Goal: Answer question/provide support: Share knowledge or assist other users

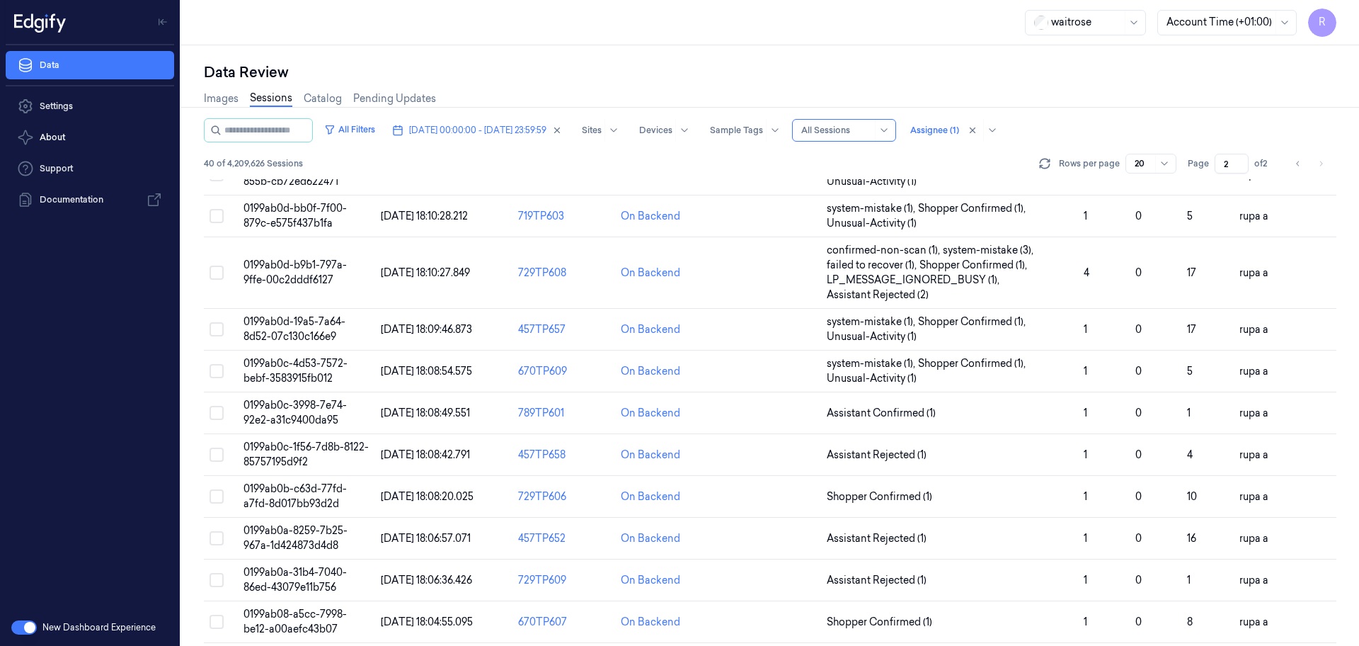
scroll to position [440, 0]
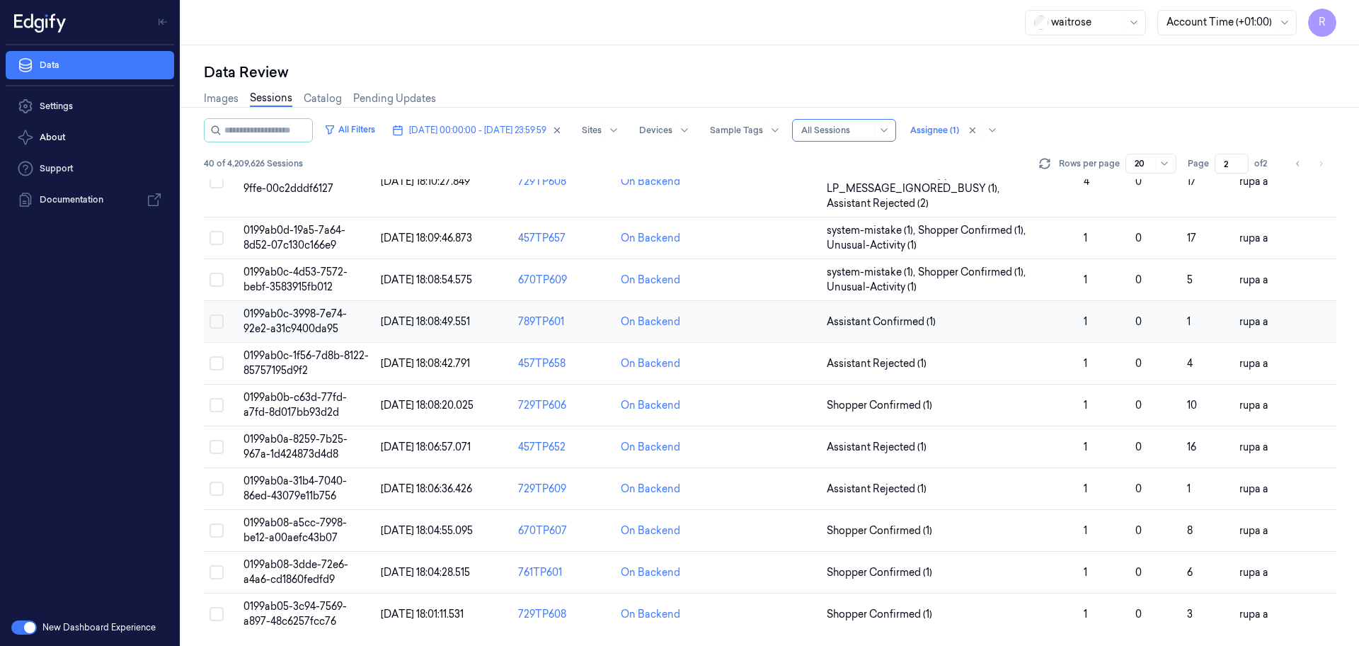
click at [329, 312] on span "0199ab0c-3998-7e74-92e2-a31c9400da95" at bounding box center [295, 321] width 103 height 28
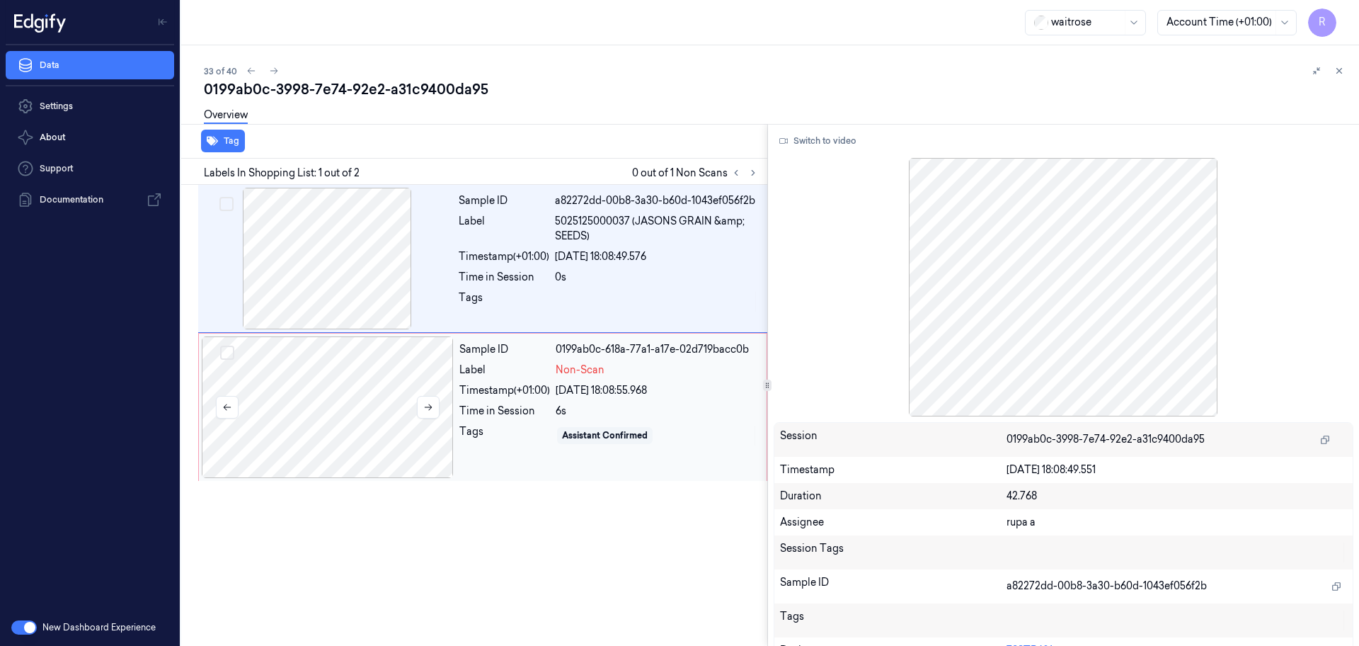
click at [393, 422] on div at bounding box center [328, 407] width 252 height 142
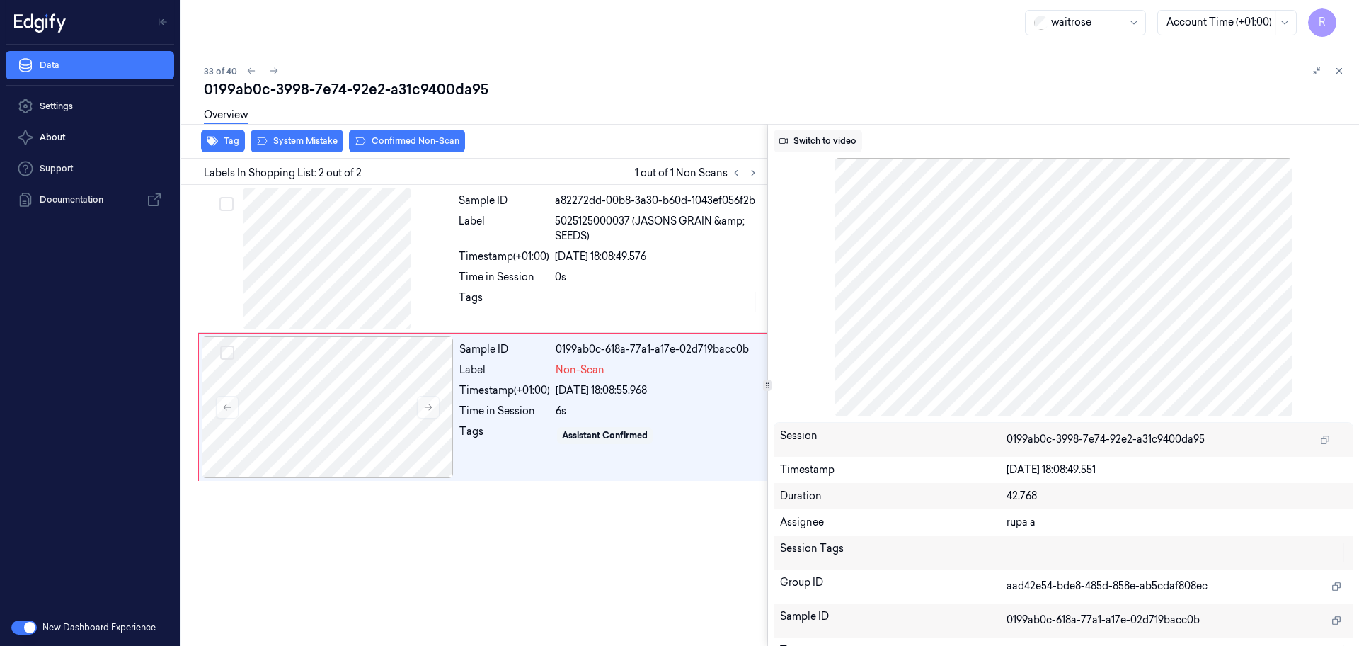
click at [814, 139] on button "Switch to video" at bounding box center [818, 141] width 89 height 23
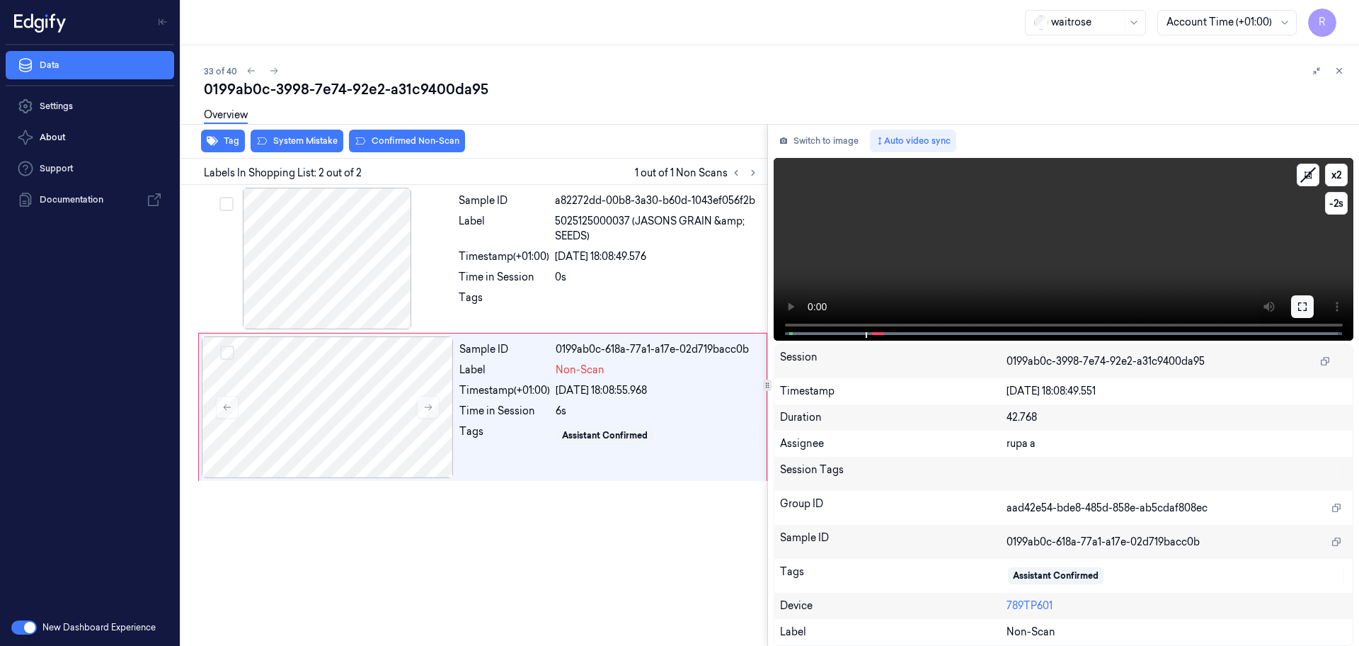
click at [1306, 297] on button at bounding box center [1303, 306] width 23 height 23
click at [839, 139] on button "Switch to image" at bounding box center [819, 141] width 91 height 23
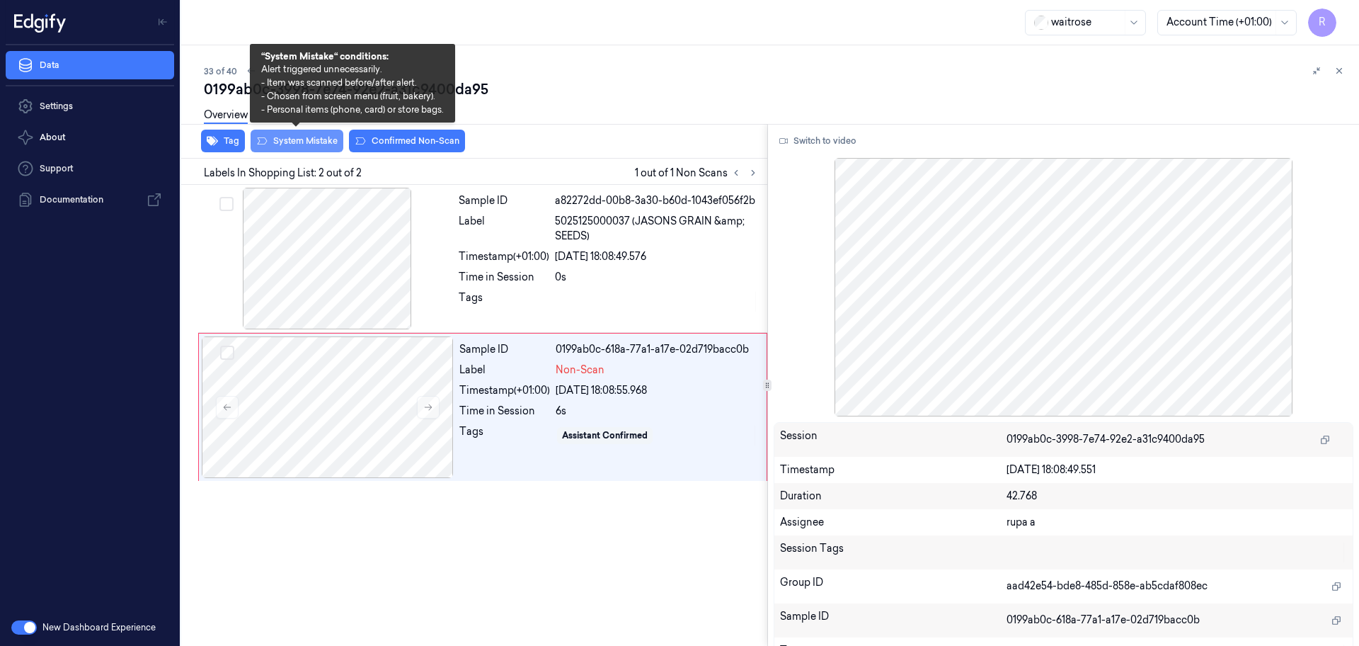
click at [268, 142] on button "System Mistake" at bounding box center [297, 141] width 93 height 23
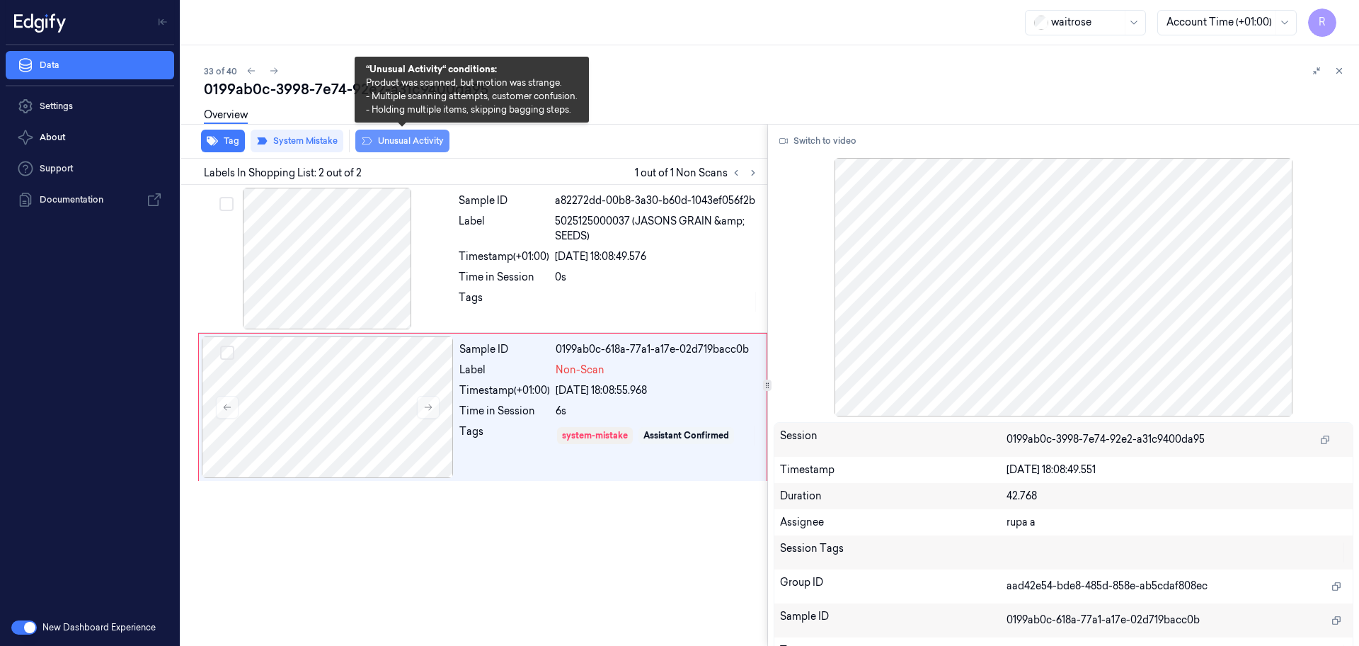
click at [437, 147] on button "Unusual Activity" at bounding box center [402, 141] width 94 height 23
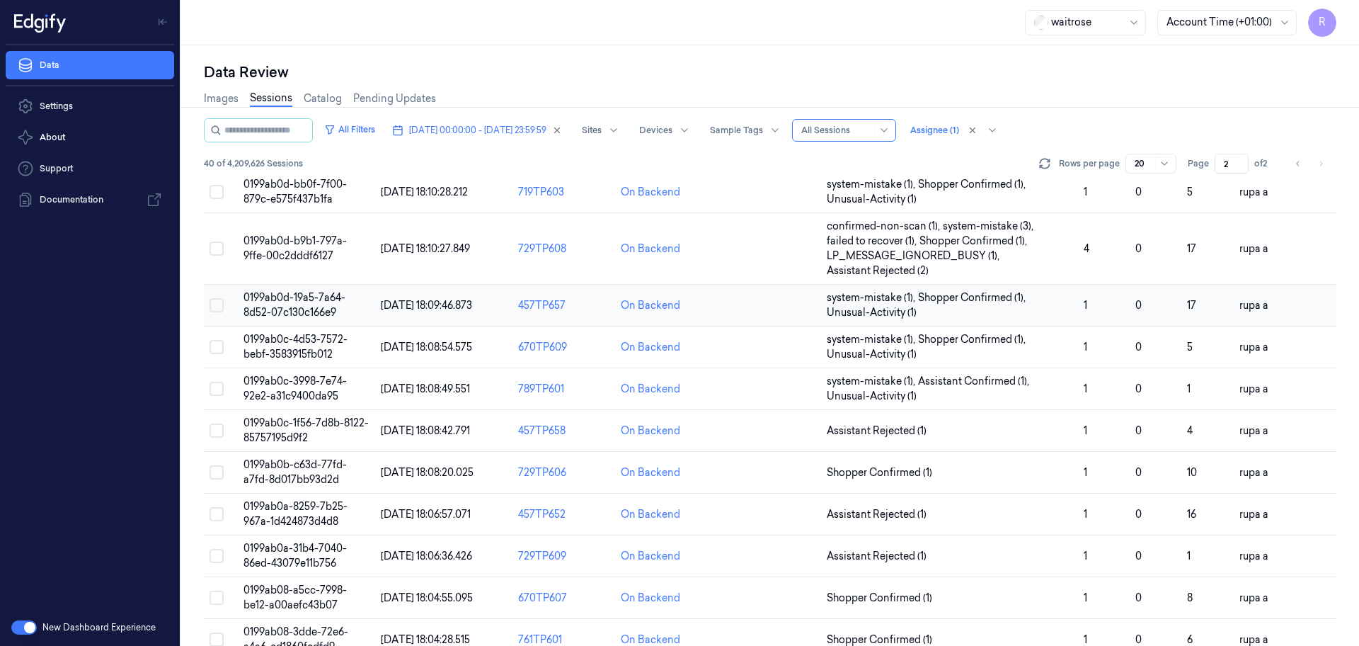
scroll to position [440, 0]
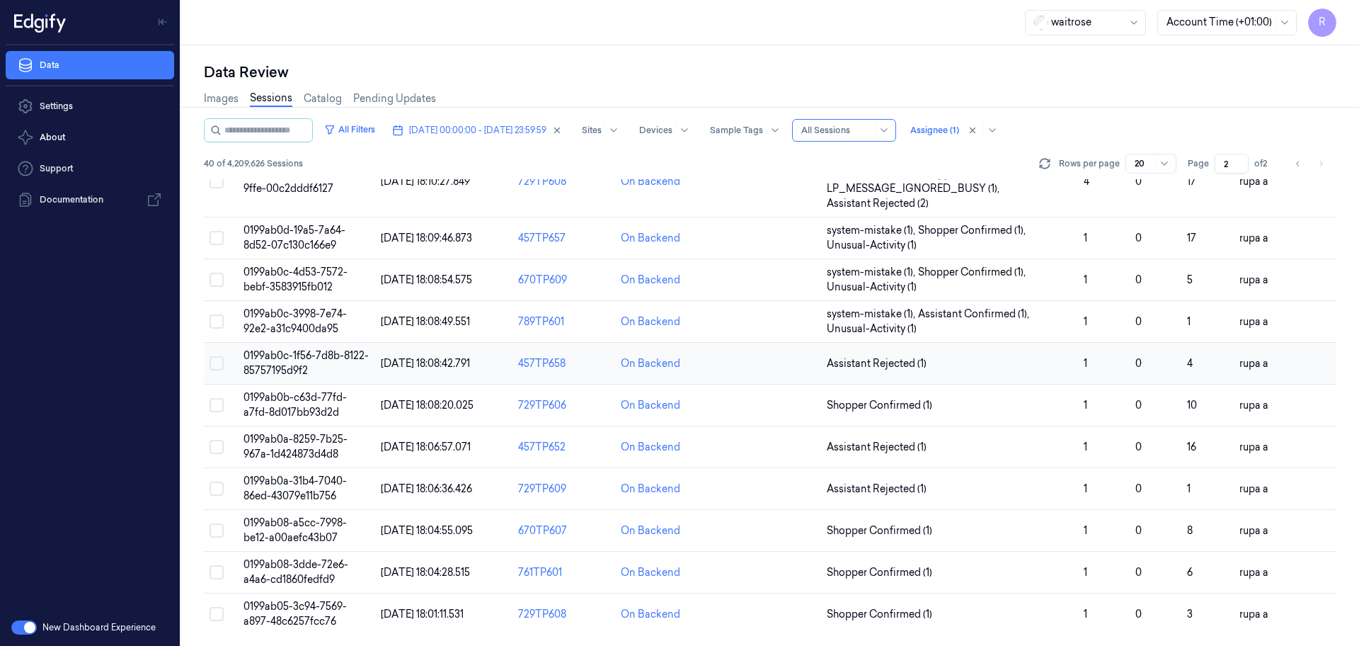
click at [341, 357] on span "0199ab0c-1f56-7d8b-8122-85757195d9f2" at bounding box center [306, 363] width 125 height 28
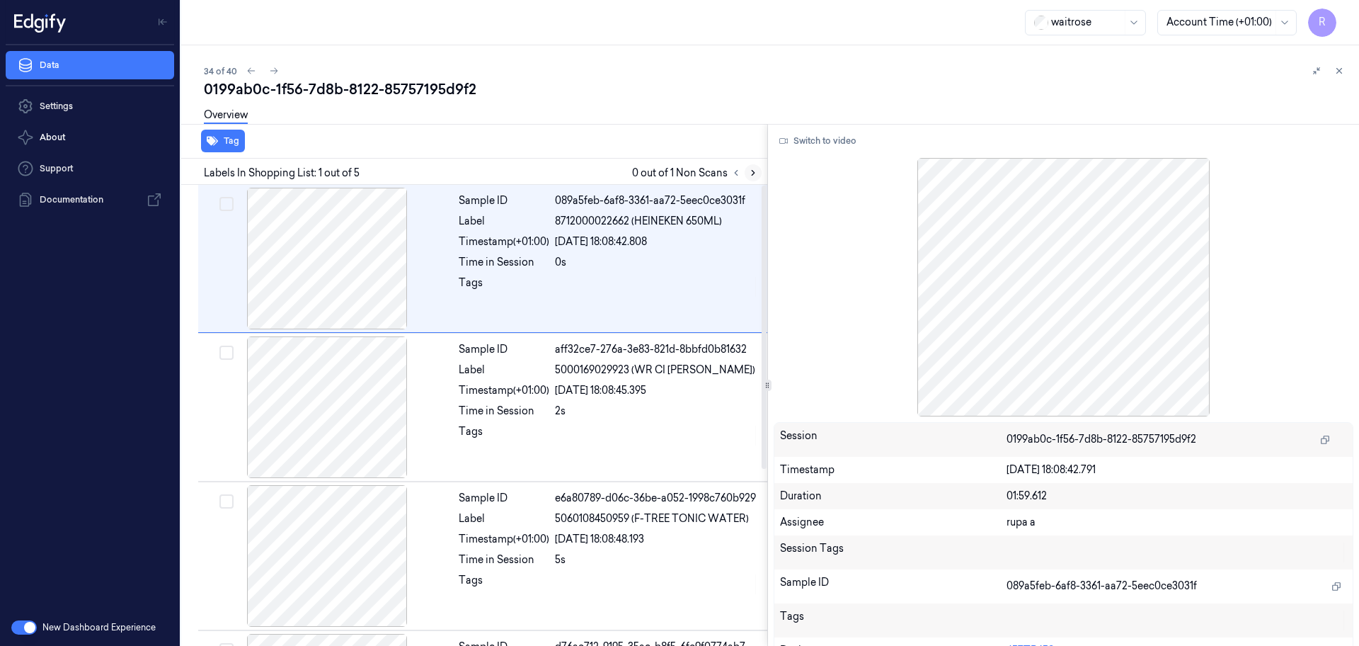
click at [752, 169] on icon at bounding box center [753, 173] width 10 height 10
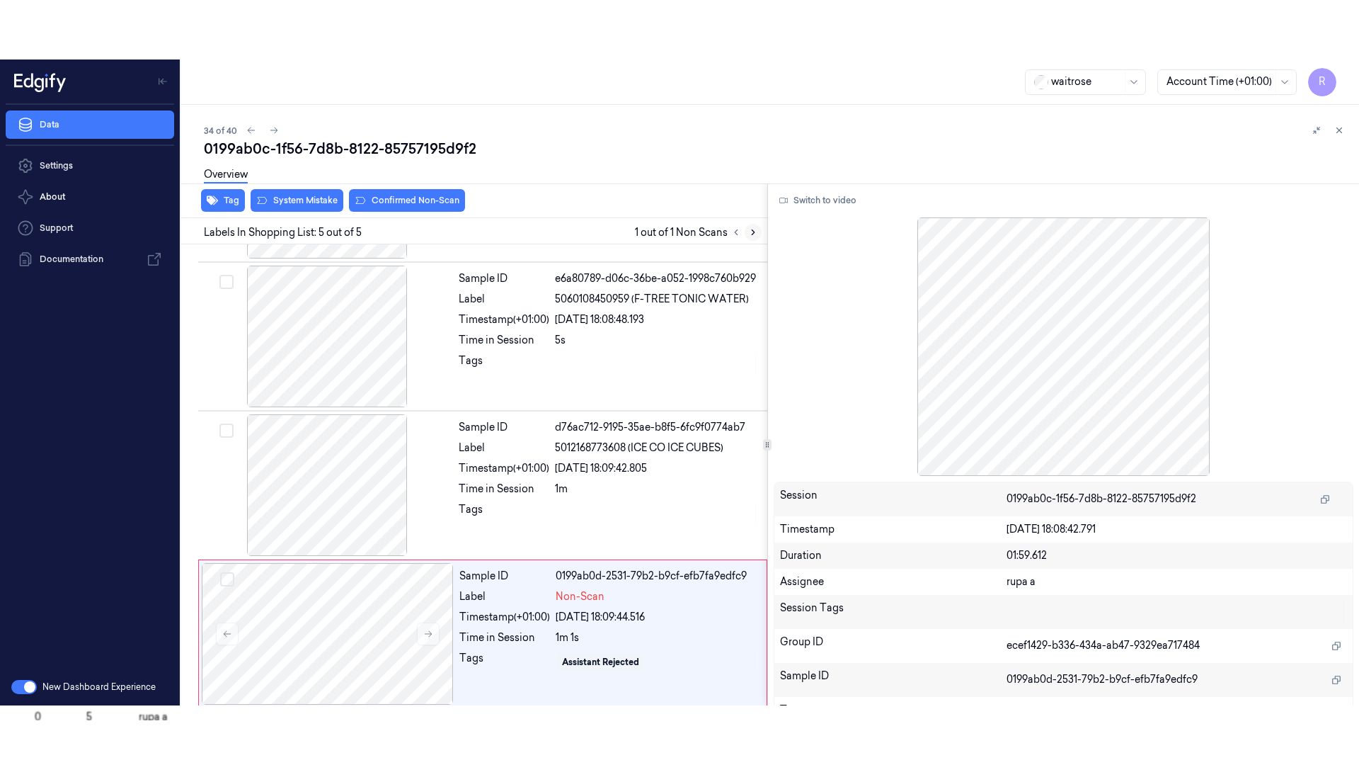
scroll to position [287, 0]
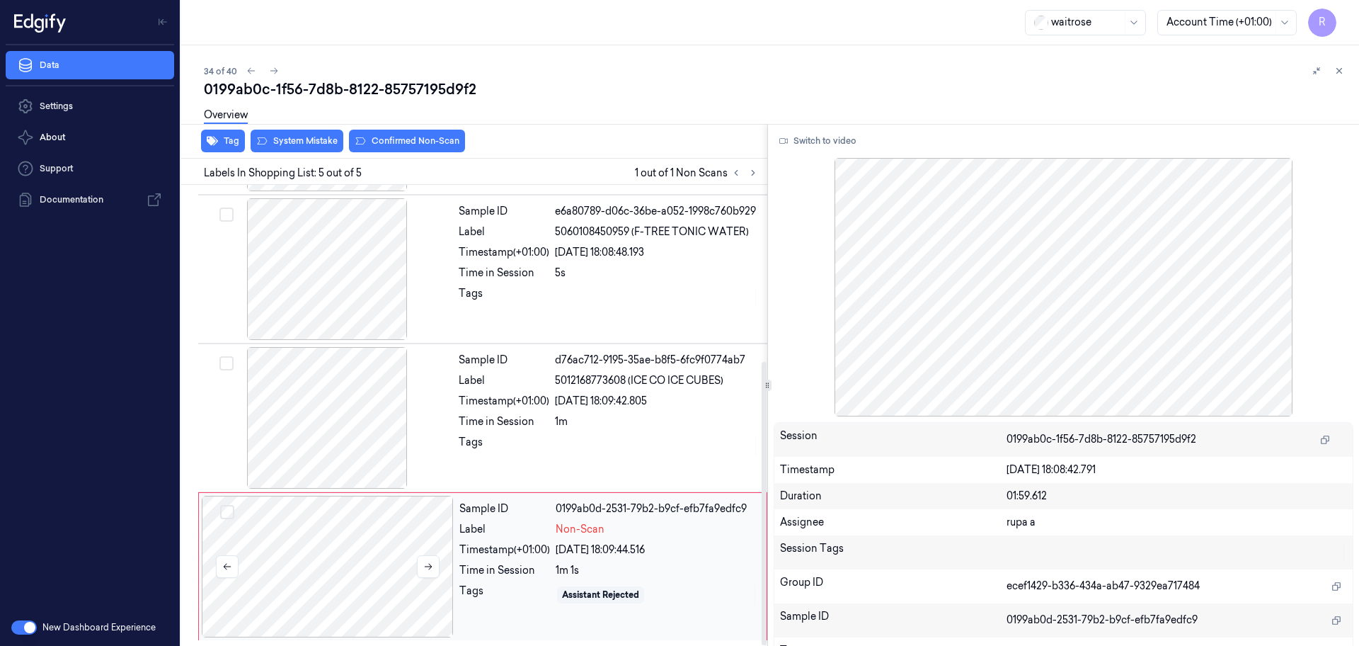
click at [321, 594] on div at bounding box center [328, 567] width 252 height 142
click at [847, 145] on button "Switch to video" at bounding box center [818, 141] width 89 height 23
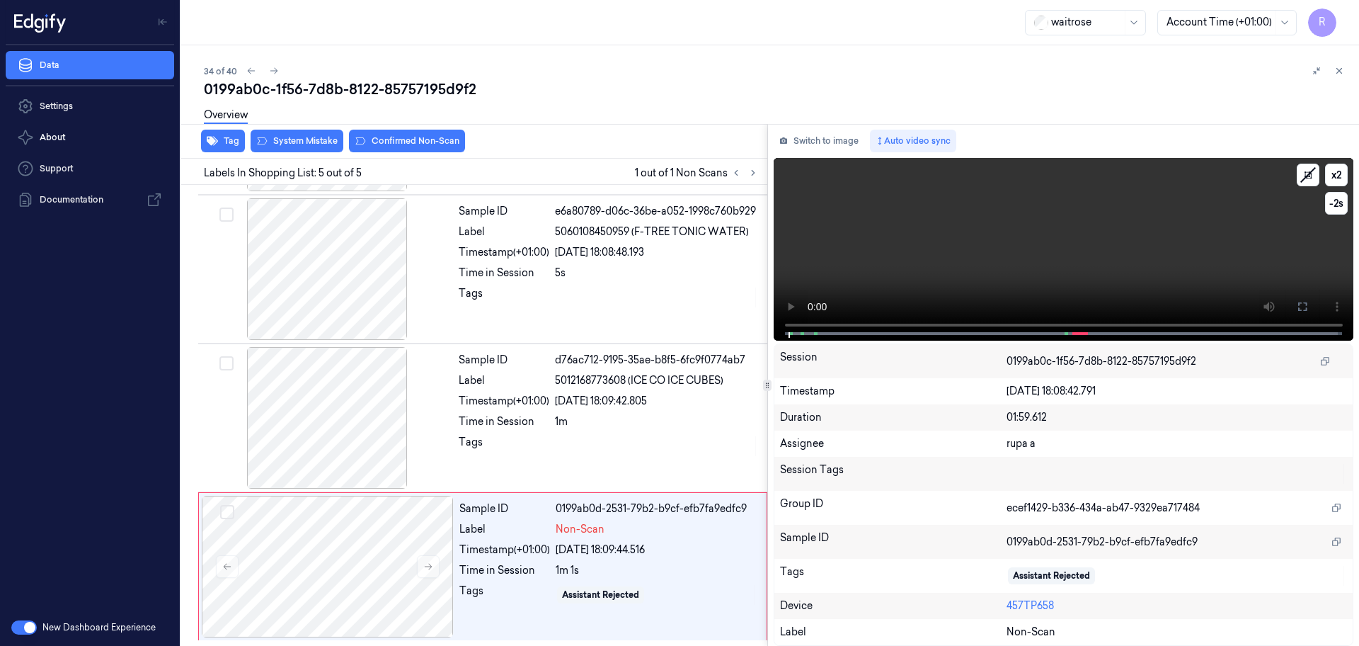
click at [1310, 306] on button at bounding box center [1303, 306] width 23 height 23
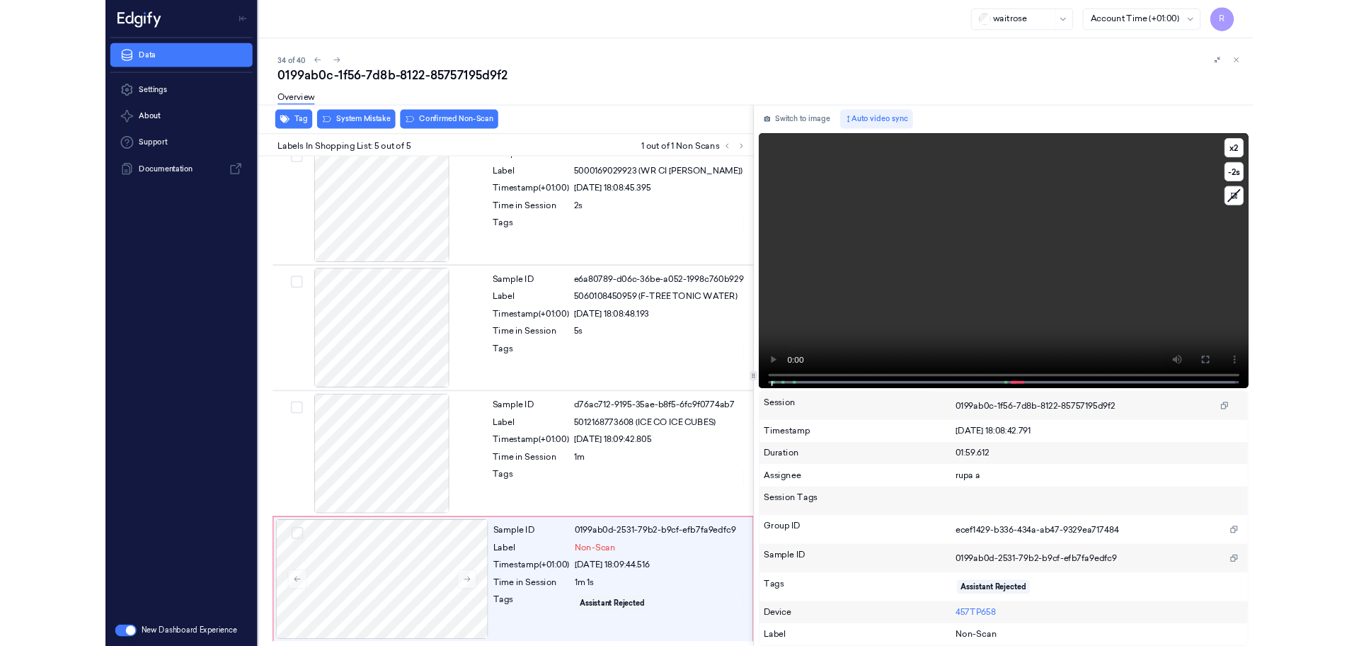
scroll to position [168, 0]
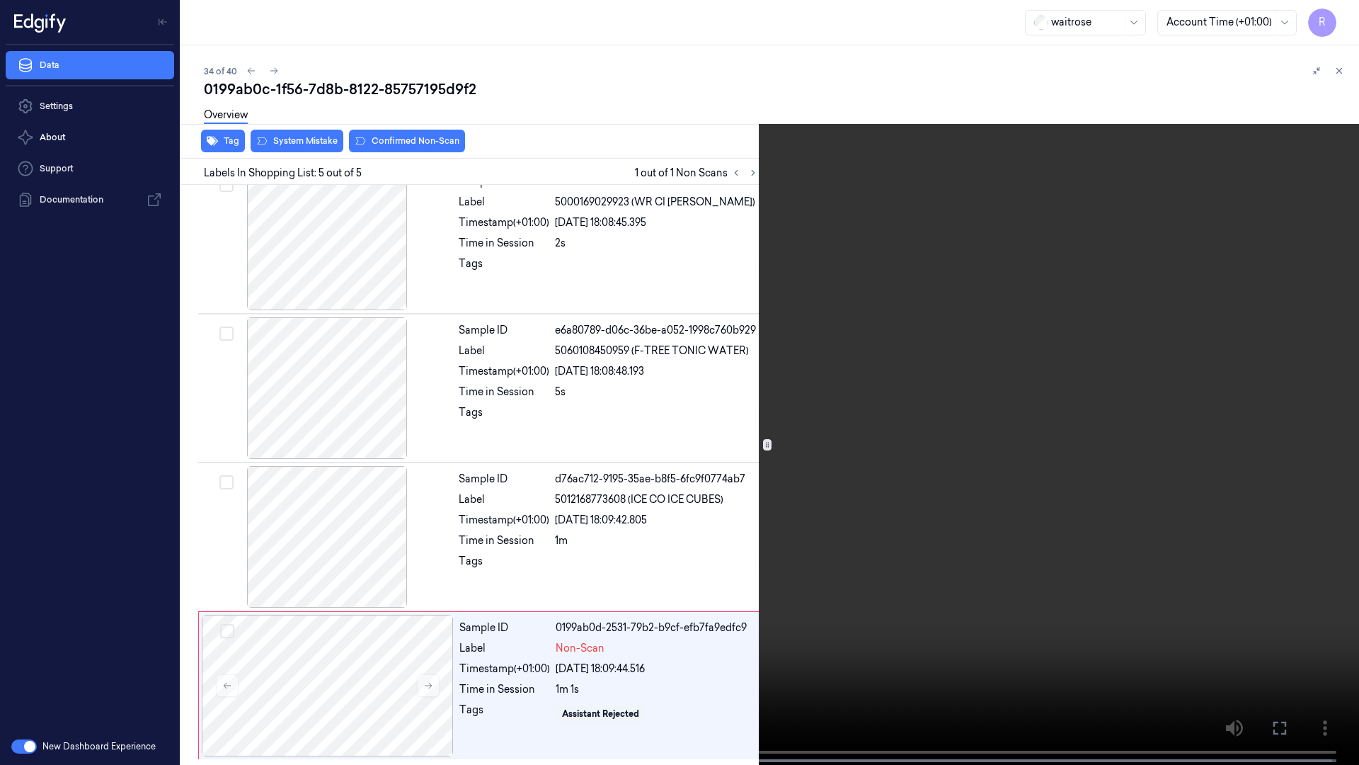
click at [1301, 371] on video at bounding box center [679, 384] width 1359 height 768
click at [802, 593] on video at bounding box center [679, 384] width 1359 height 768
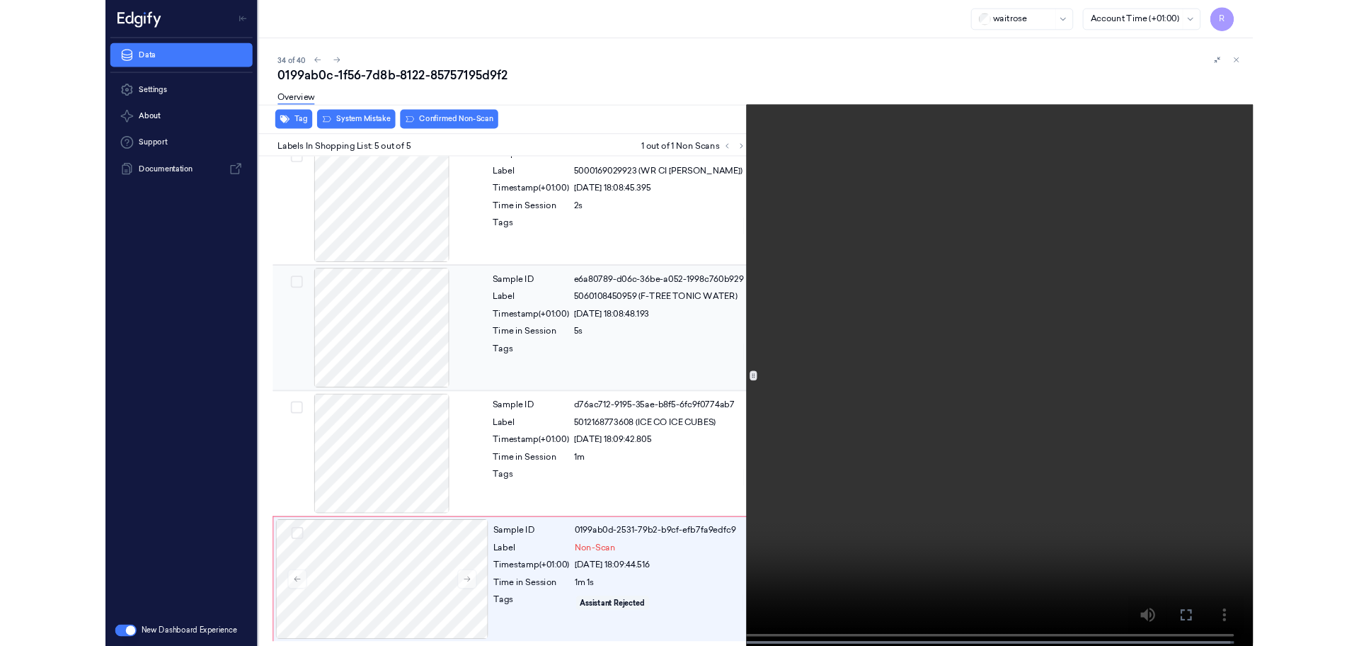
scroll to position [287, 0]
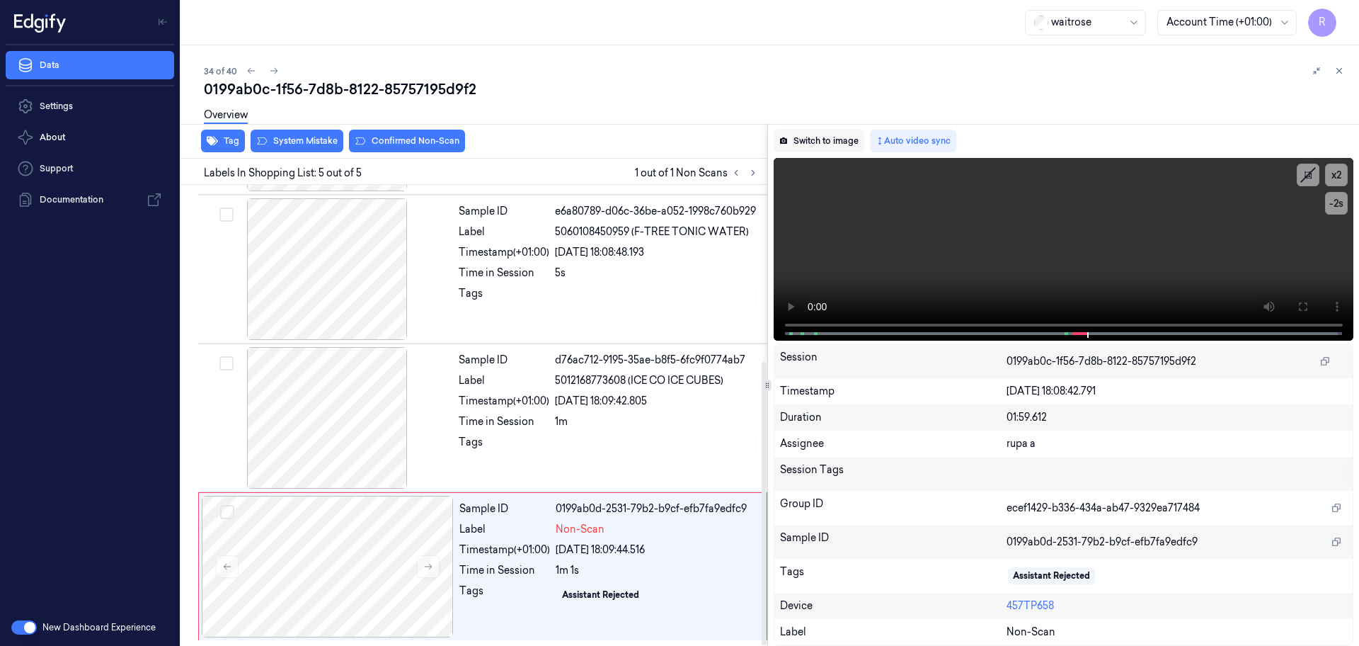
click at [839, 130] on button "Switch to image" at bounding box center [819, 141] width 91 height 23
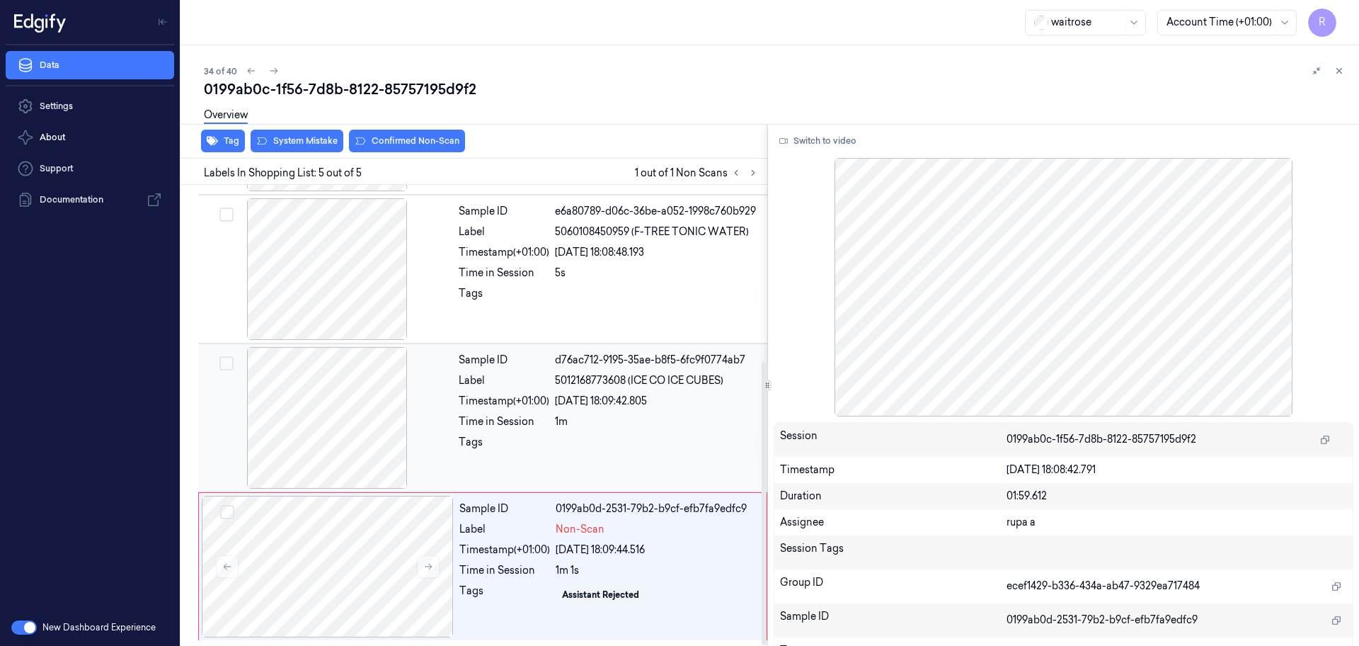
click at [345, 406] on div at bounding box center [327, 418] width 252 height 142
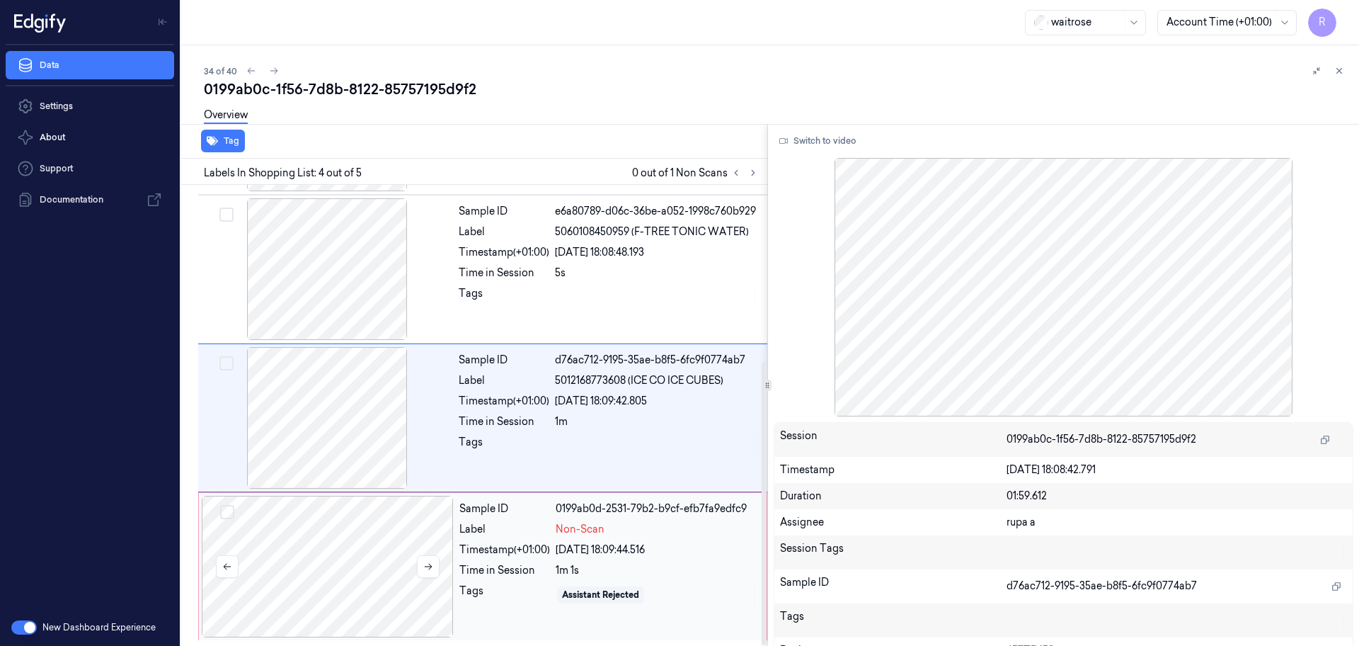
click at [374, 614] on div at bounding box center [328, 567] width 252 height 142
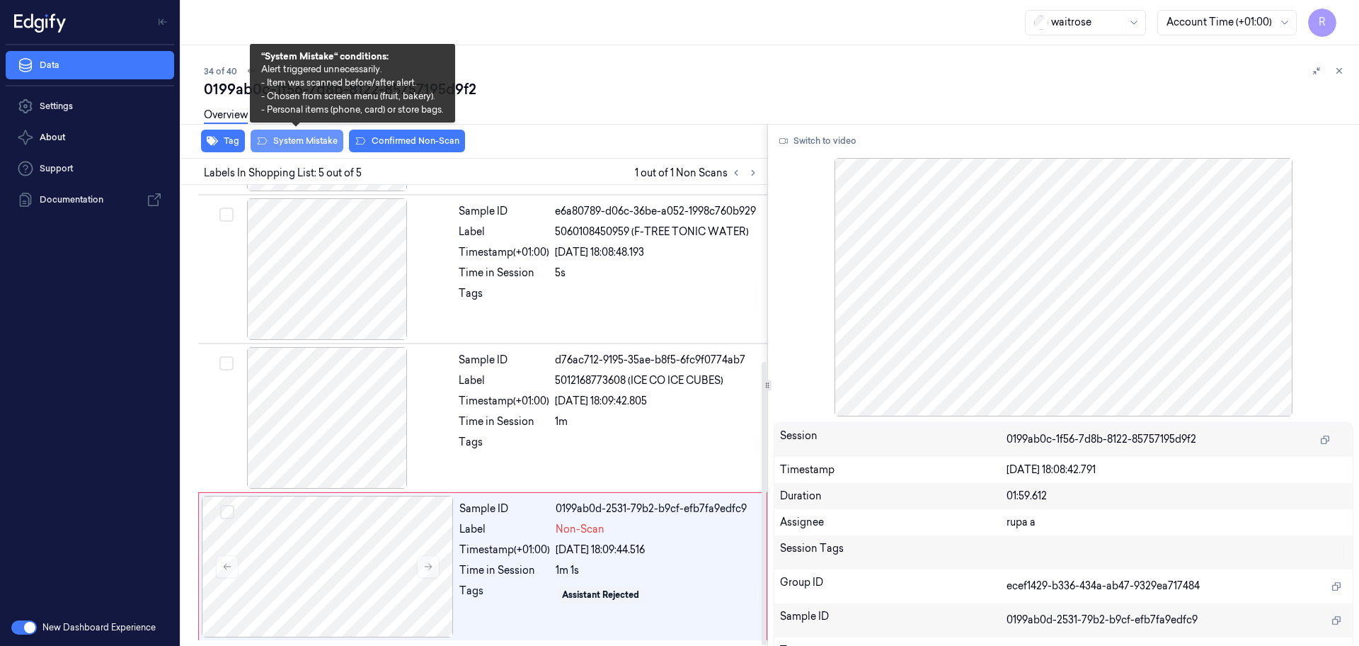
click at [318, 135] on button "System Mistake" at bounding box center [297, 141] width 93 height 23
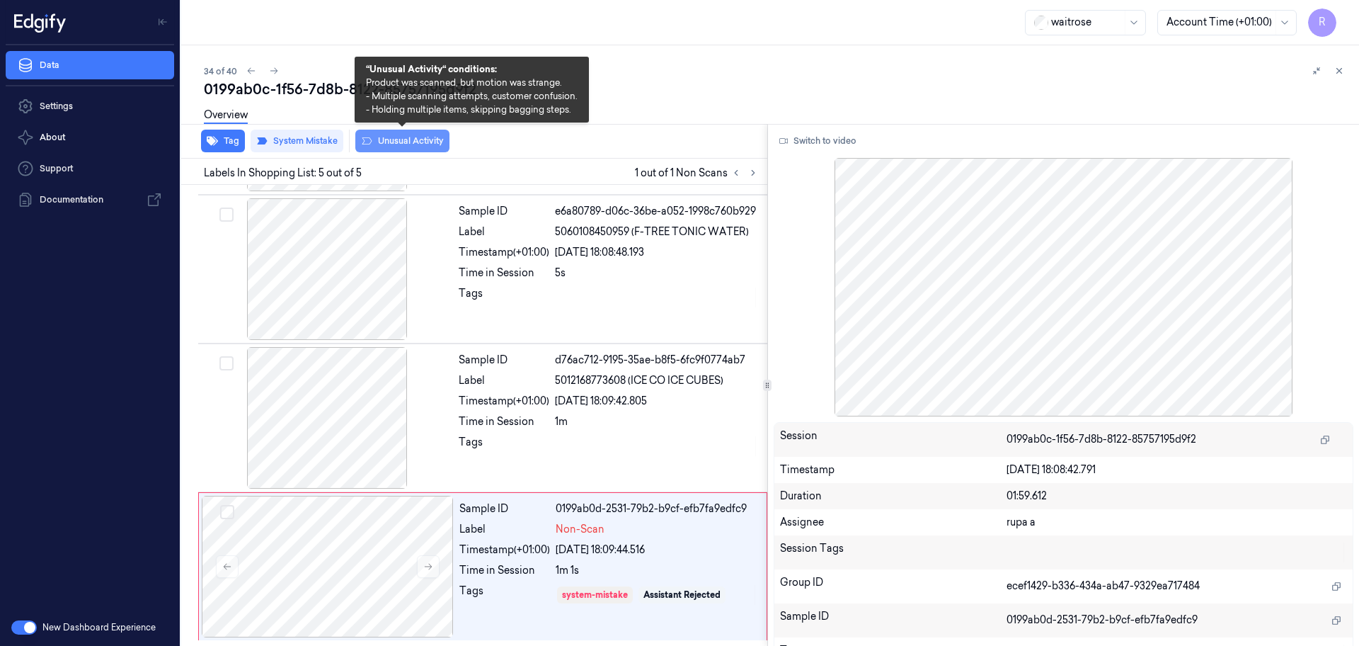
click at [386, 135] on button "Unusual Activity" at bounding box center [402, 141] width 94 height 23
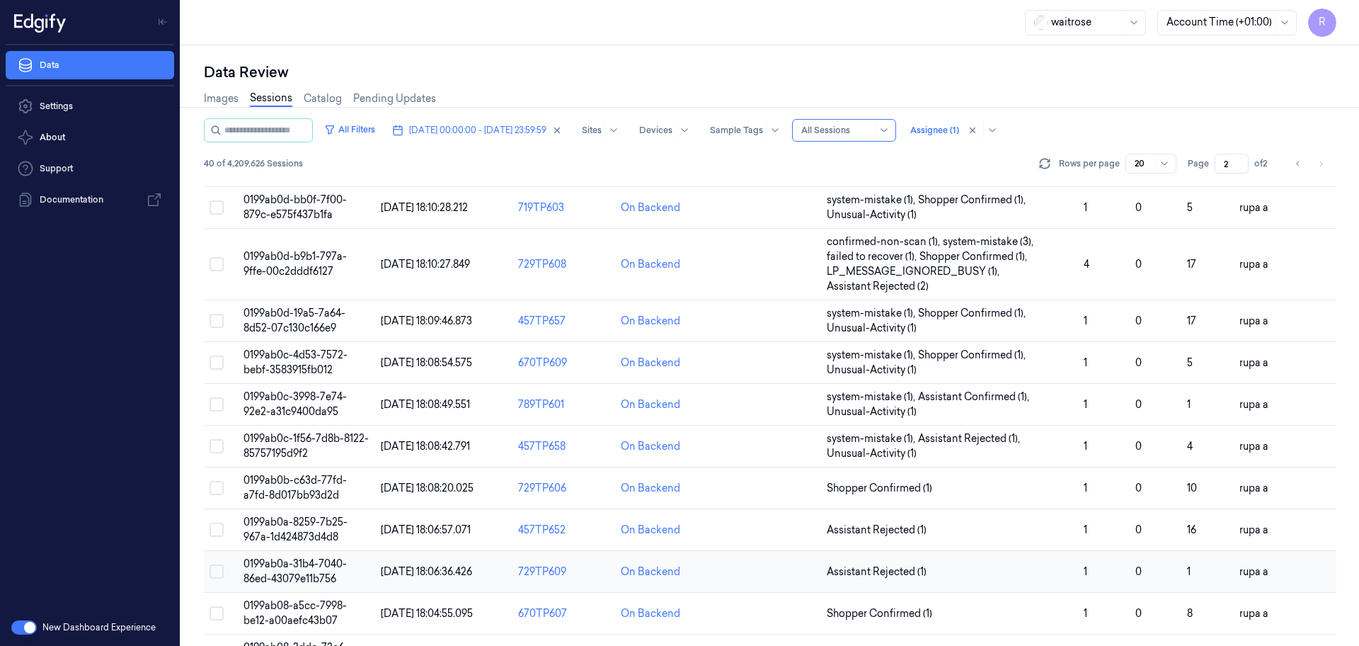
scroll to position [440, 0]
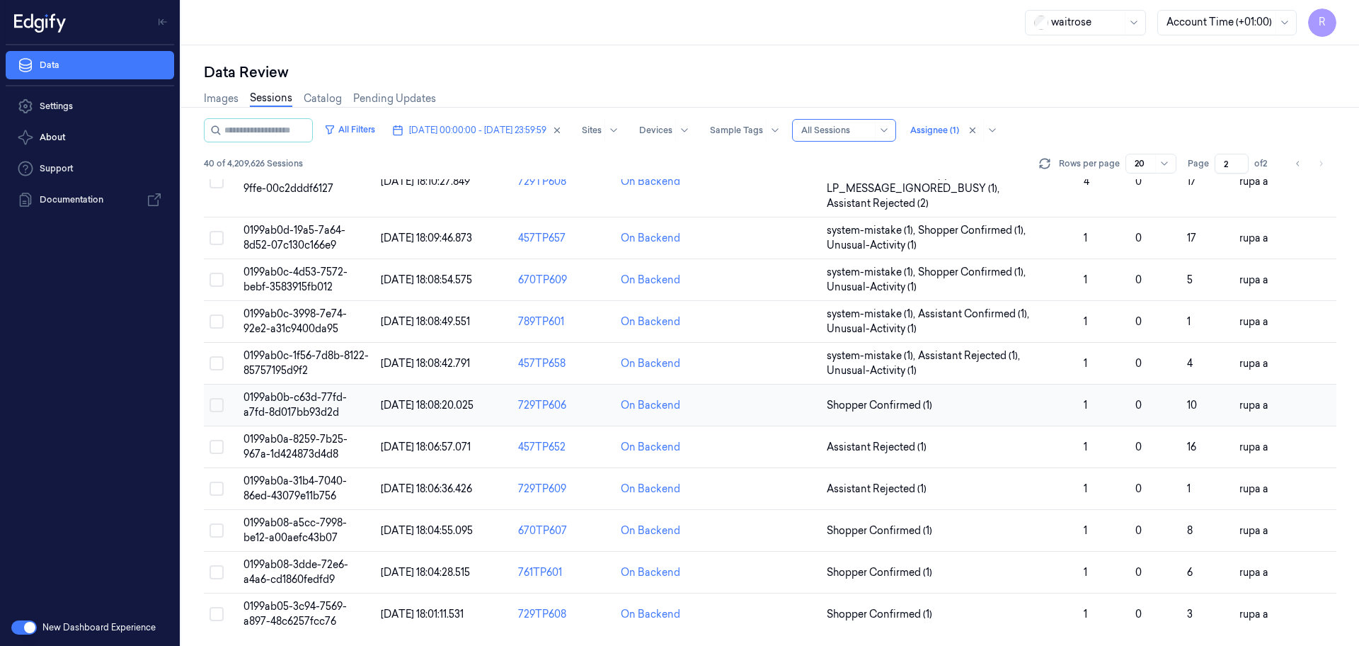
click at [309, 414] on span "0199ab0b-c63d-77fd-a7fd-8d017bb93d2d" at bounding box center [295, 405] width 103 height 28
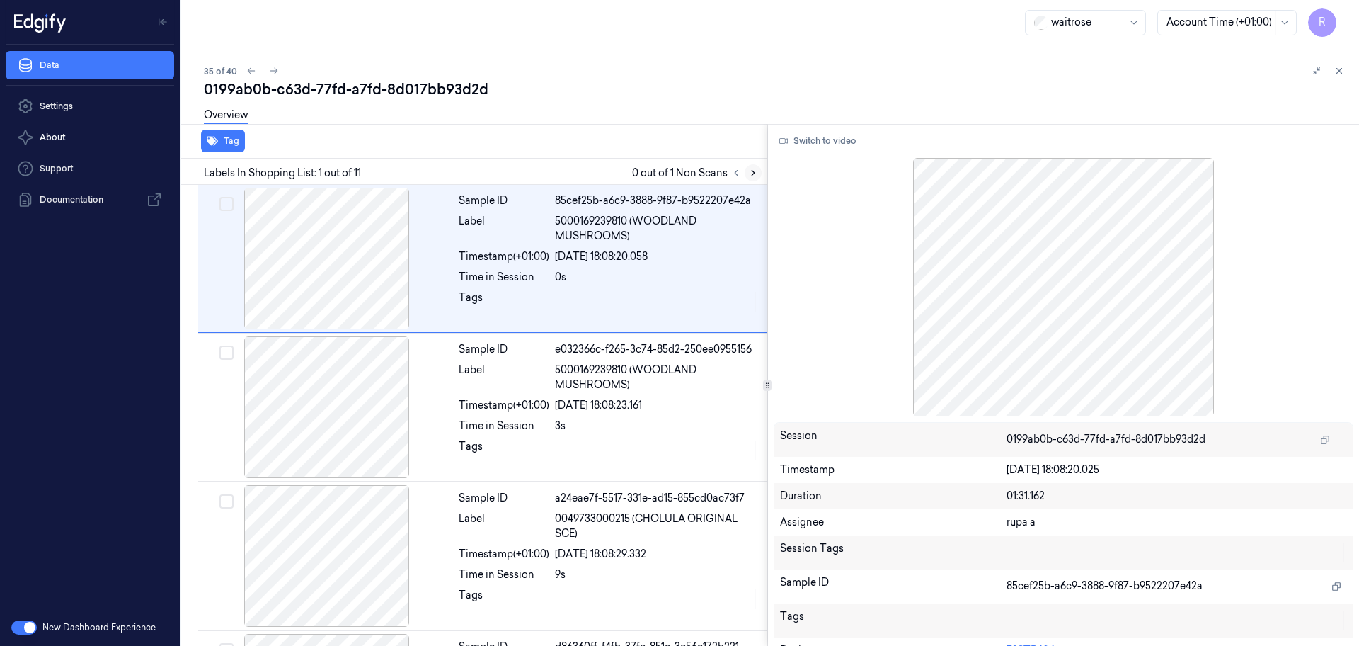
click at [749, 170] on icon at bounding box center [753, 173] width 10 height 10
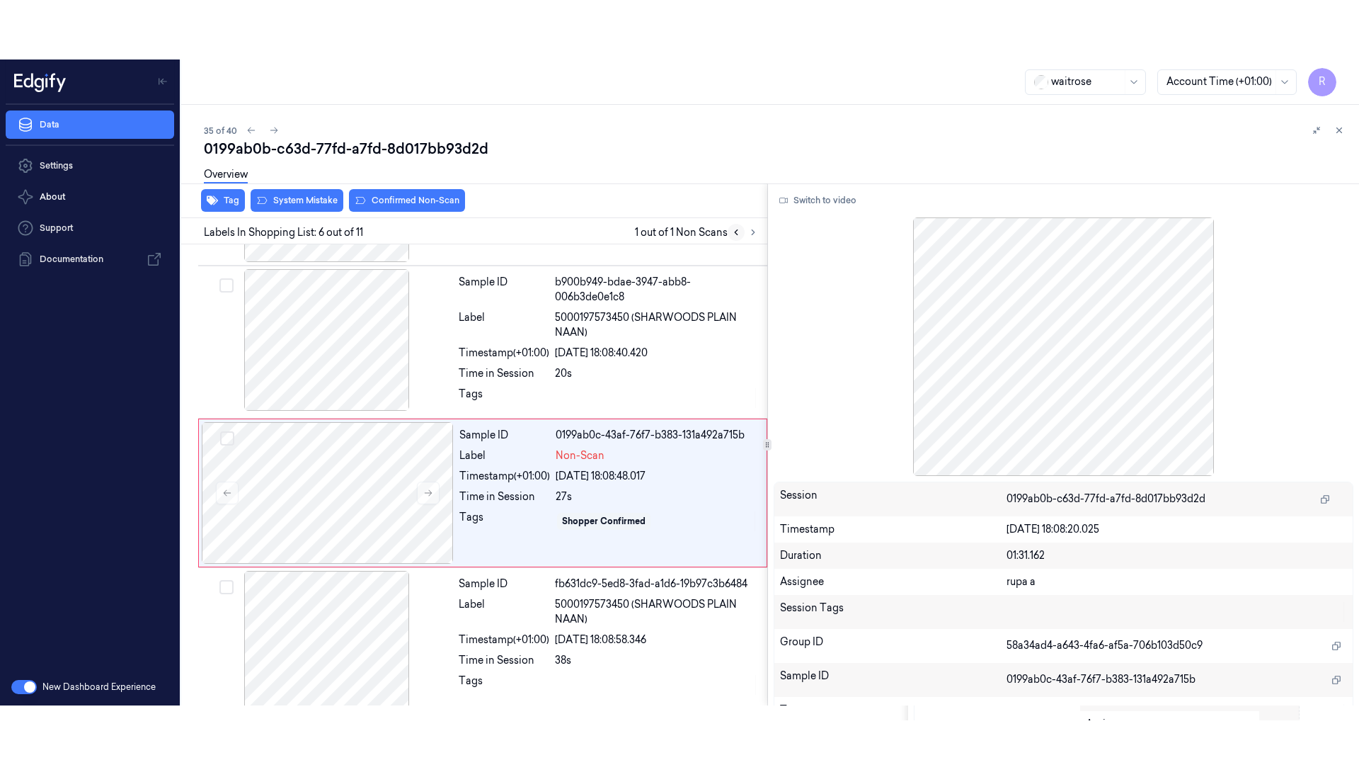
scroll to position [591, 0]
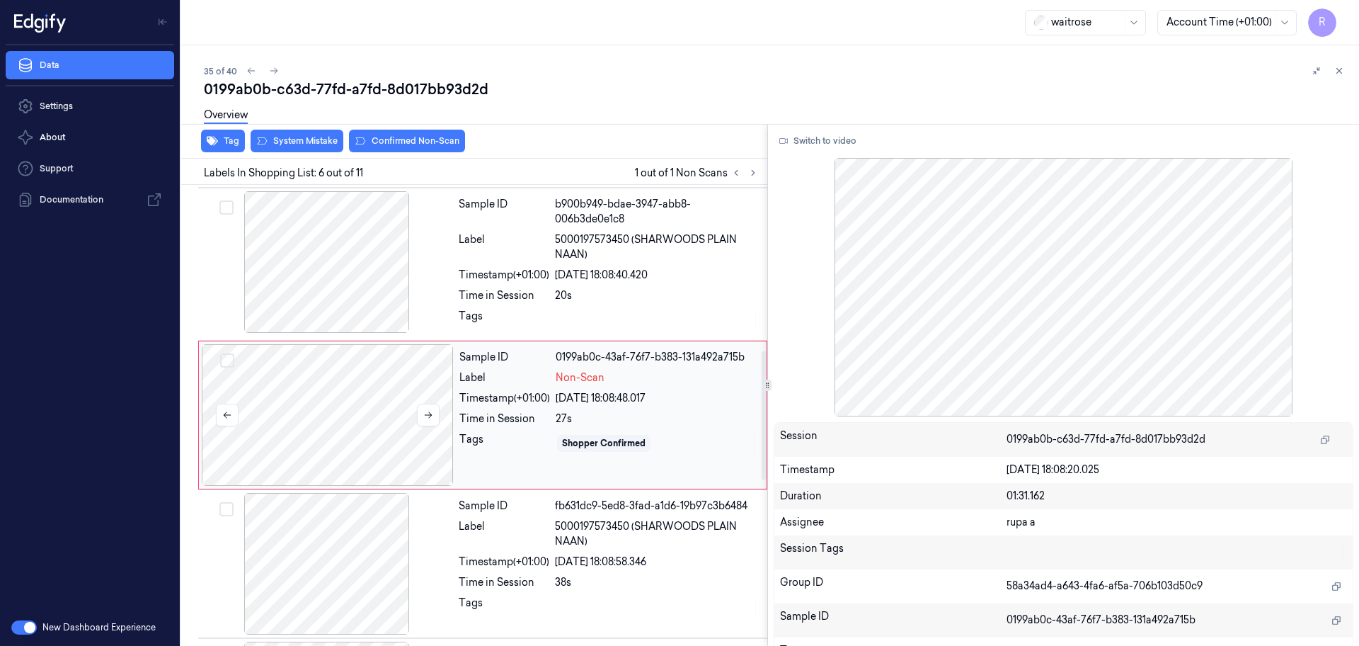
click at [358, 430] on div at bounding box center [328, 415] width 252 height 142
click at [814, 139] on button "Switch to video" at bounding box center [818, 141] width 89 height 23
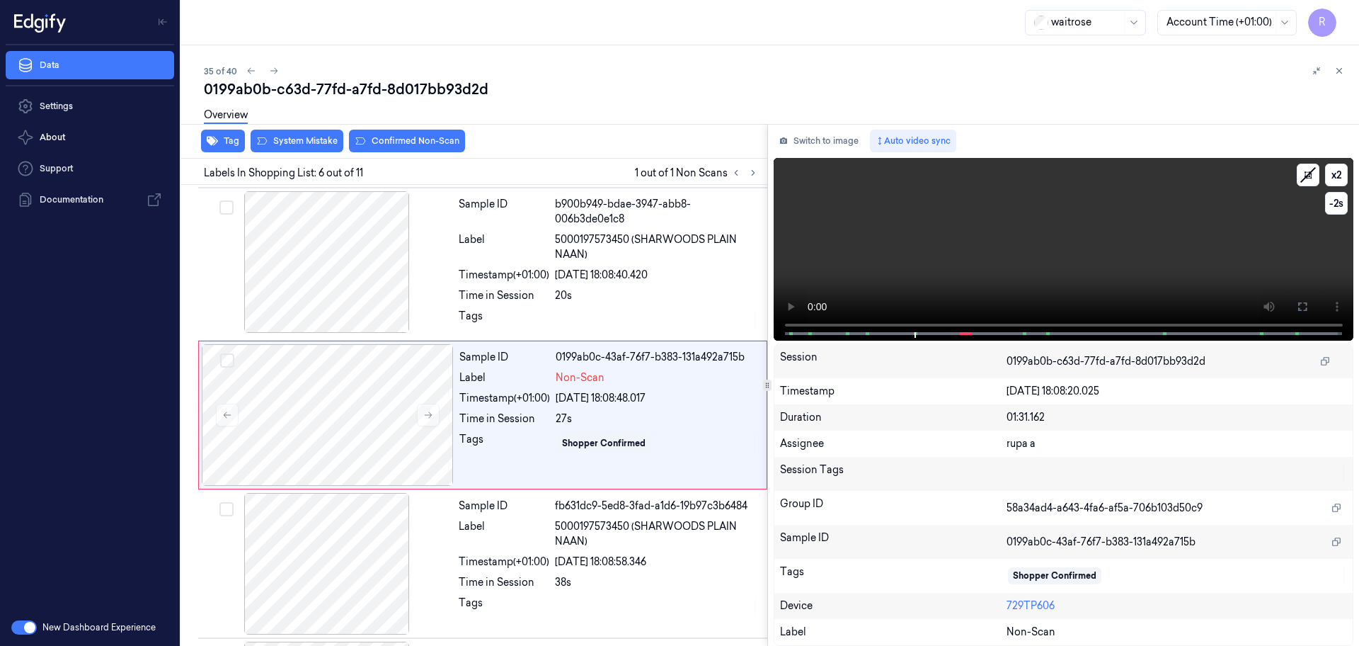
drag, startPoint x: 1301, startPoint y: 308, endPoint x: 1301, endPoint y: 385, distance: 77.2
click at [1301, 309] on icon at bounding box center [1302, 306] width 11 height 11
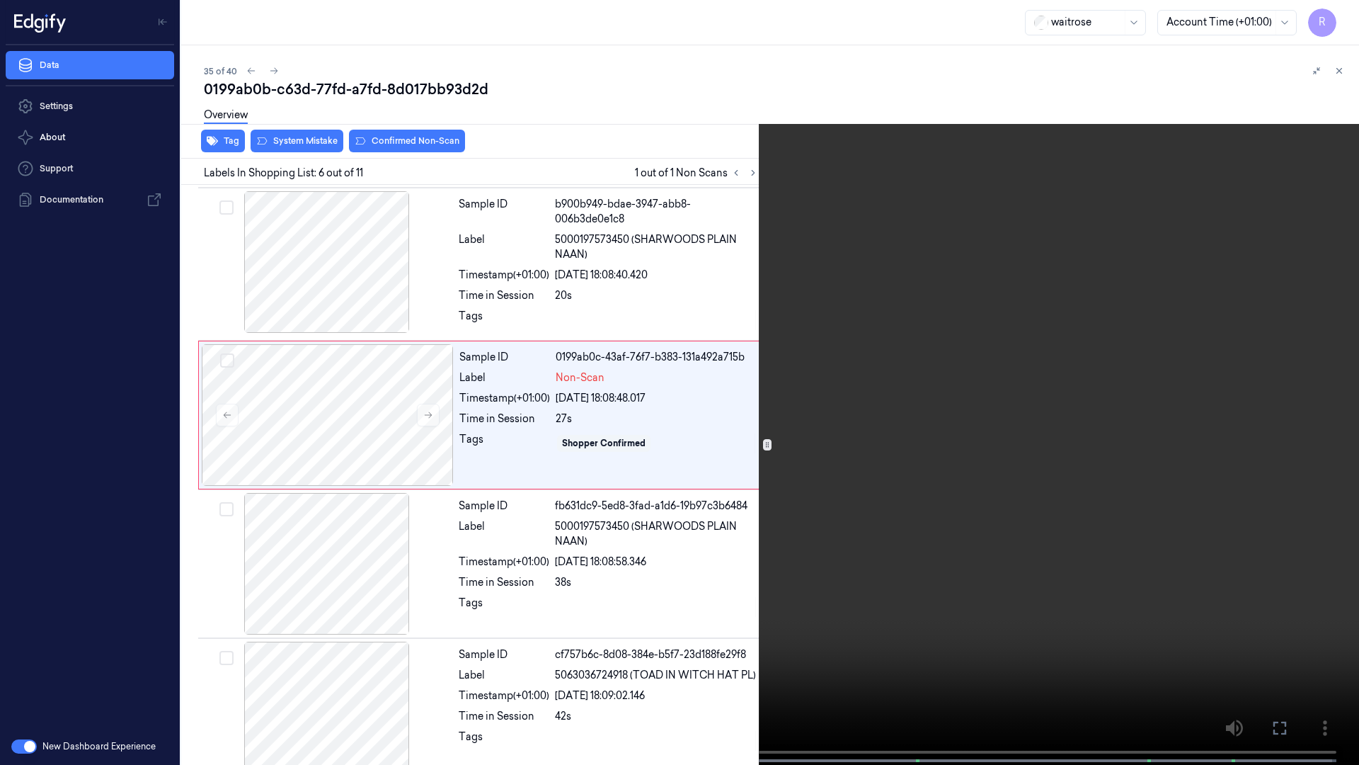
click at [1300, 377] on video at bounding box center [679, 384] width 1359 height 768
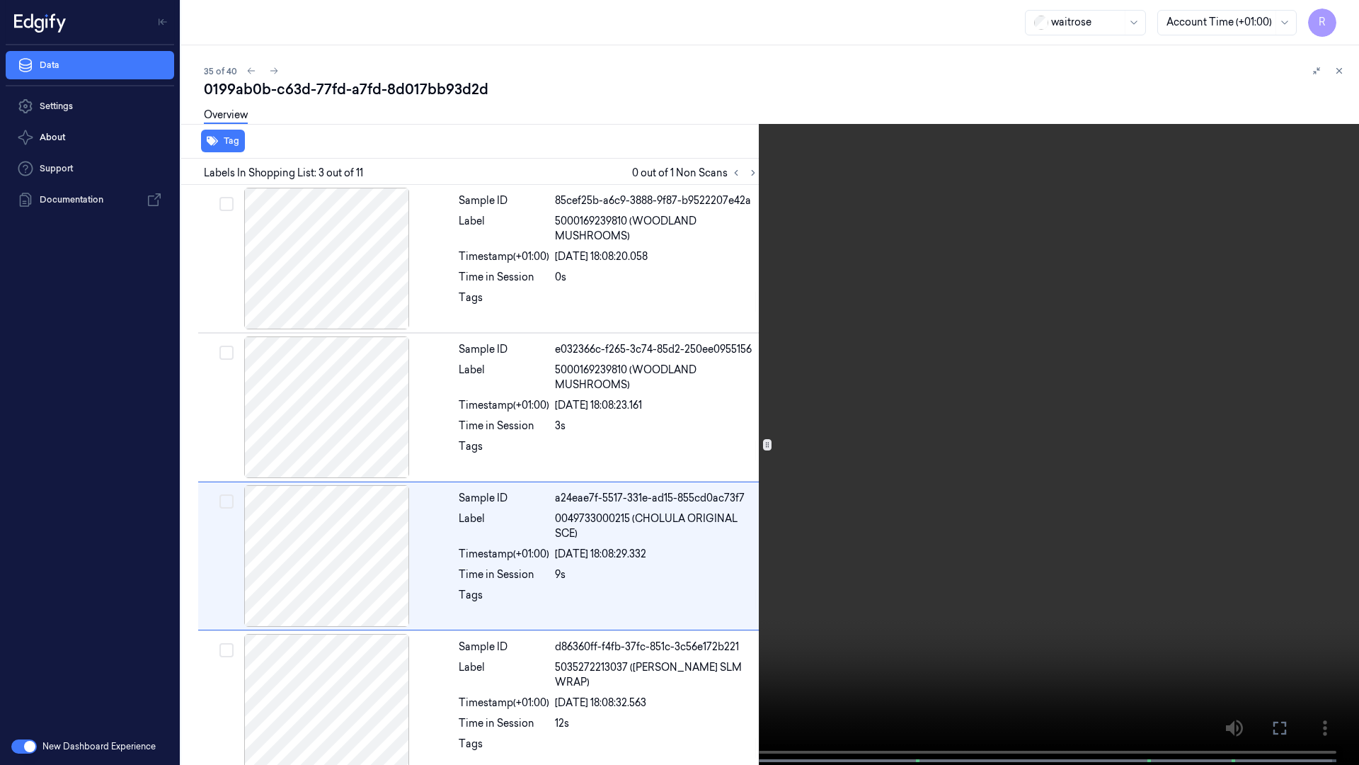
scroll to position [81, 0]
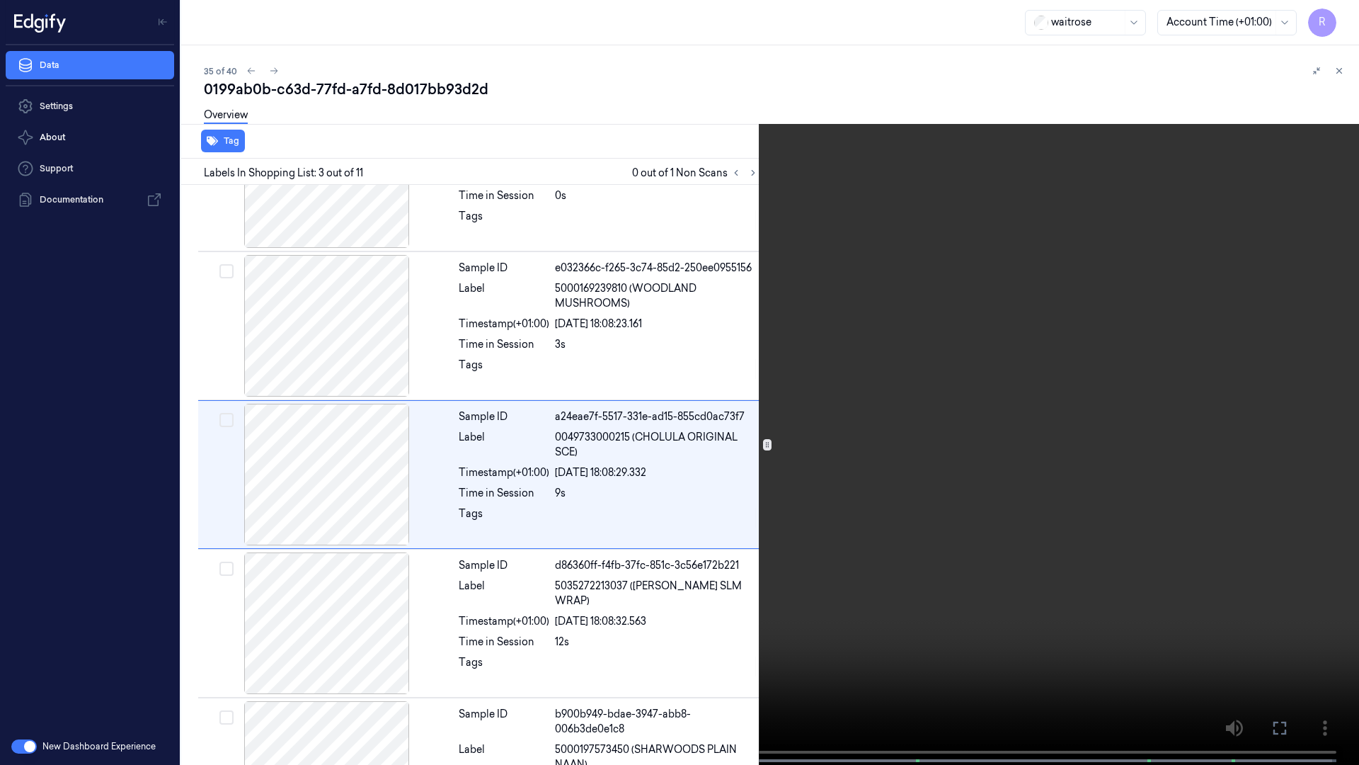
click at [538, 455] on video at bounding box center [679, 384] width 1359 height 768
click at [452, 389] on video at bounding box center [679, 384] width 1359 height 768
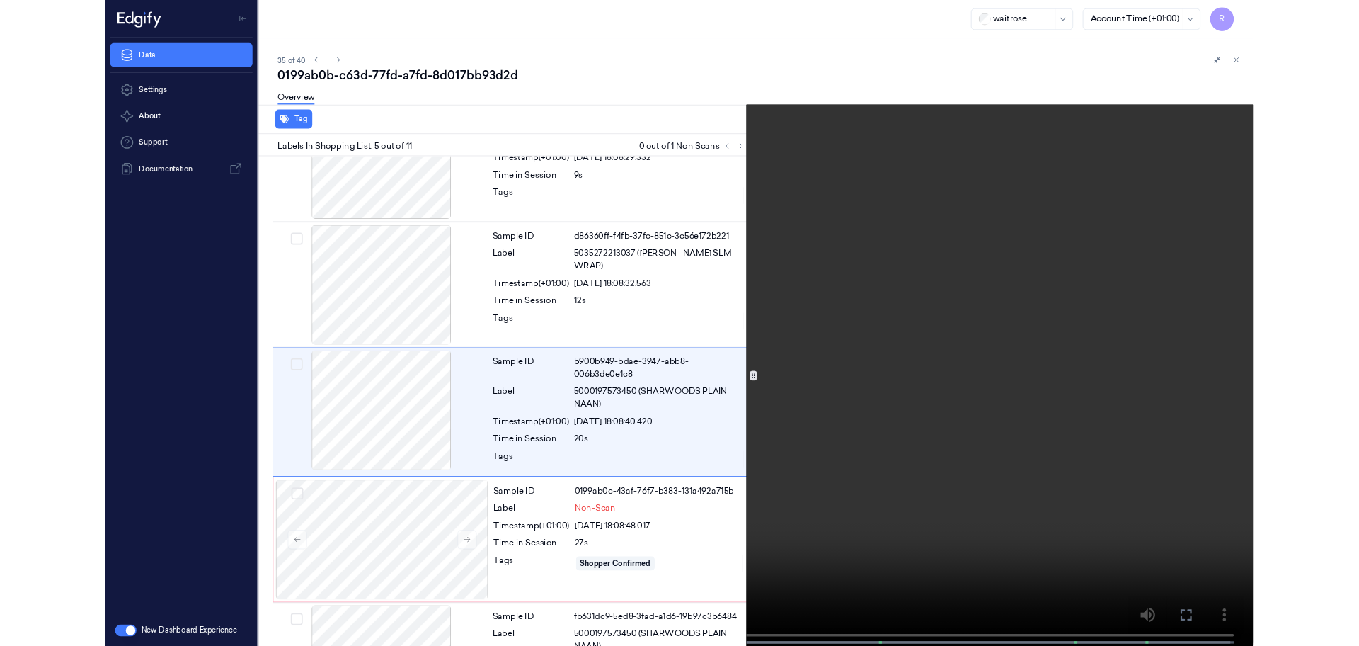
scroll to position [381, 0]
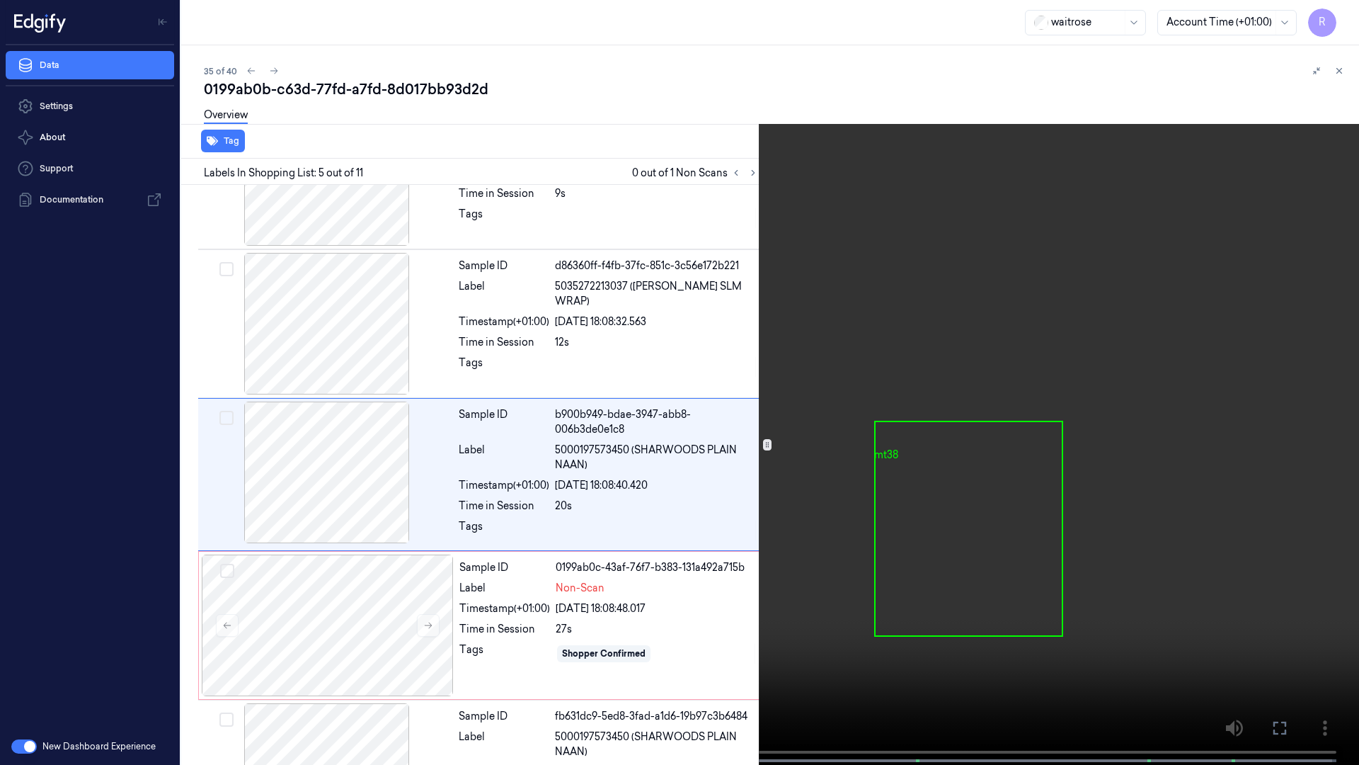
click at [452, 389] on video at bounding box center [679, 384] width 1359 height 768
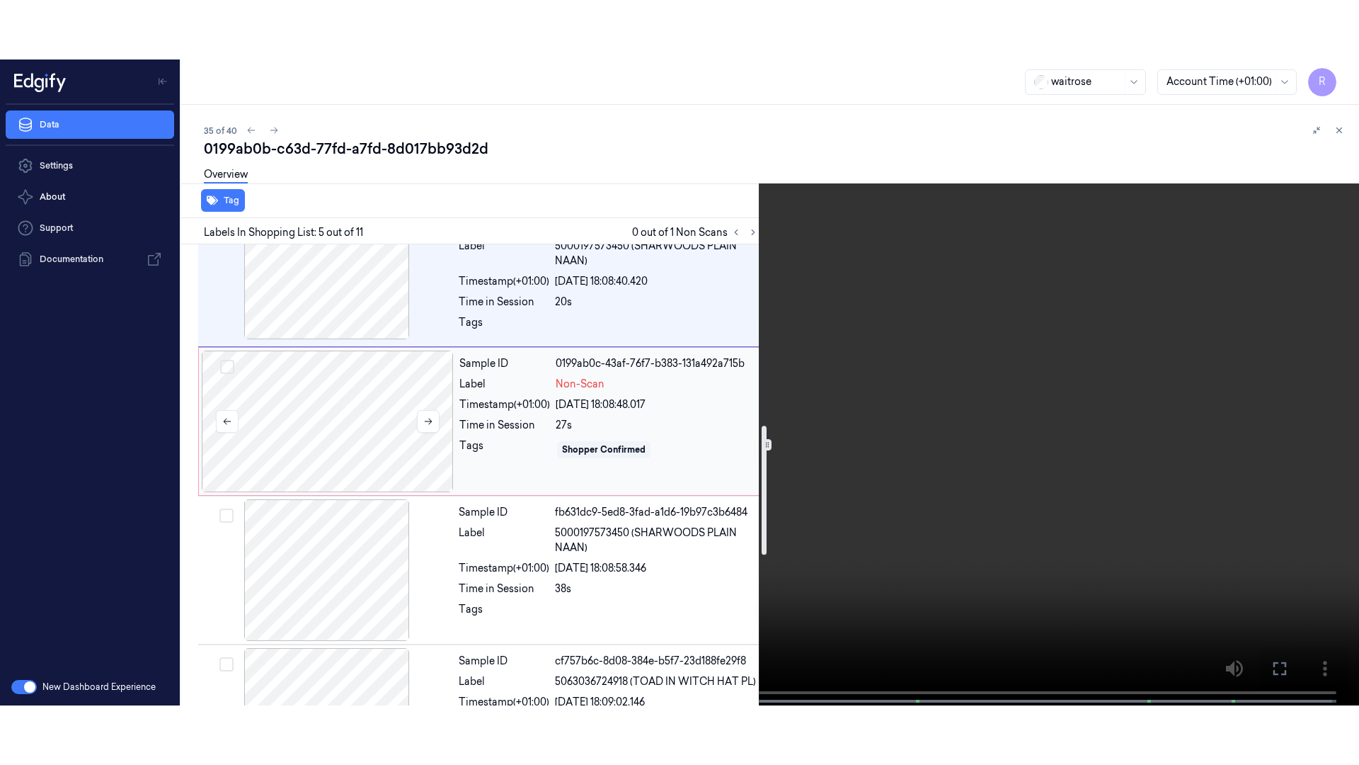
scroll to position [646, 0]
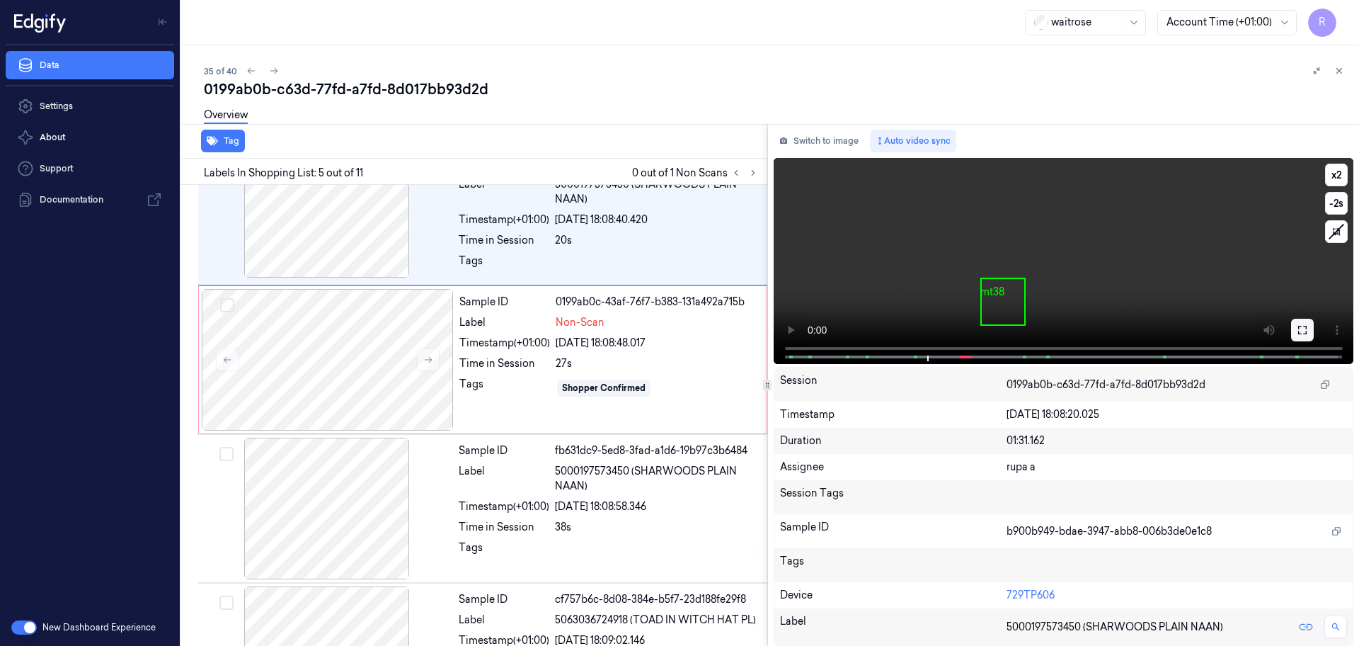
click at [1294, 325] on button at bounding box center [1303, 330] width 23 height 23
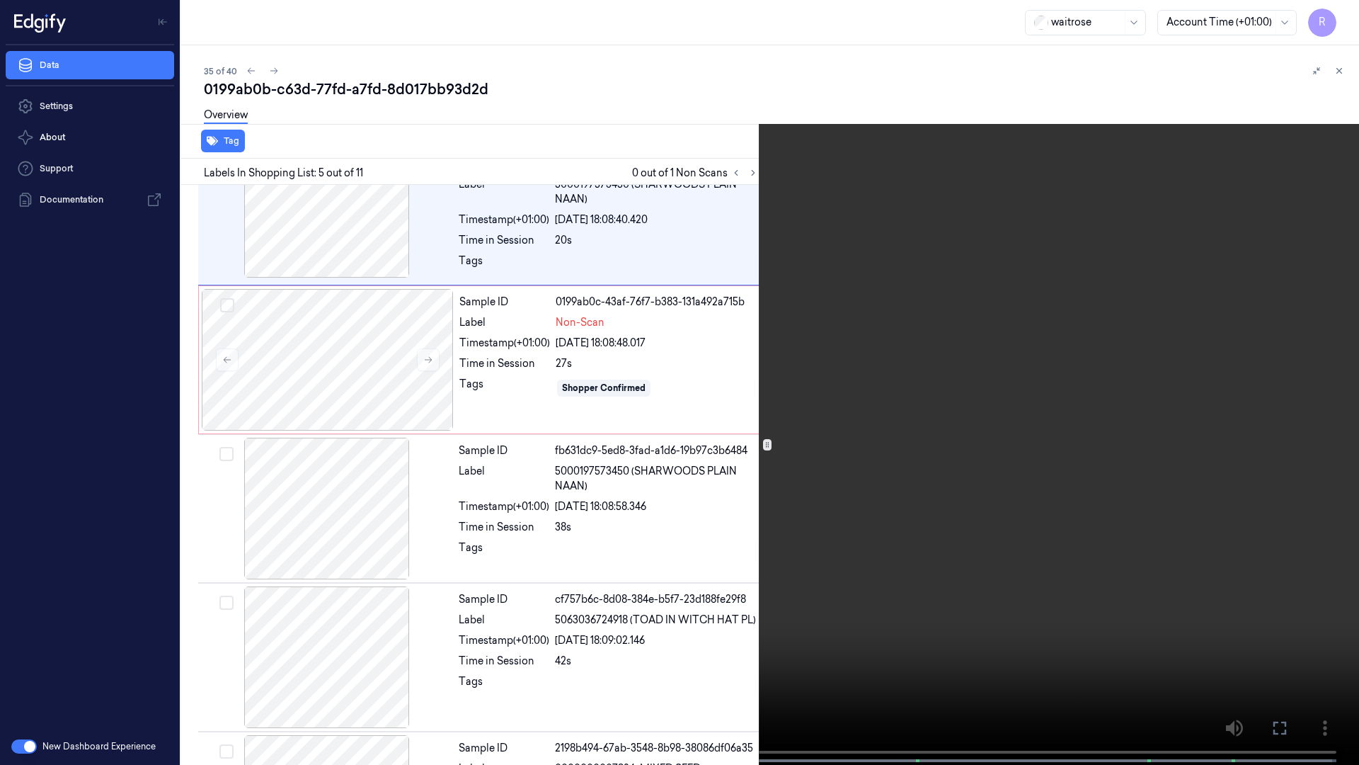
click at [1291, 395] on video at bounding box center [679, 384] width 1359 height 768
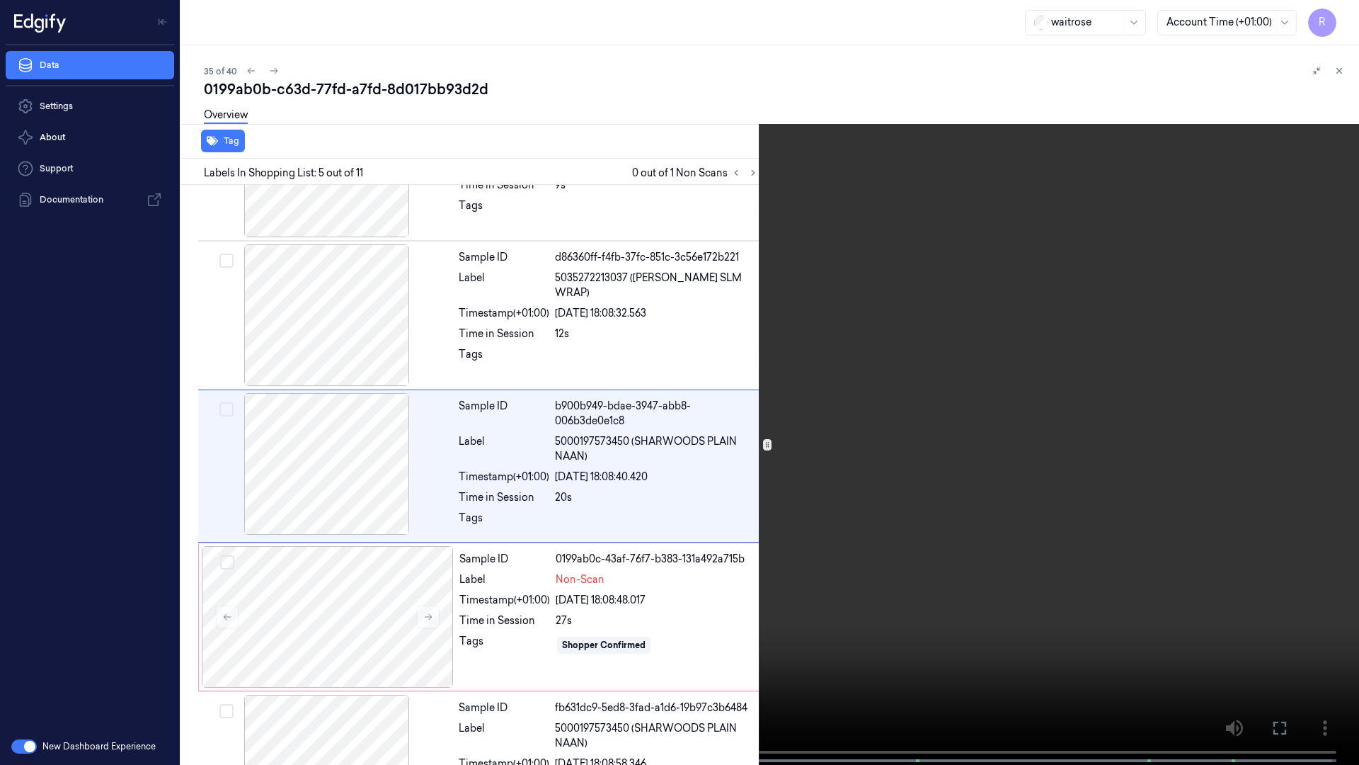
scroll to position [381, 0]
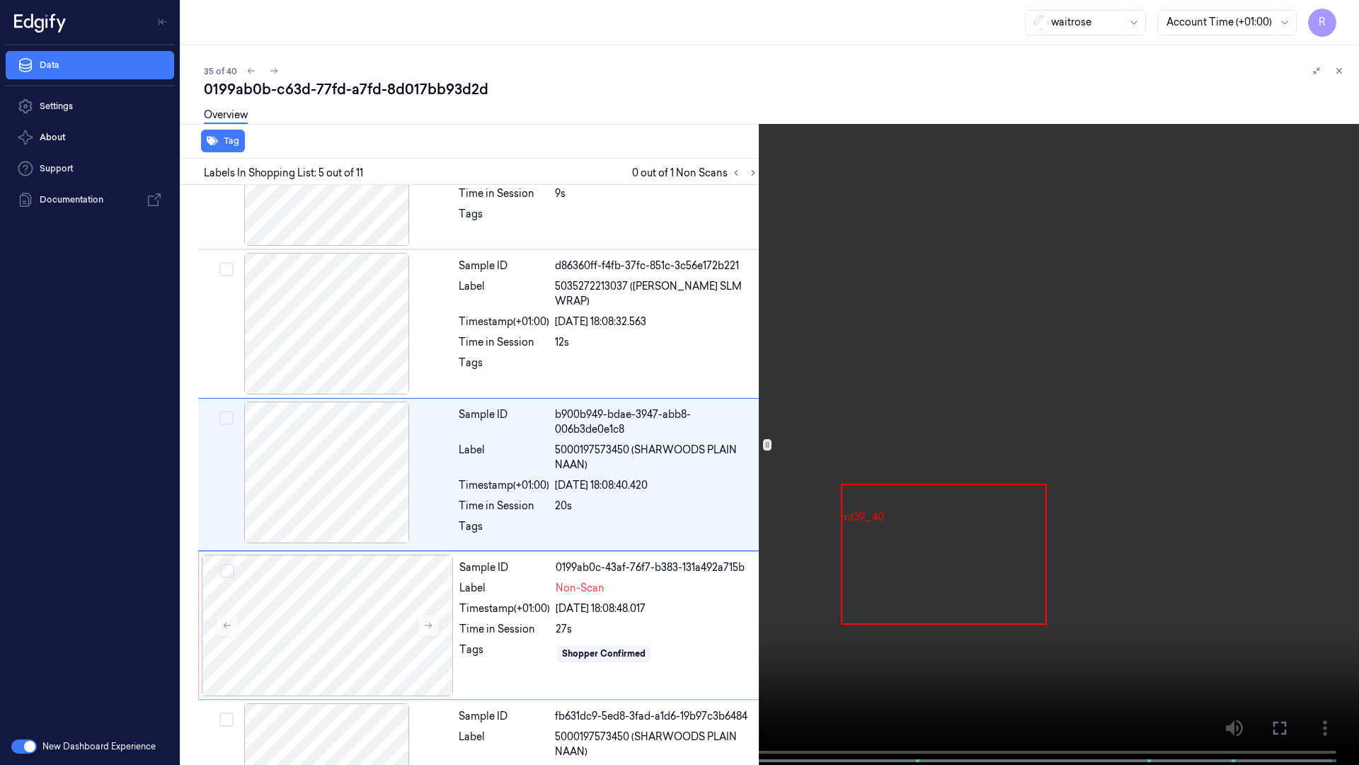
click at [1291, 395] on video at bounding box center [679, 384] width 1359 height 768
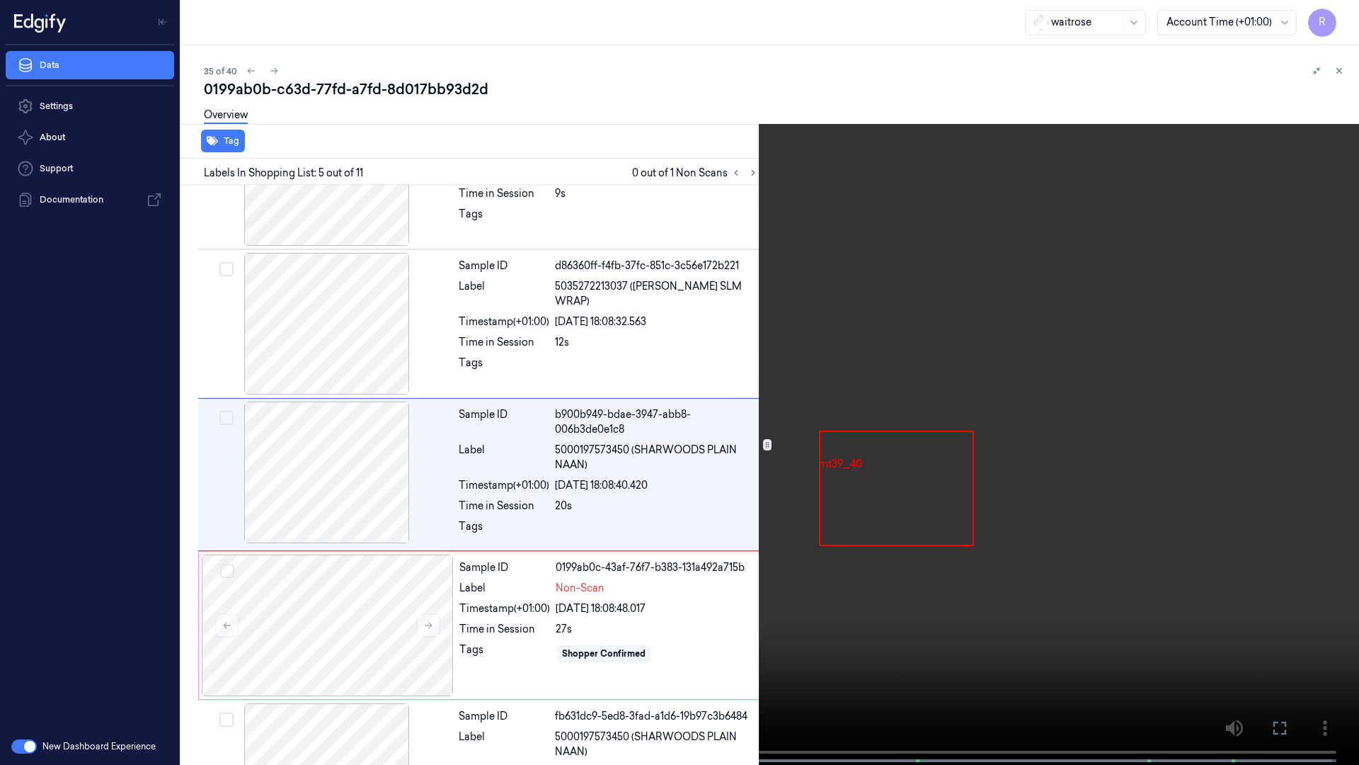
click at [1291, 395] on video at bounding box center [679, 384] width 1359 height 768
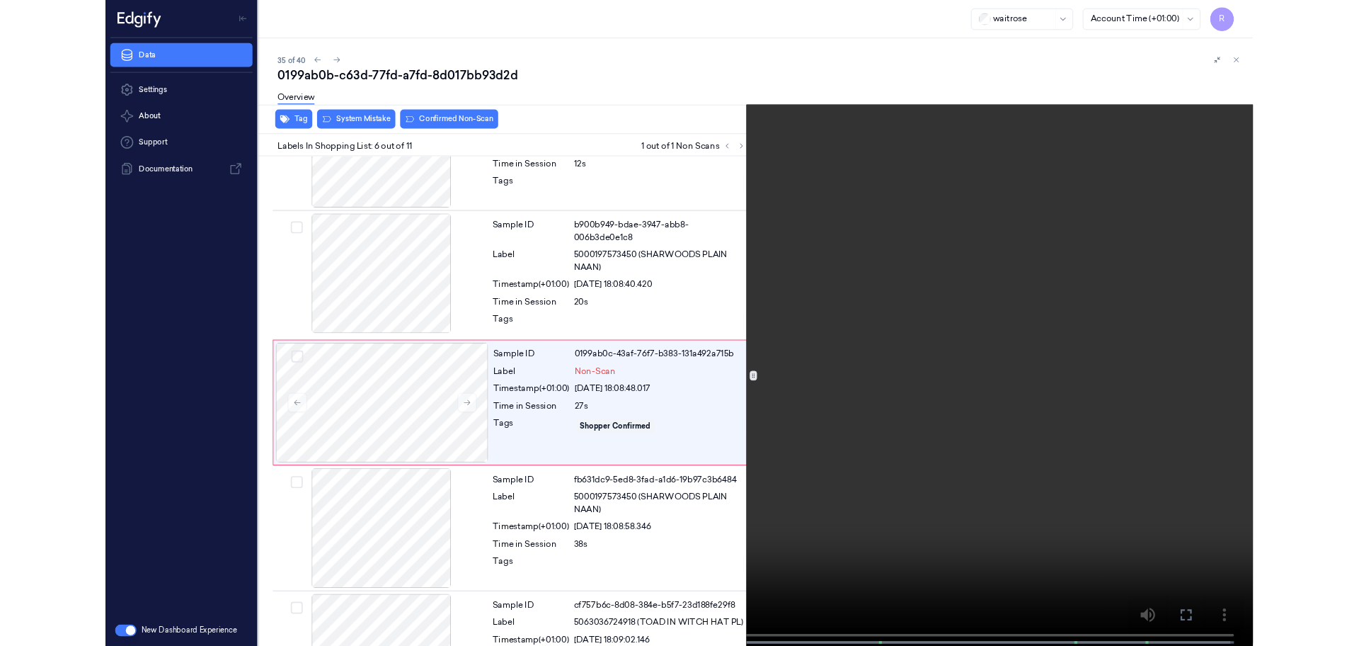
scroll to position [532, 0]
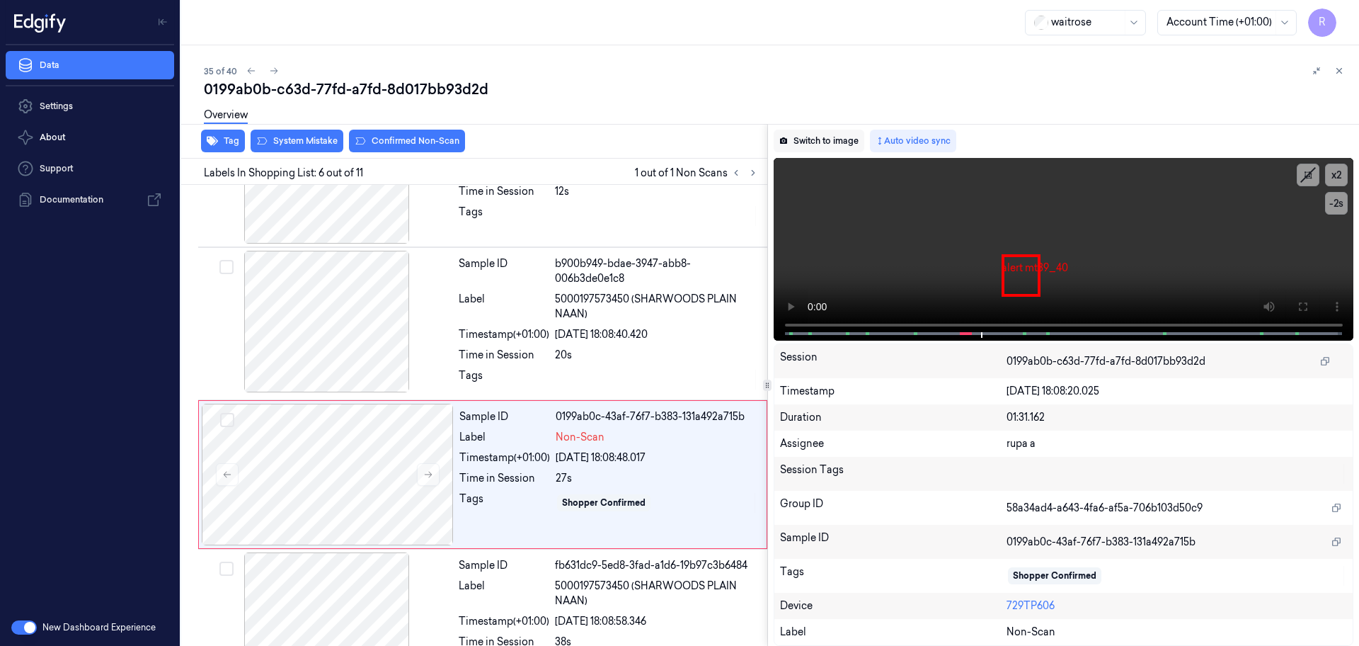
click at [804, 147] on button "Switch to image" at bounding box center [819, 141] width 91 height 23
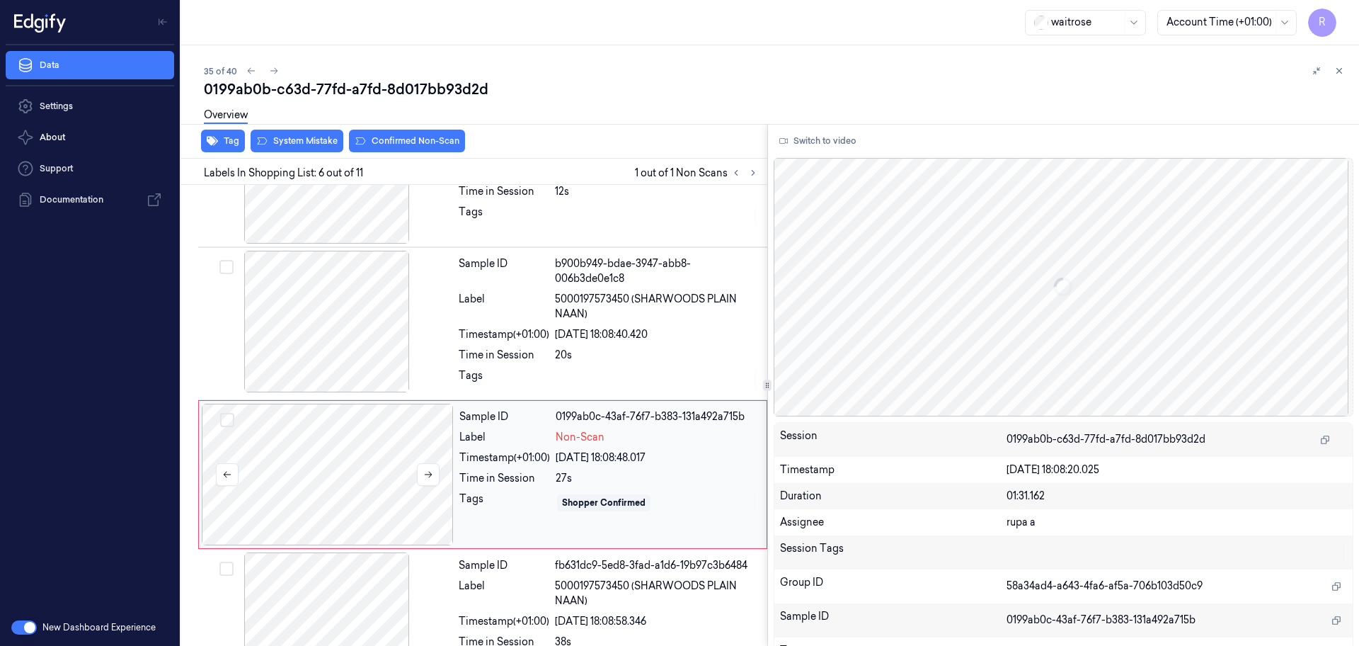
scroll to position [591, 0]
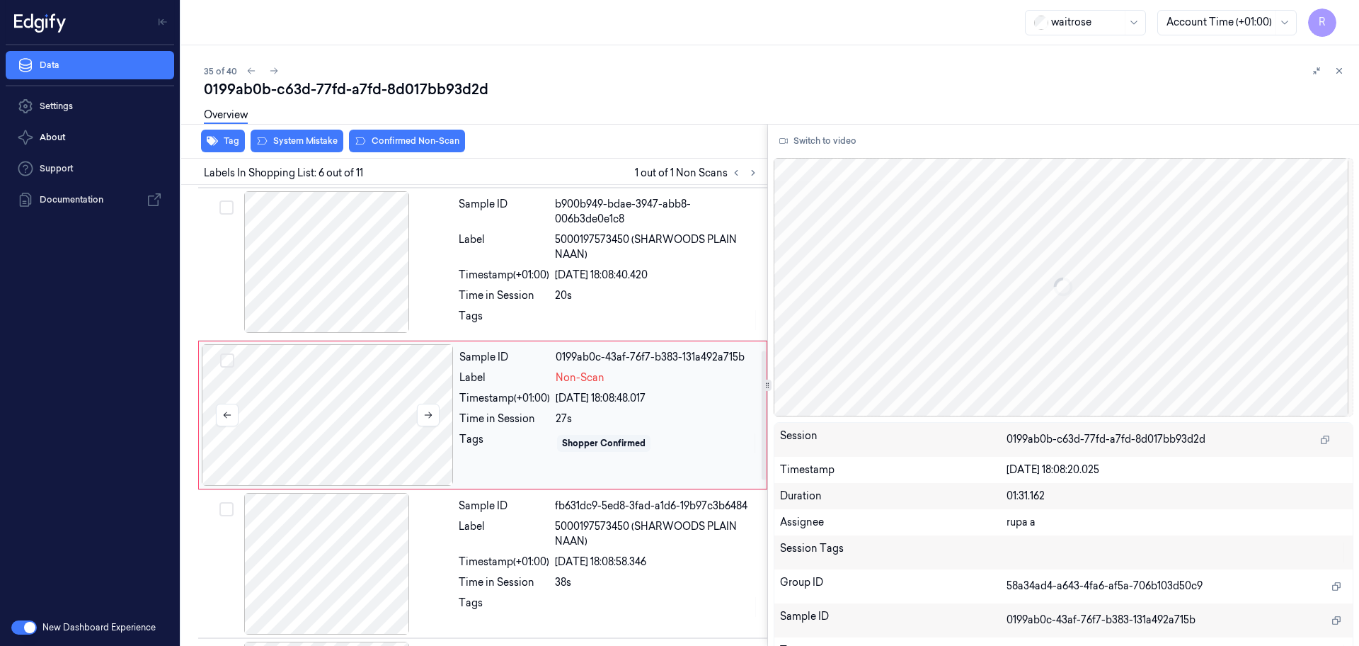
click at [372, 402] on div at bounding box center [328, 415] width 252 height 142
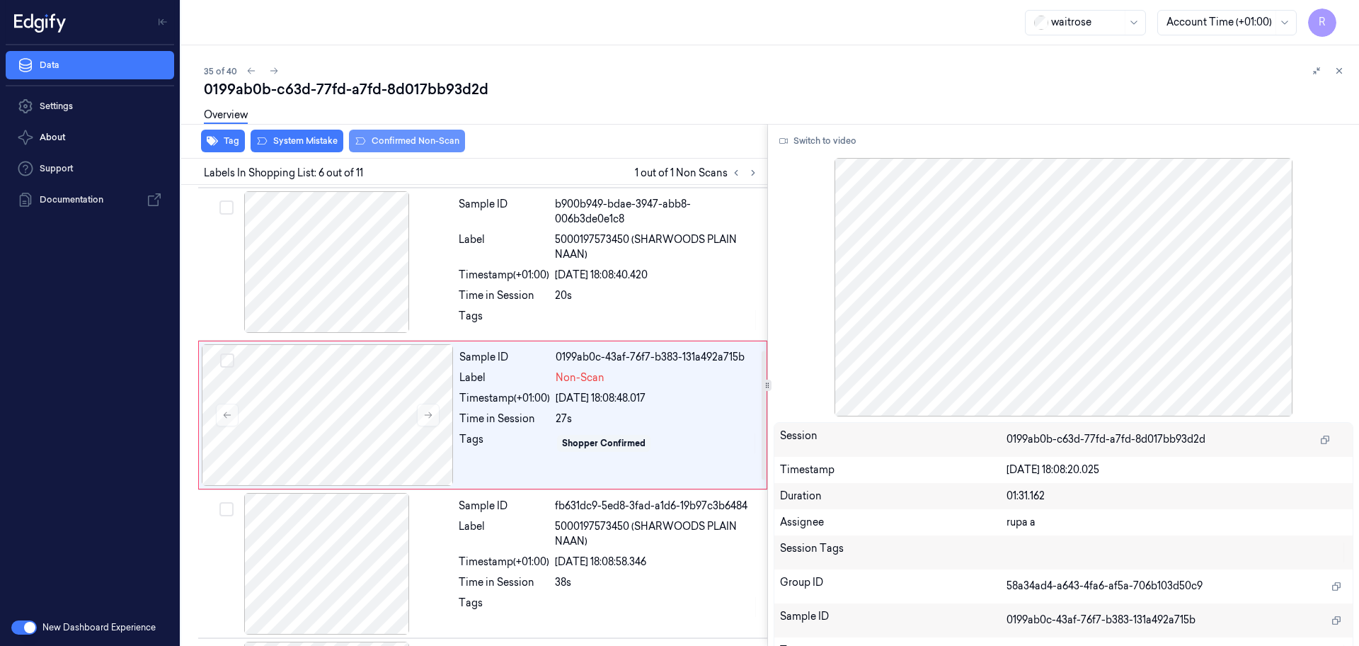
click at [387, 145] on button "Confirmed Non-Scan" at bounding box center [407, 141] width 116 height 23
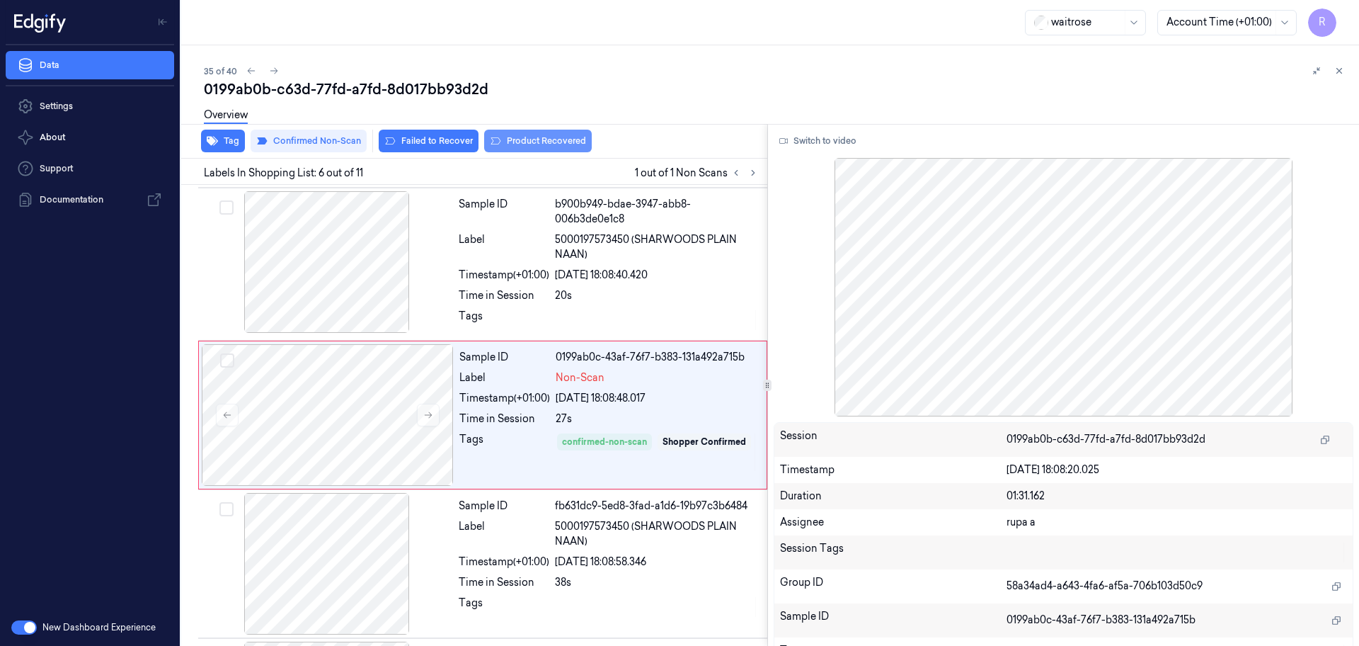
click at [511, 144] on button "Product Recovered" at bounding box center [538, 141] width 108 height 23
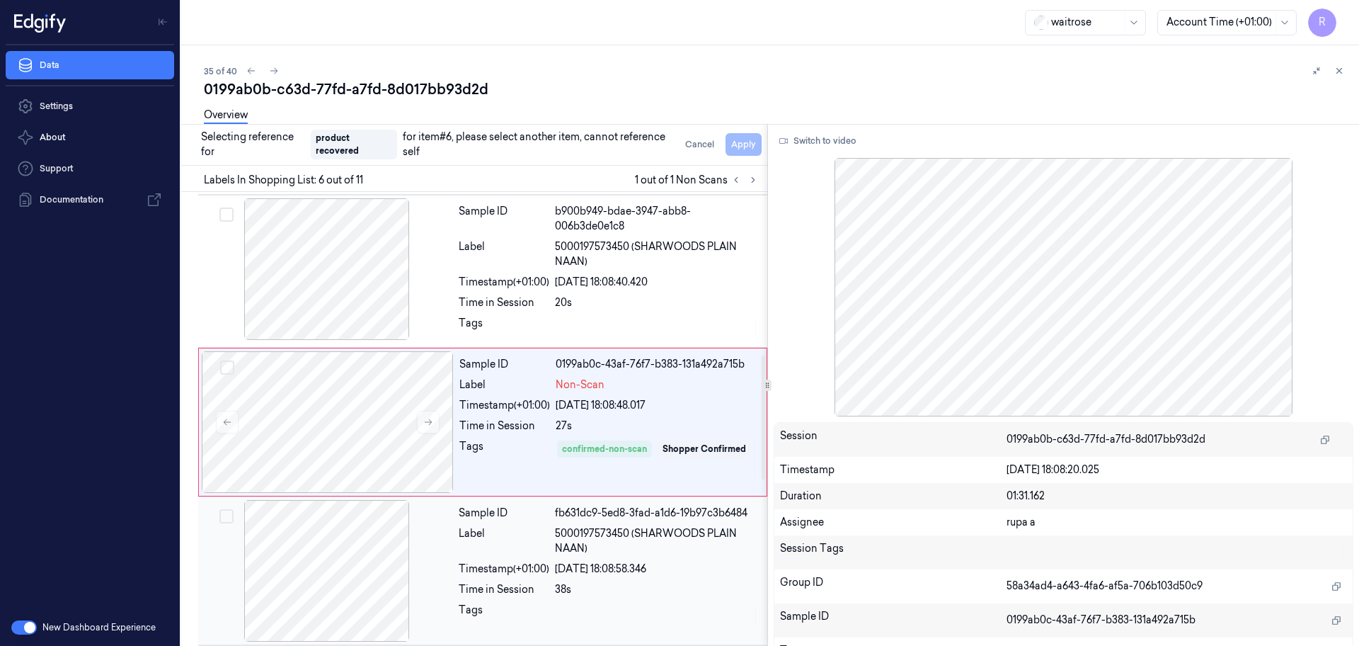
click at [353, 593] on div at bounding box center [327, 571] width 252 height 142
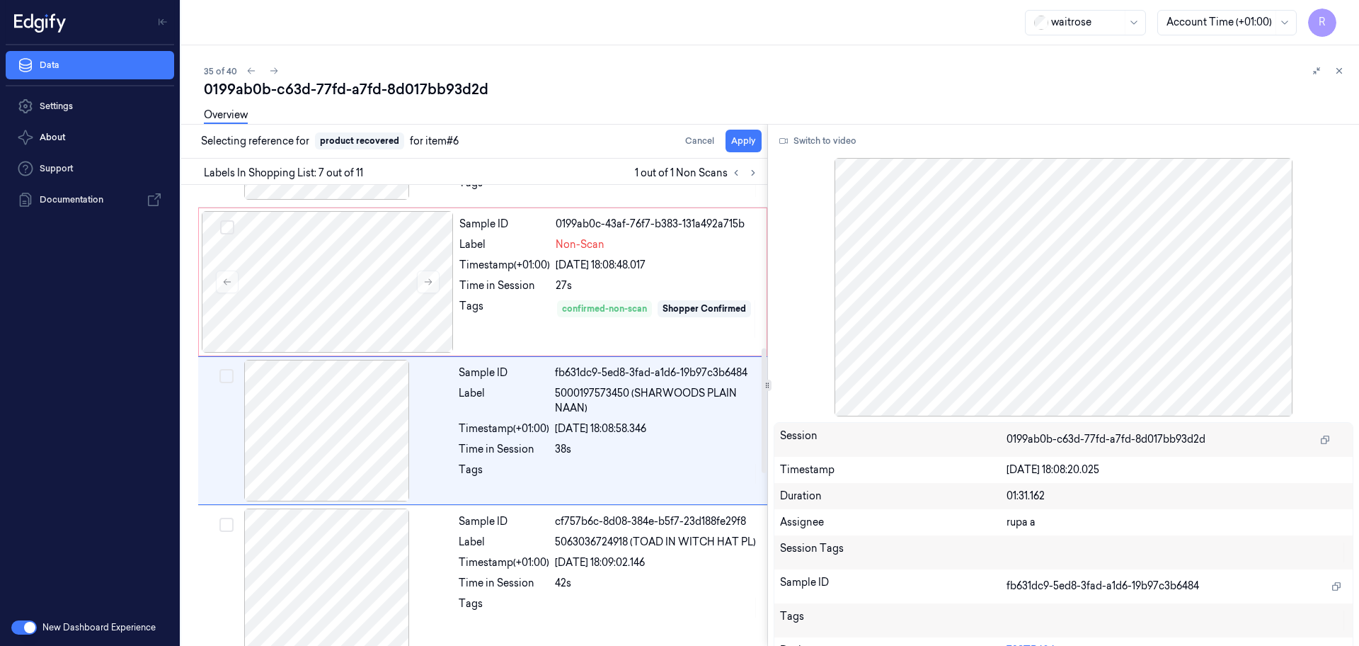
scroll to position [740, 0]
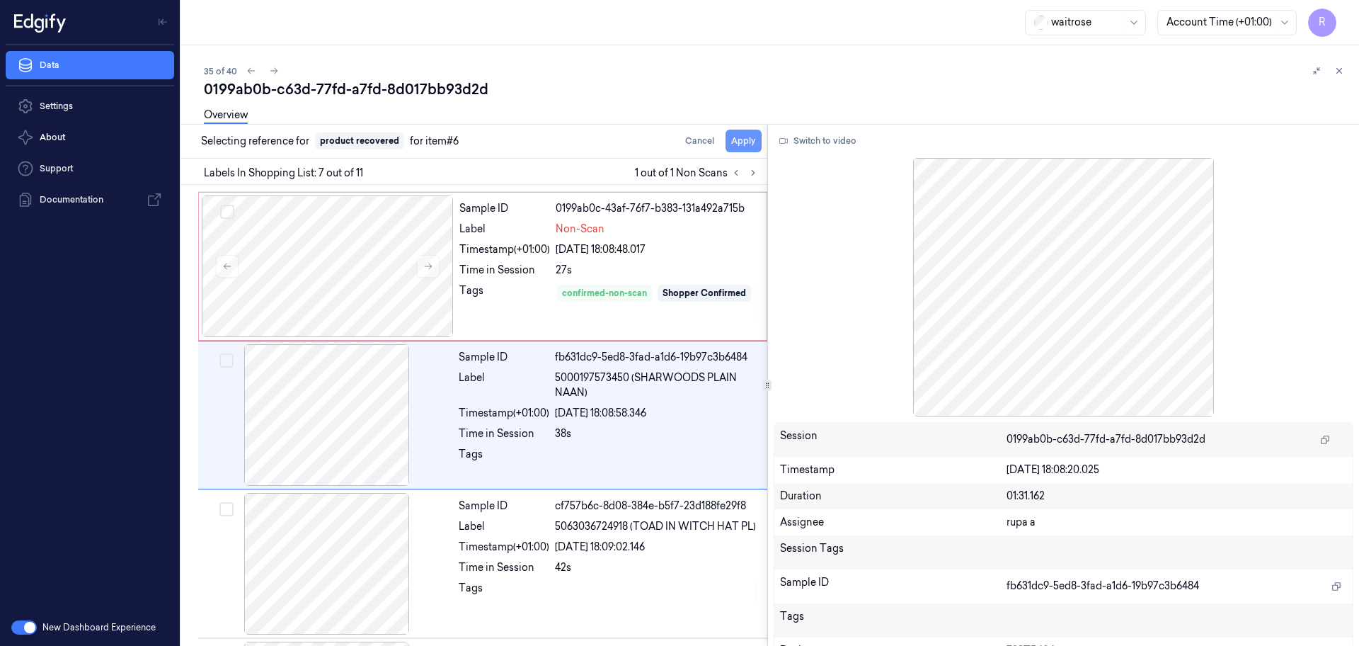
click at [751, 140] on button "Apply" at bounding box center [744, 141] width 36 height 23
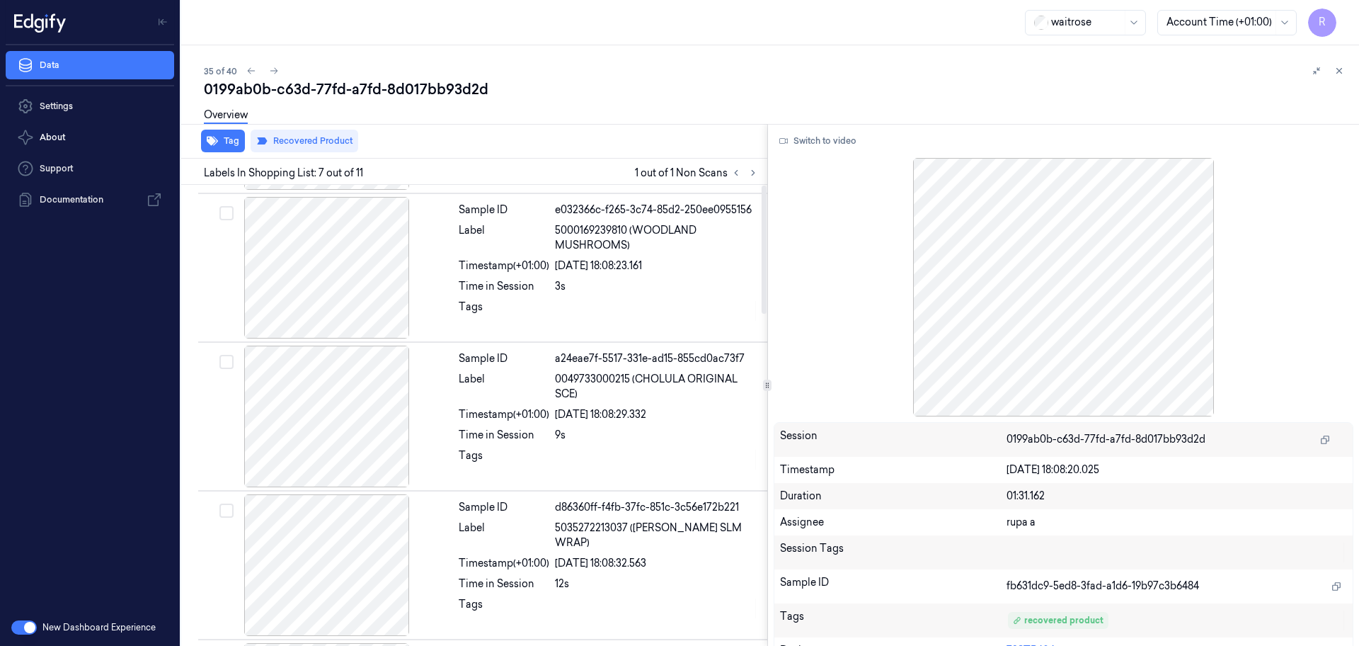
scroll to position [0, 0]
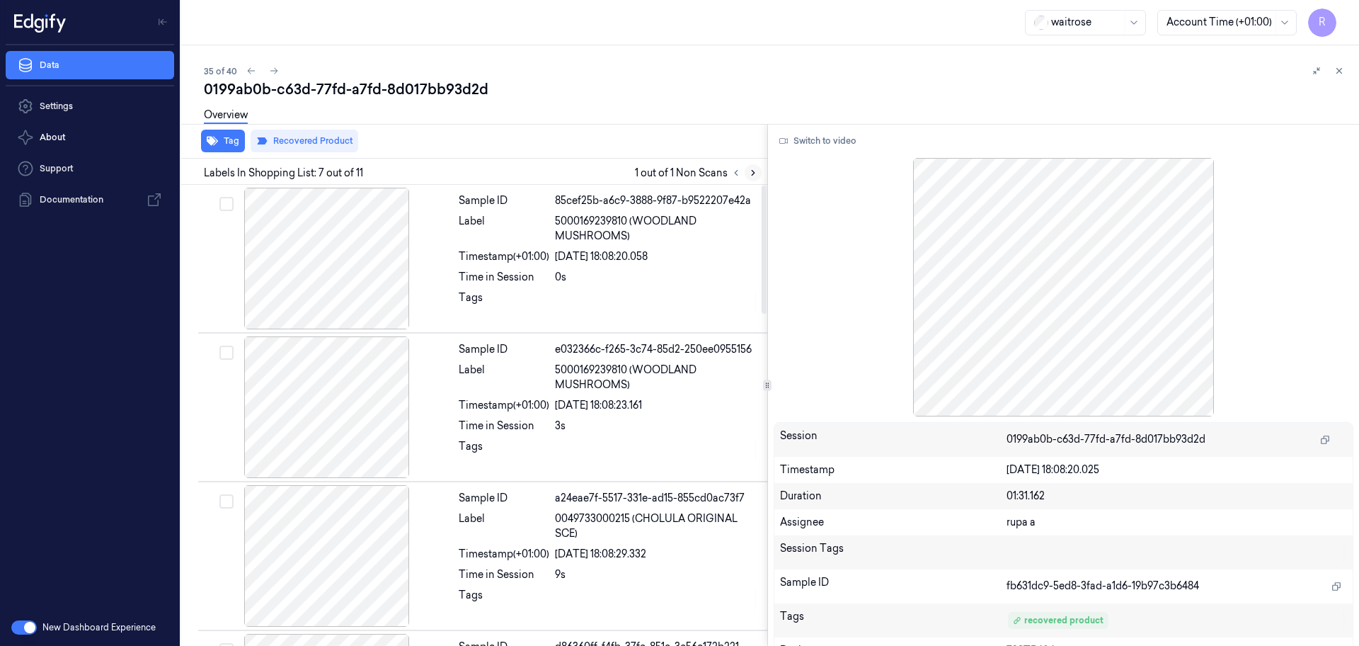
click at [751, 179] on button at bounding box center [753, 172] width 17 height 17
click at [736, 178] on button at bounding box center [736, 172] width 17 height 17
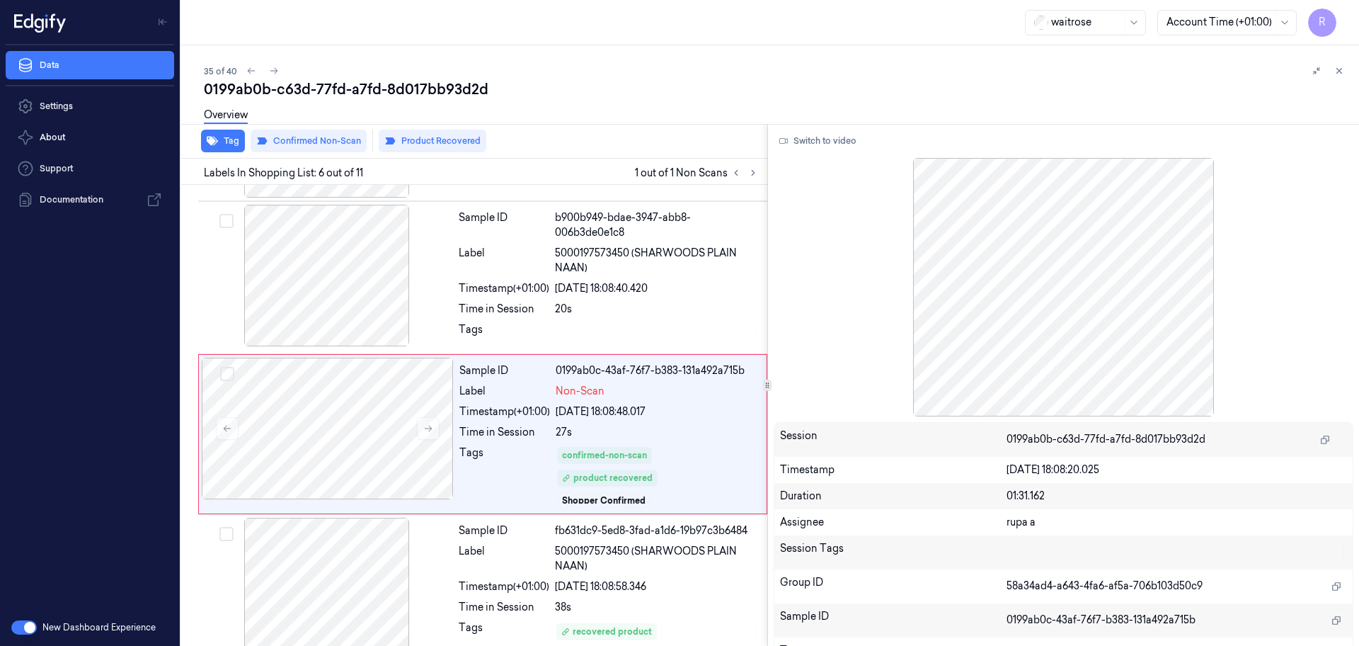
scroll to position [597, 0]
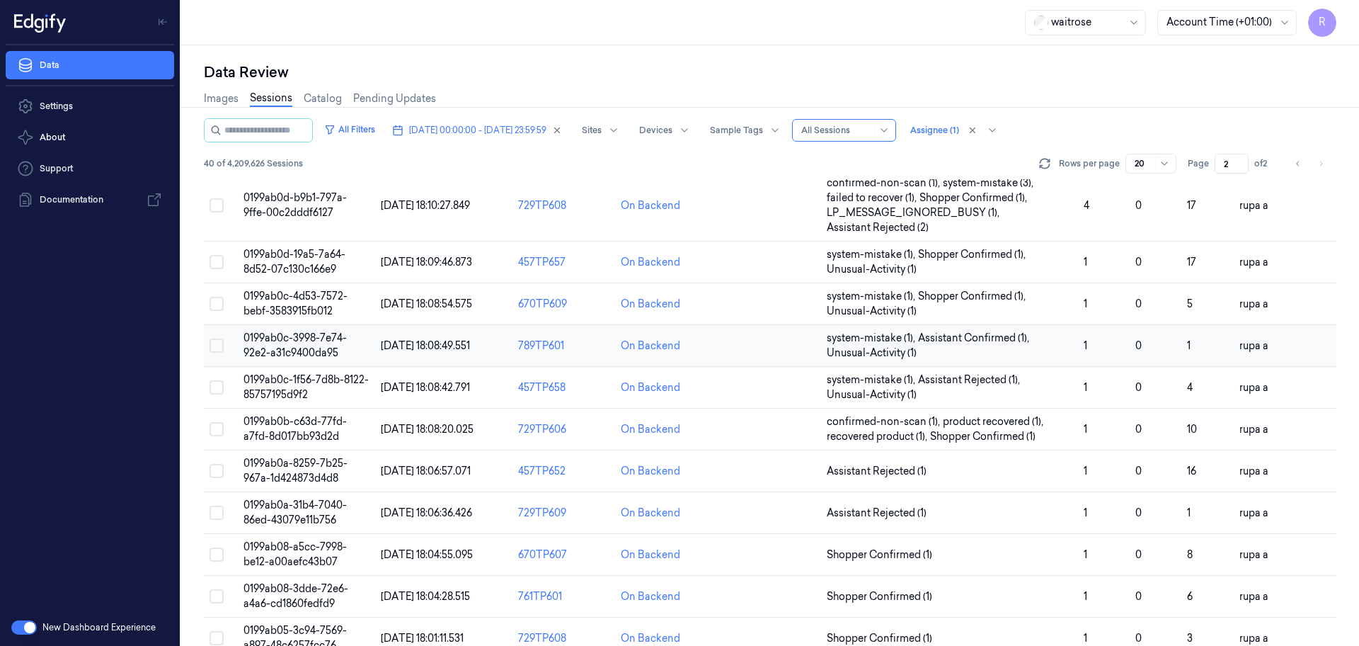
scroll to position [440, 0]
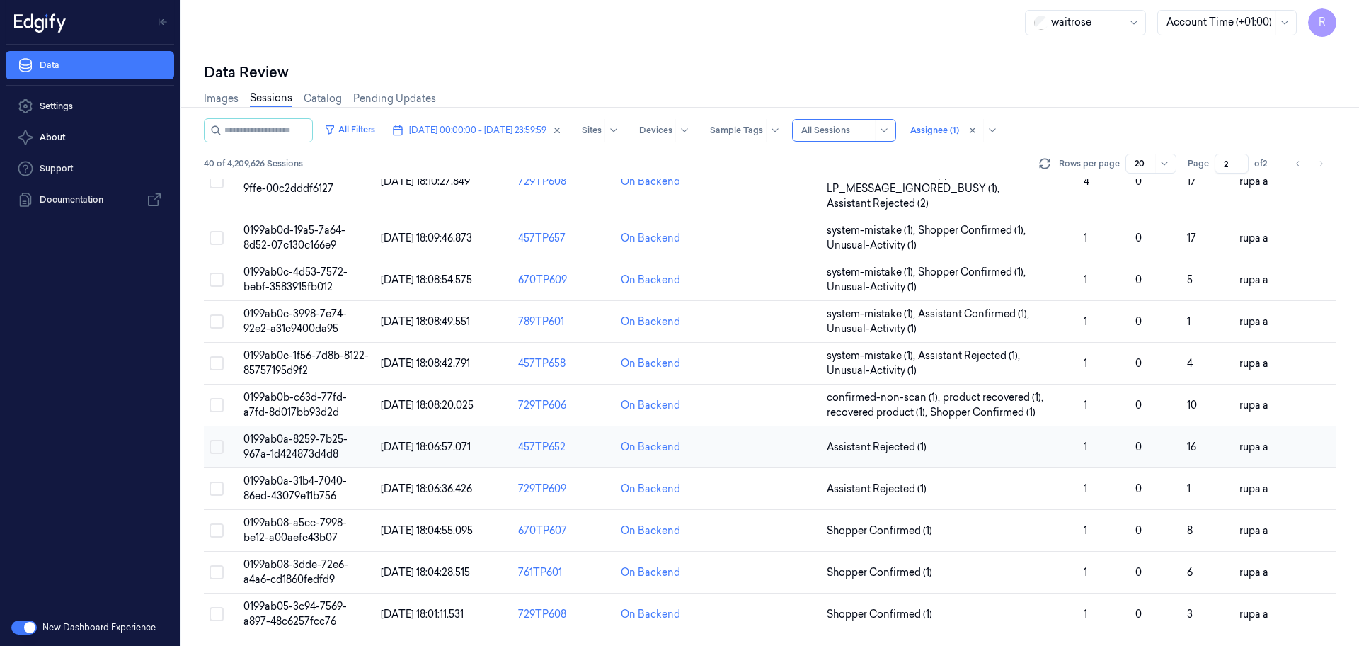
click at [312, 457] on span "0199ab0a-8259-7b25-967a-1d424873d4d8" at bounding box center [296, 447] width 104 height 28
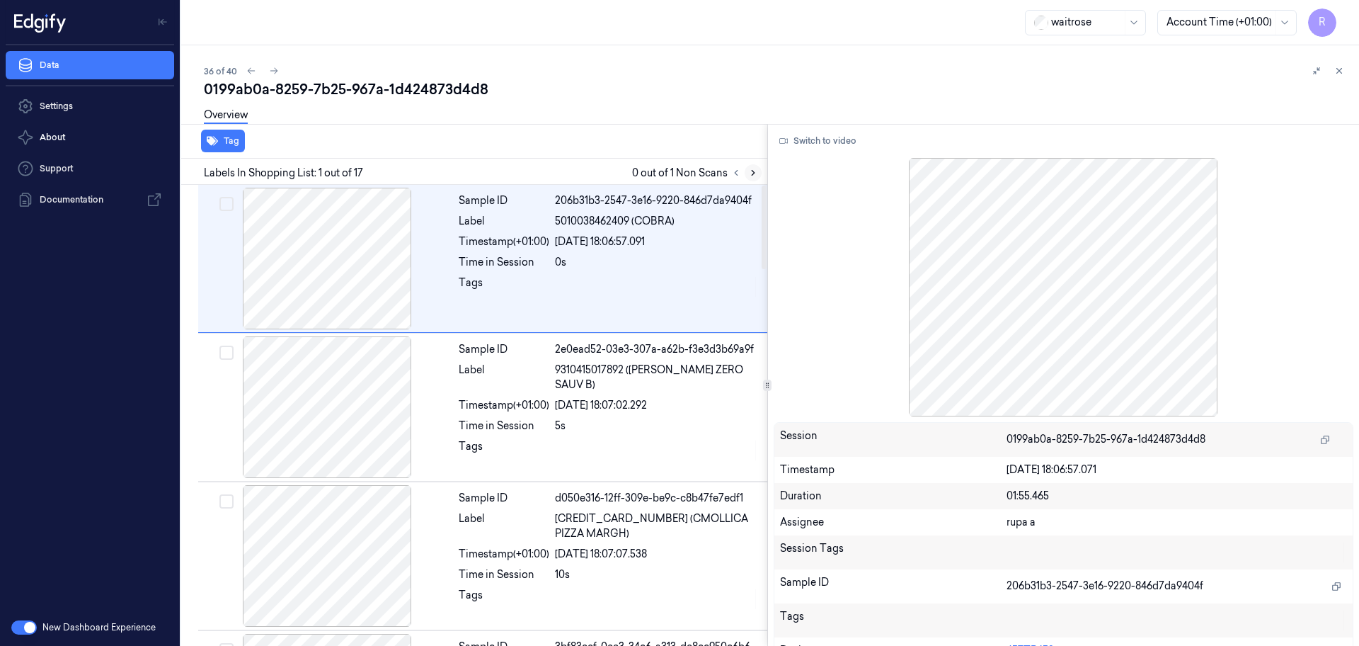
click at [758, 173] on icon at bounding box center [753, 173] width 10 height 10
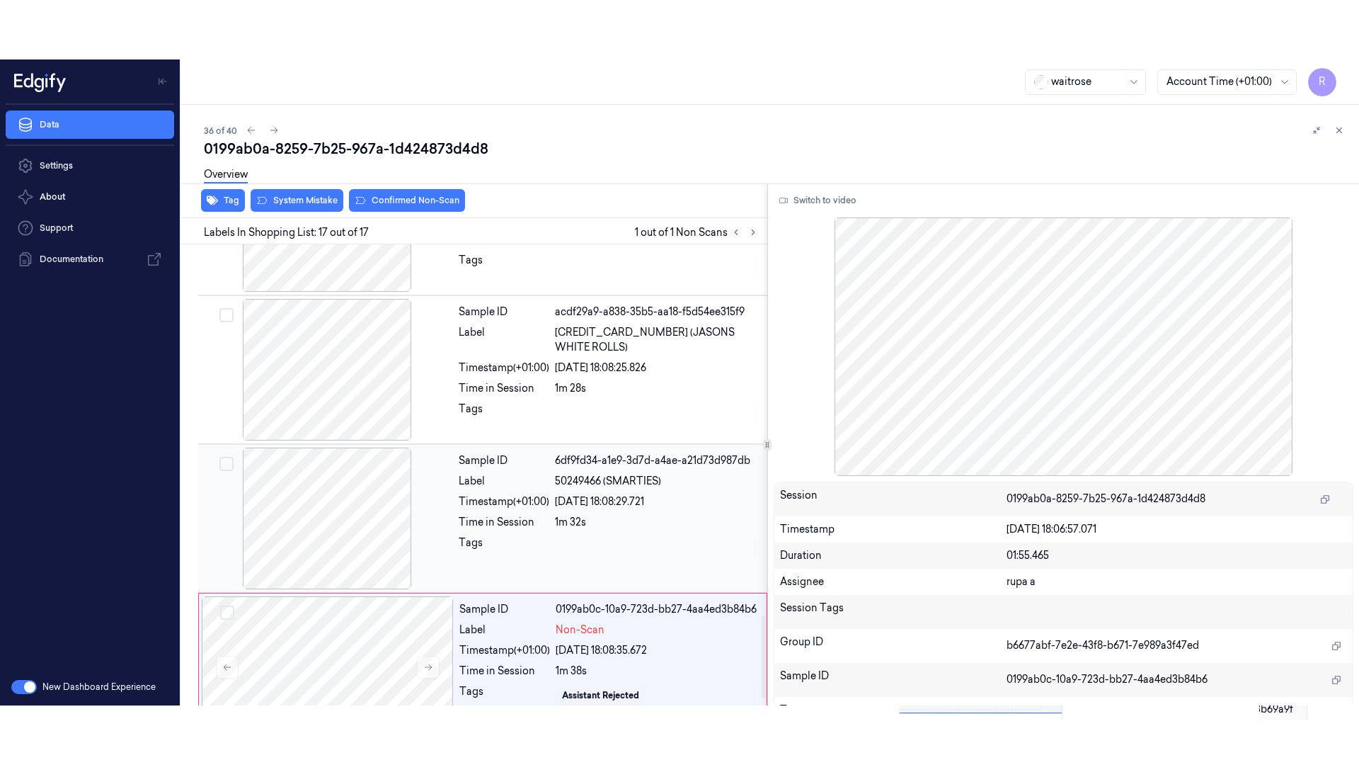
scroll to position [2071, 0]
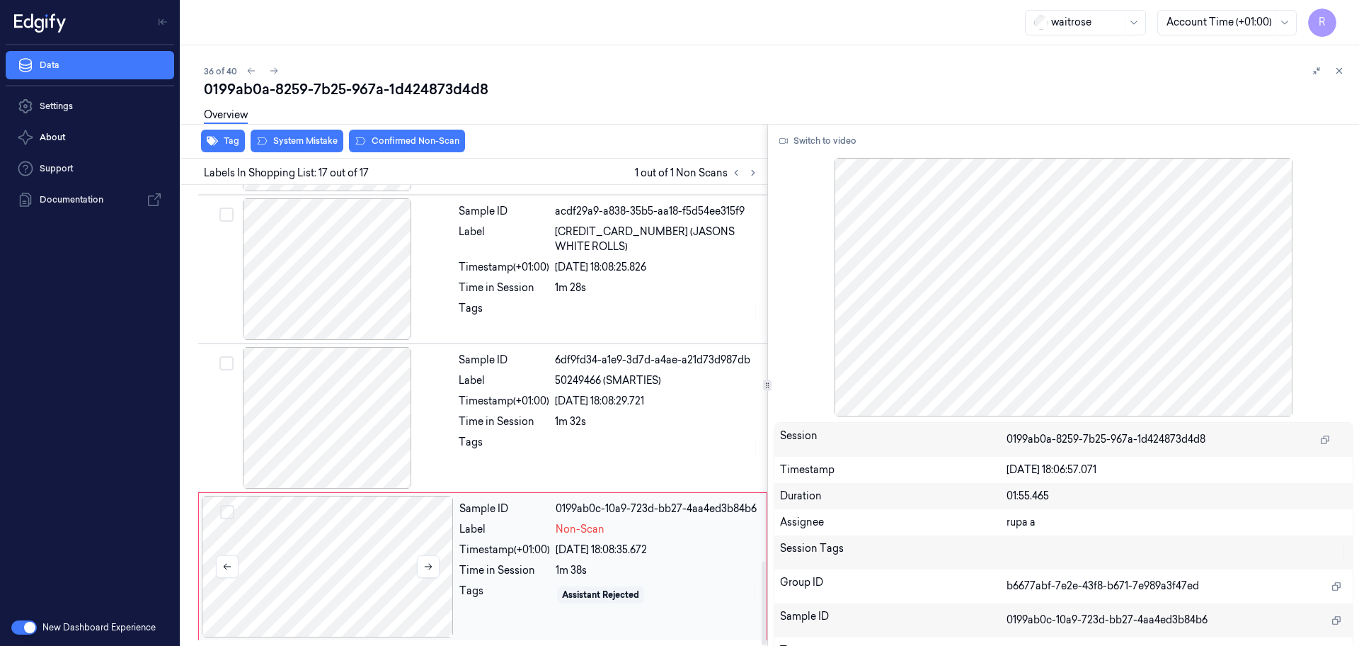
click at [385, 605] on div at bounding box center [328, 567] width 252 height 142
click at [815, 147] on button "Switch to video" at bounding box center [818, 141] width 89 height 23
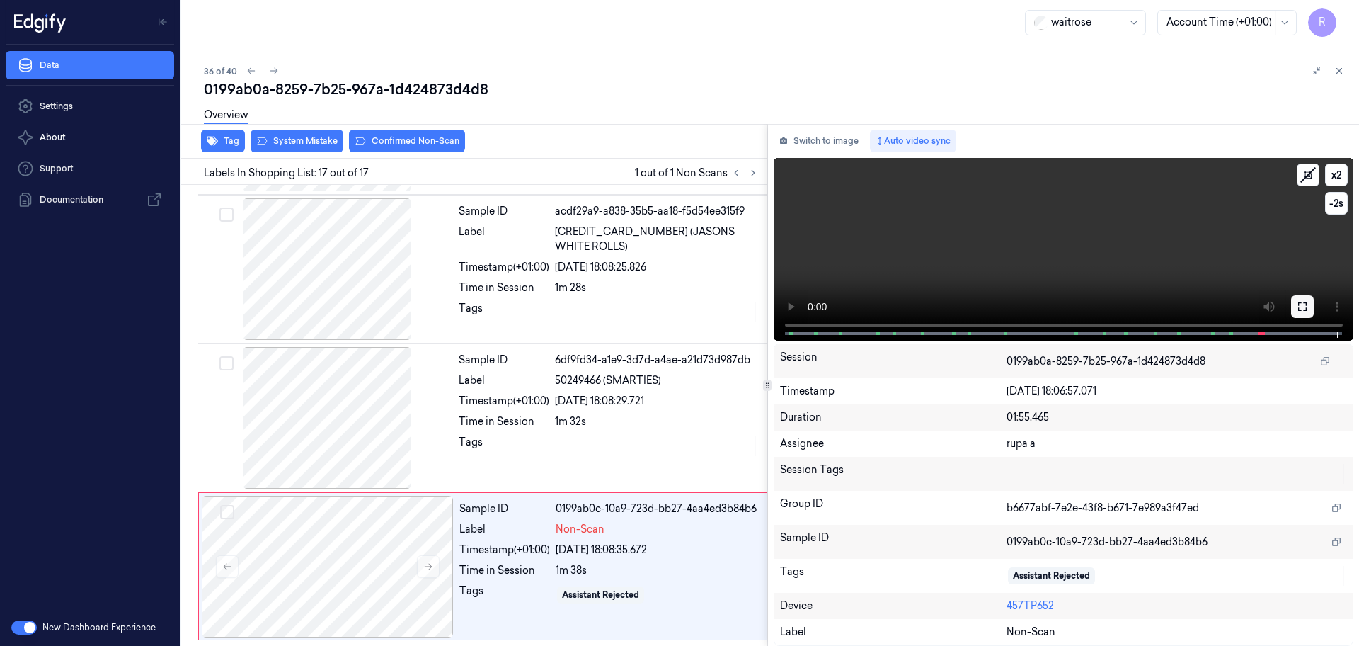
click at [1298, 309] on icon at bounding box center [1302, 306] width 11 height 11
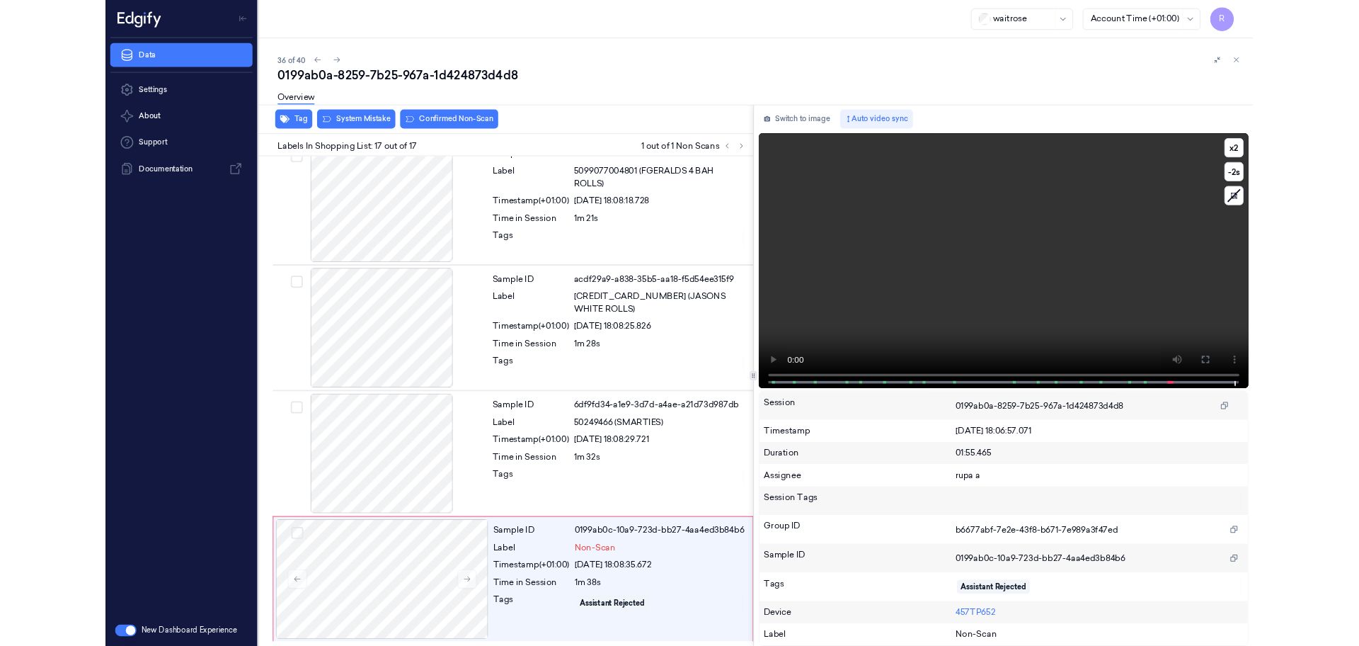
scroll to position [1952, 0]
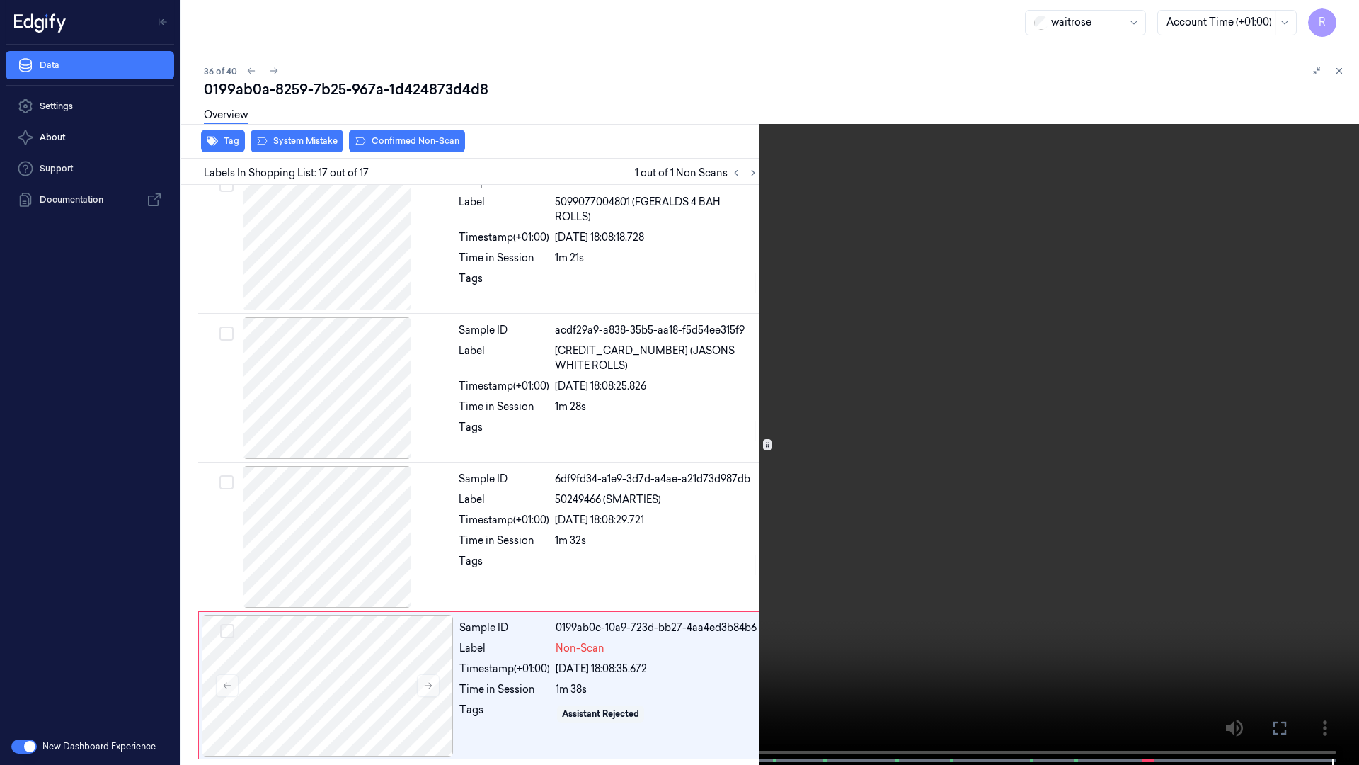
click at [1272, 365] on video at bounding box center [679, 384] width 1359 height 768
click at [1266, 355] on video at bounding box center [679, 384] width 1359 height 768
click at [1334, 16] on button "x 2" at bounding box center [1342, 17] width 23 height 23
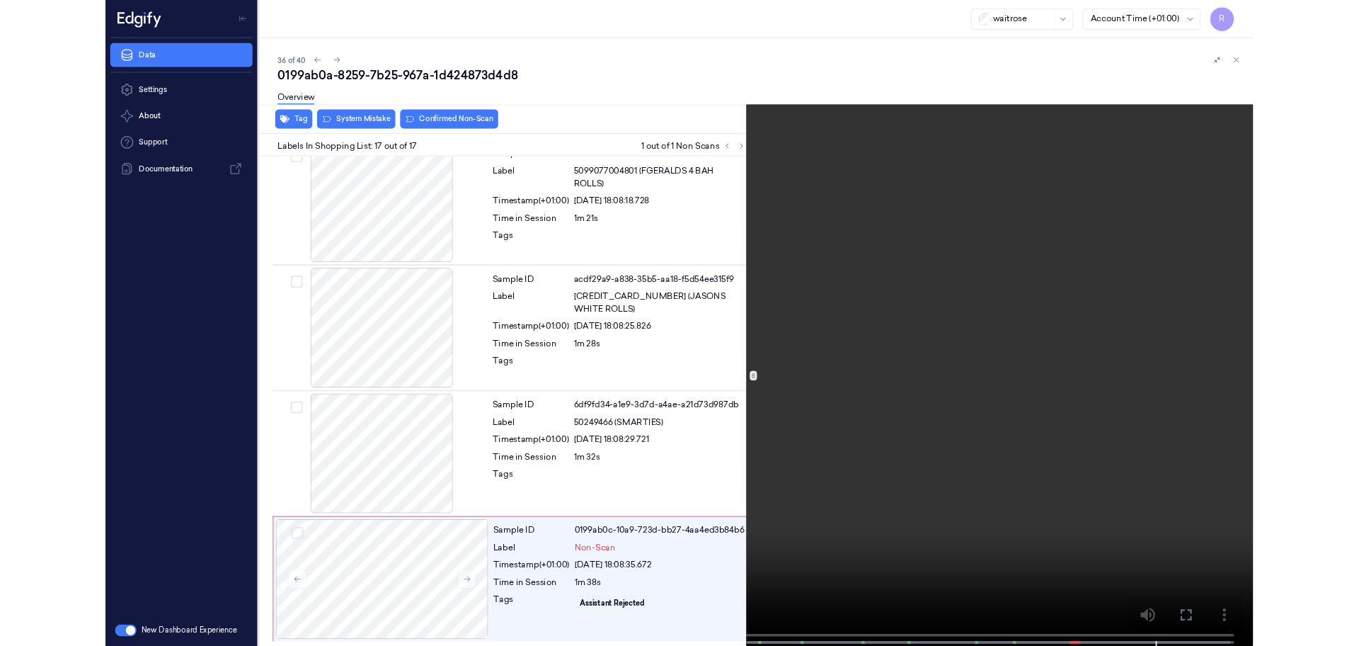
scroll to position [2071, 0]
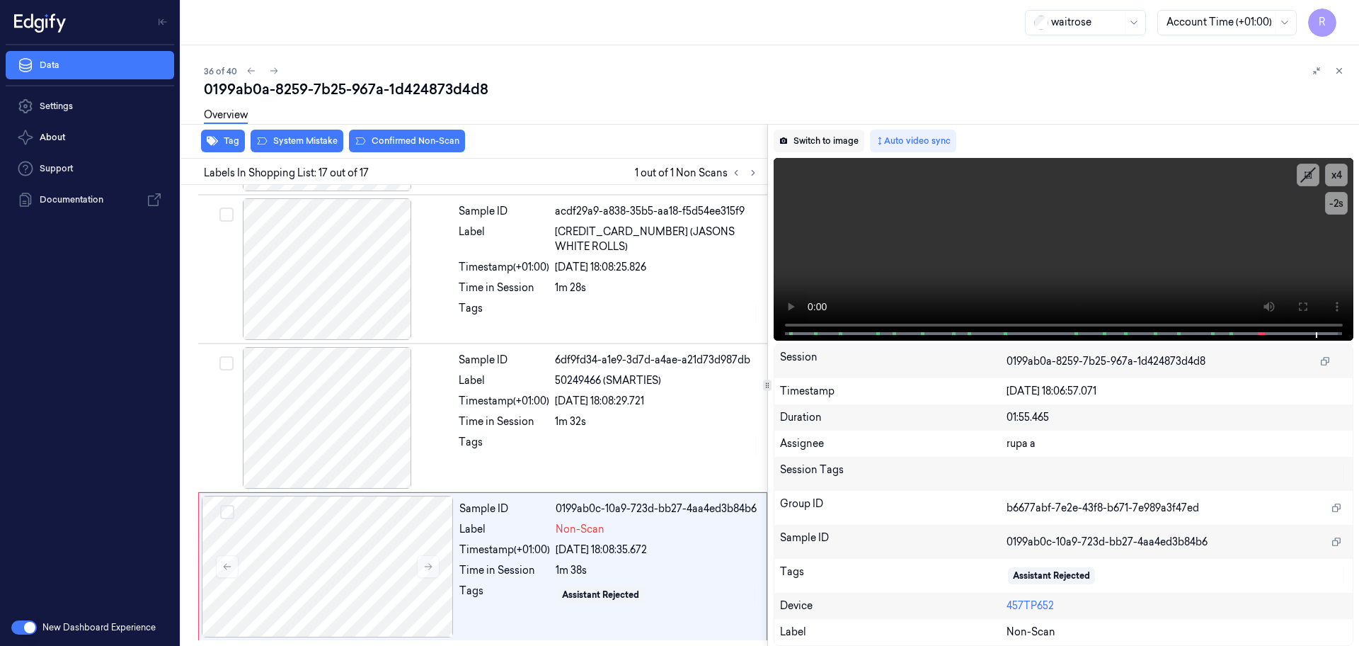
click at [816, 139] on button "Switch to image" at bounding box center [819, 141] width 91 height 23
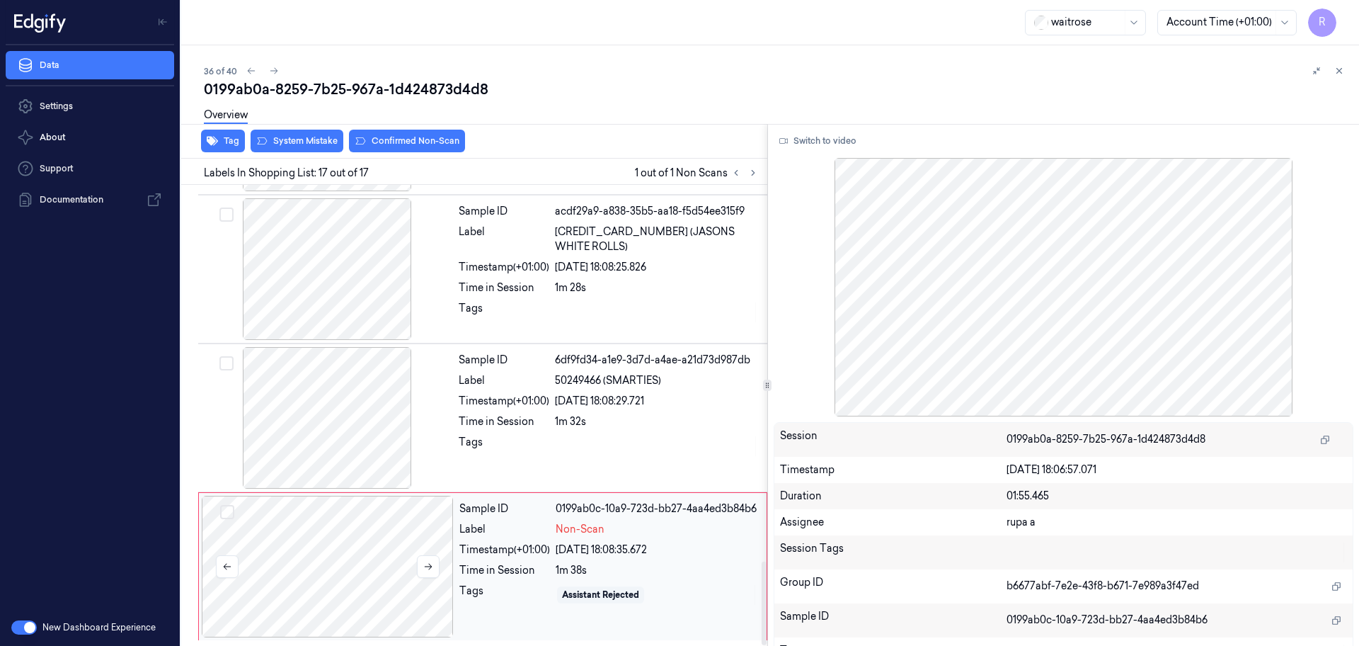
click at [394, 601] on div at bounding box center [328, 567] width 252 height 142
click at [430, 571] on icon at bounding box center [428, 566] width 10 height 10
click at [314, 134] on div "Overview" at bounding box center [776, 117] width 1144 height 36
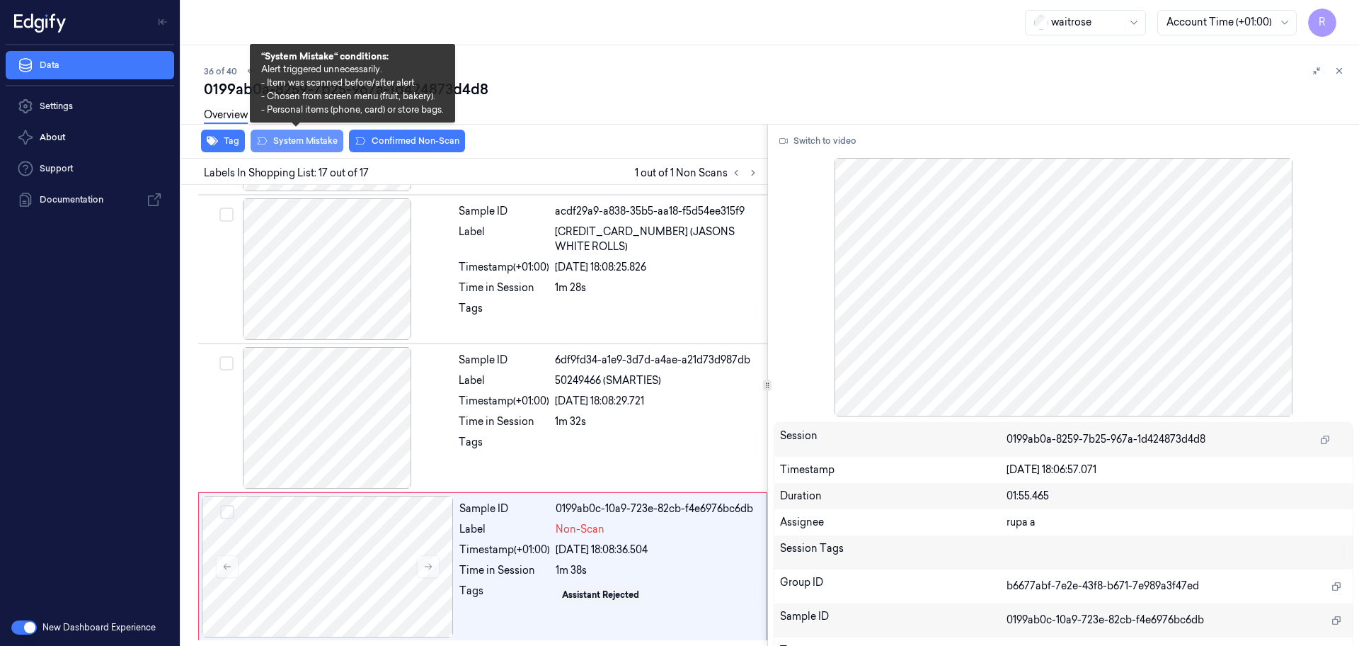
click at [312, 149] on button "System Mistake" at bounding box center [297, 141] width 93 height 23
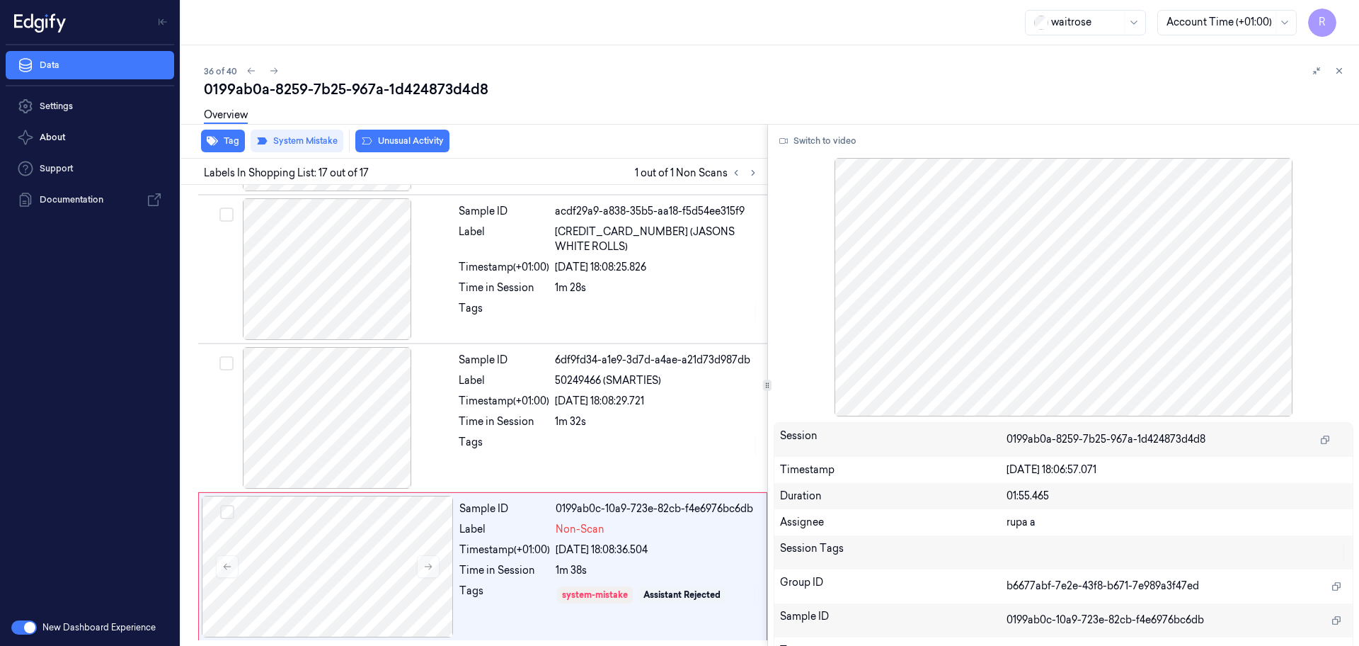
click at [1098, 114] on div "Overview" at bounding box center [776, 117] width 1144 height 36
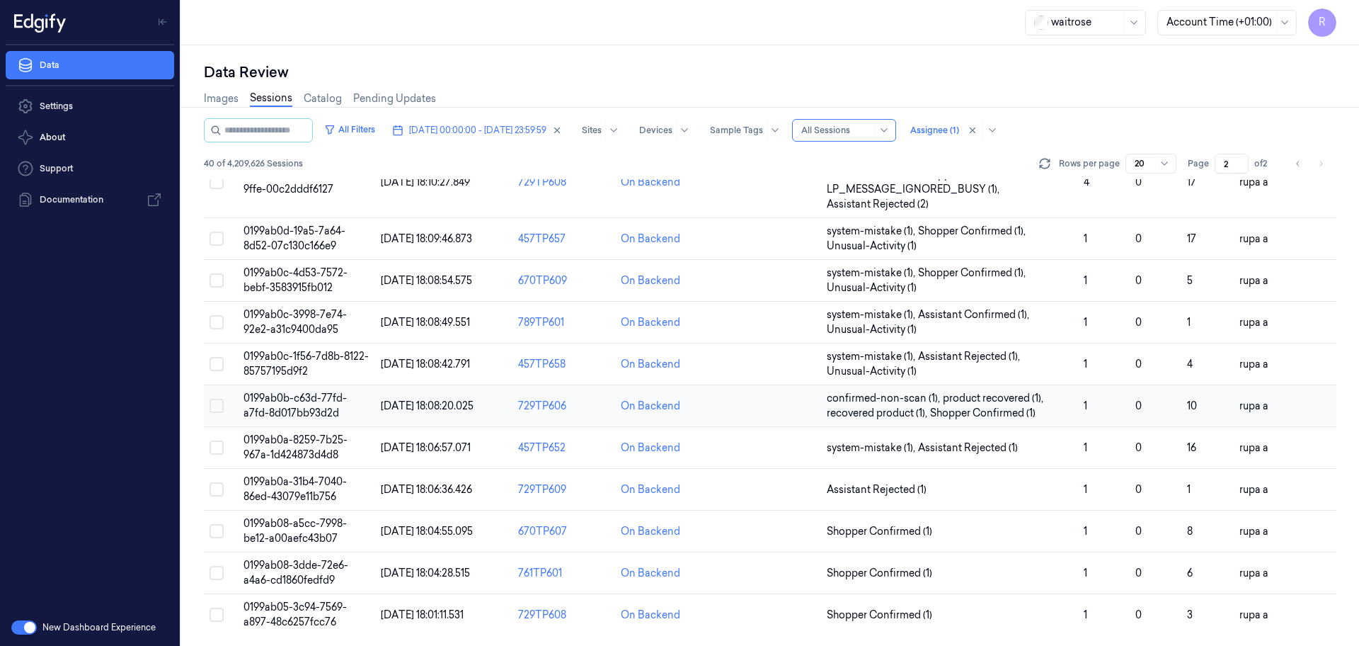
scroll to position [440, 0]
click at [273, 493] on span "0199ab0a-31b4-7040-86ed-43079e11b756" at bounding box center [295, 488] width 103 height 28
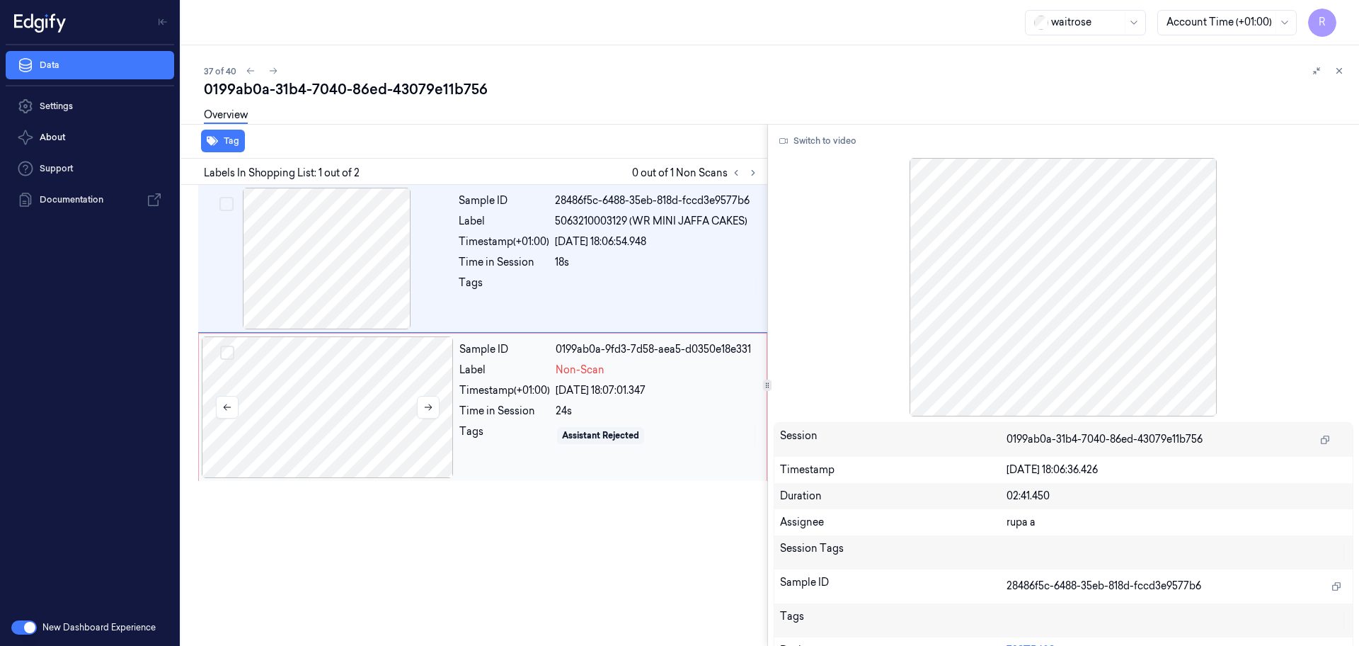
click at [418, 386] on div at bounding box center [328, 407] width 252 height 142
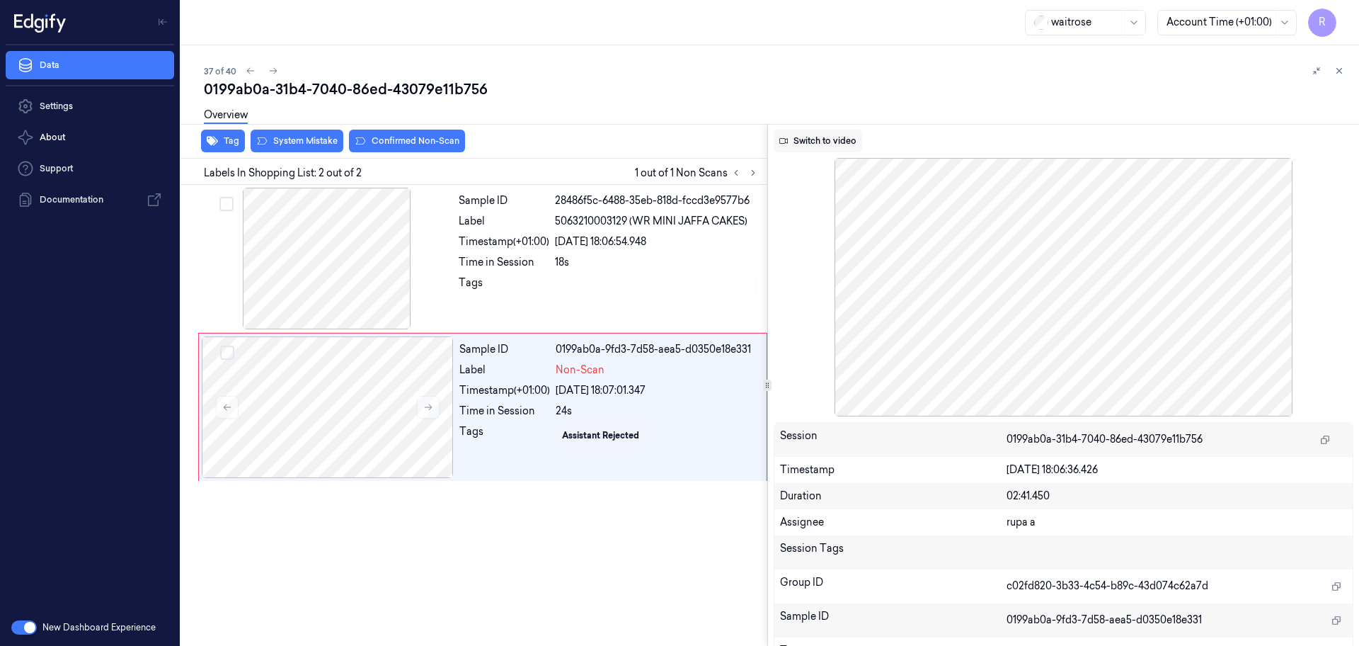
click at [799, 138] on button "Switch to video" at bounding box center [818, 141] width 89 height 23
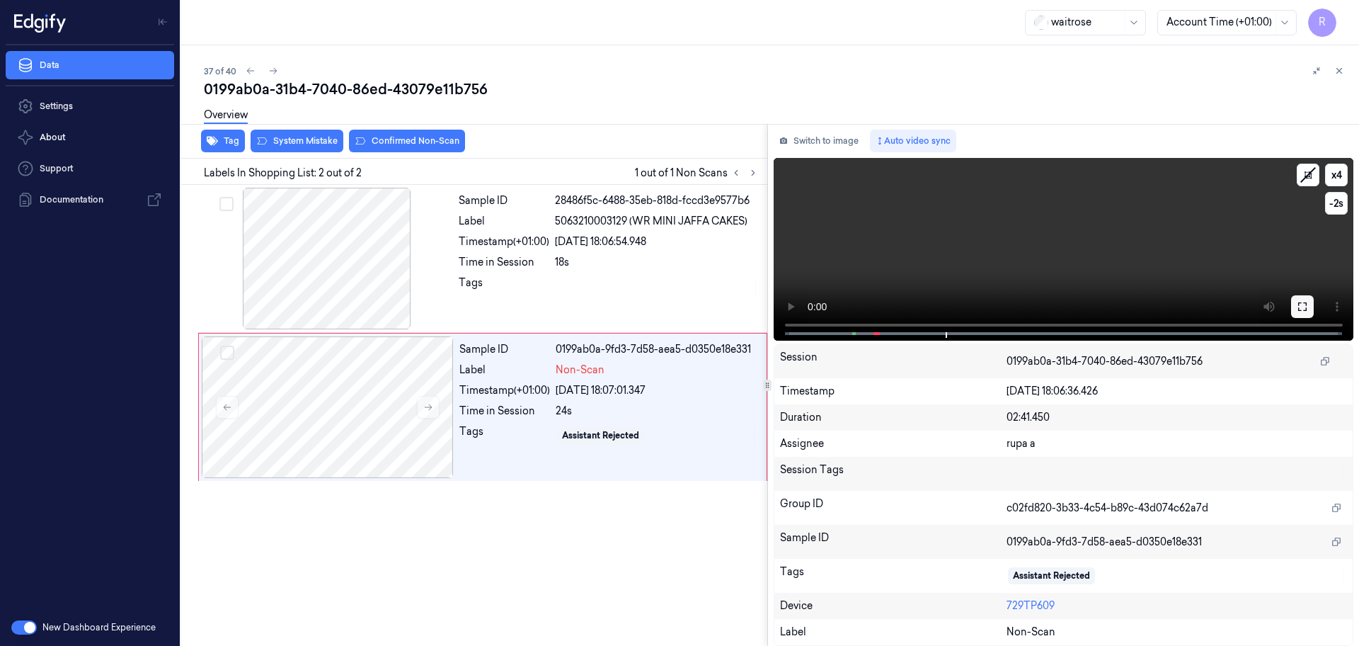
click at [1303, 307] on icon at bounding box center [1302, 306] width 11 height 11
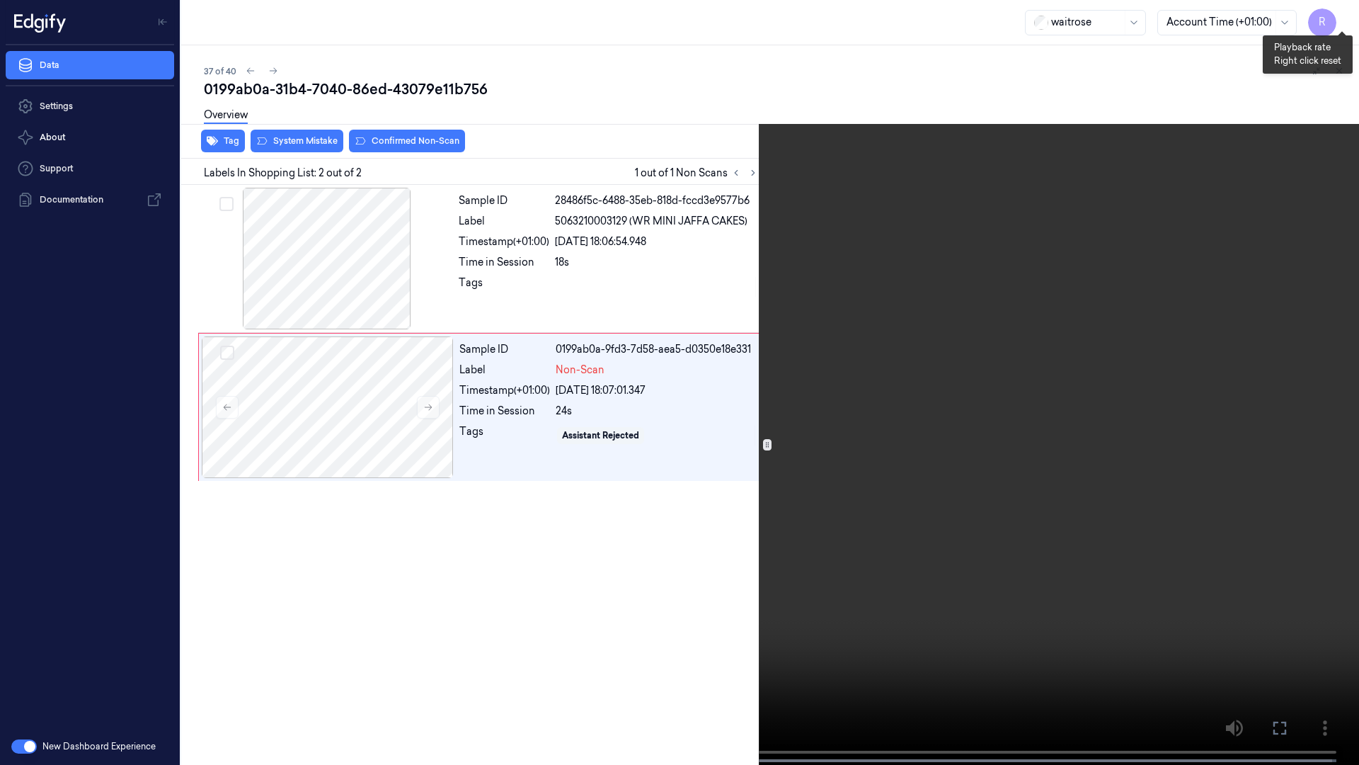
click at [1336, 16] on button "x 4" at bounding box center [1342, 17] width 23 height 23
click at [1336, 16] on button "x 1" at bounding box center [1342, 17] width 23 height 23
click at [270, 474] on video at bounding box center [679, 384] width 1359 height 768
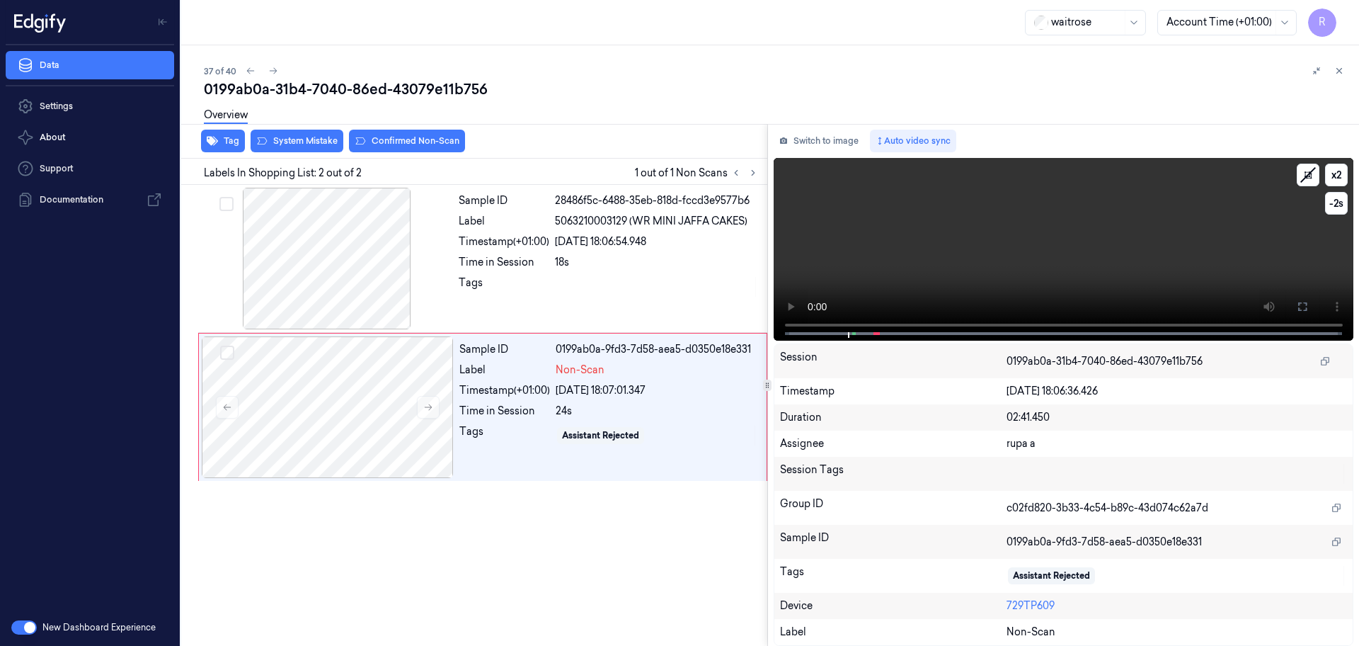
drag, startPoint x: 1303, startPoint y: 302, endPoint x: 1303, endPoint y: 366, distance: 64.4
click at [1304, 302] on icon at bounding box center [1302, 306] width 11 height 11
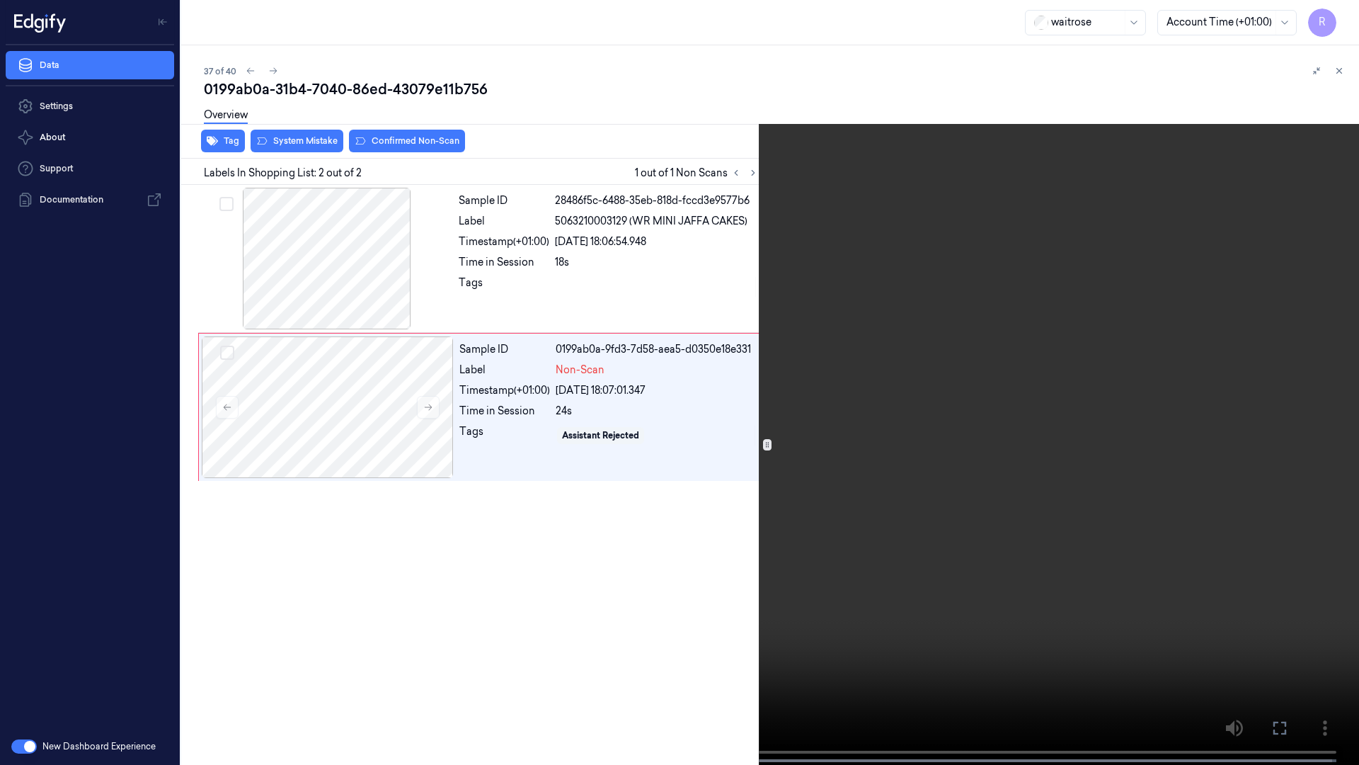
drag, startPoint x: 1301, startPoint y: 355, endPoint x: 1293, endPoint y: 351, distance: 8.6
click at [1301, 354] on video at bounding box center [679, 384] width 1359 height 768
click at [557, 534] on video at bounding box center [679, 384] width 1359 height 768
click at [559, 532] on video at bounding box center [679, 384] width 1359 height 768
click at [1339, 22] on button "x 2" at bounding box center [1342, 17] width 23 height 23
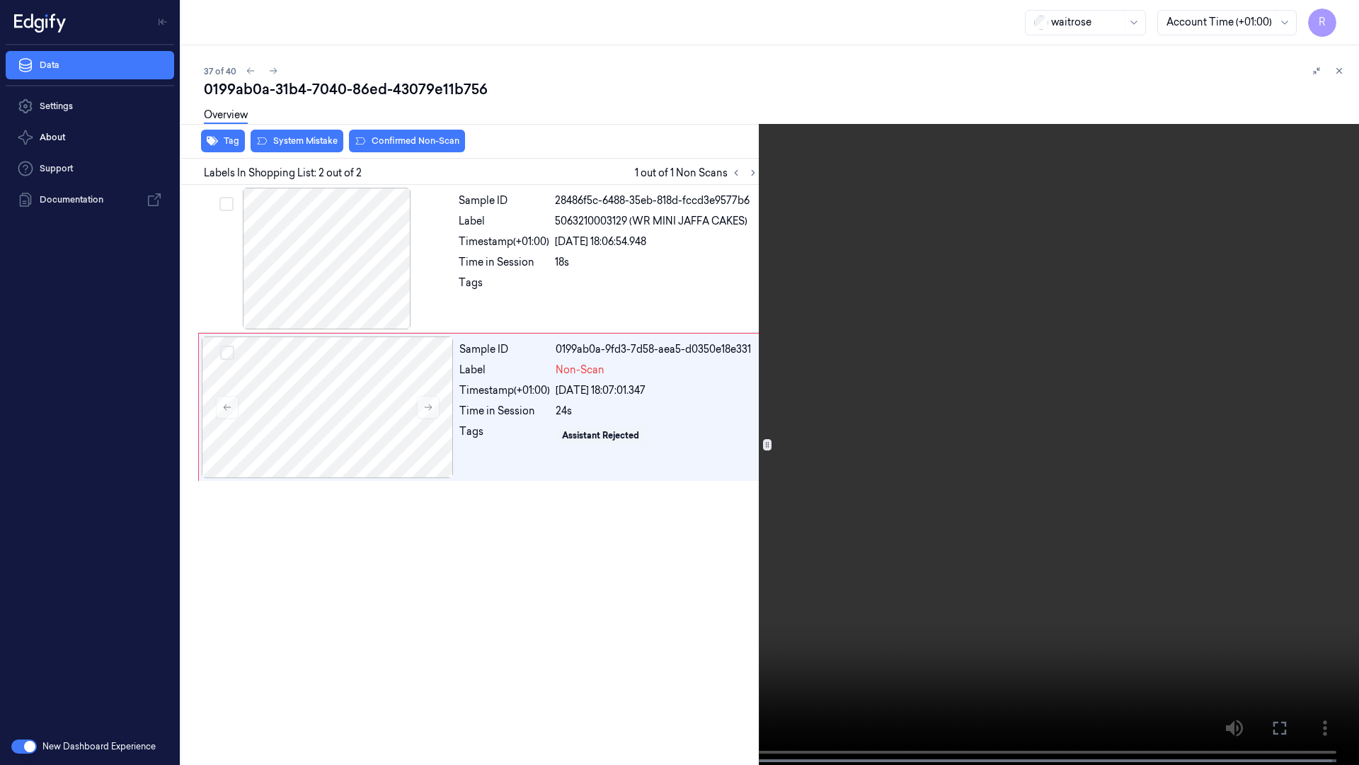
click at [937, 373] on video at bounding box center [679, 384] width 1359 height 768
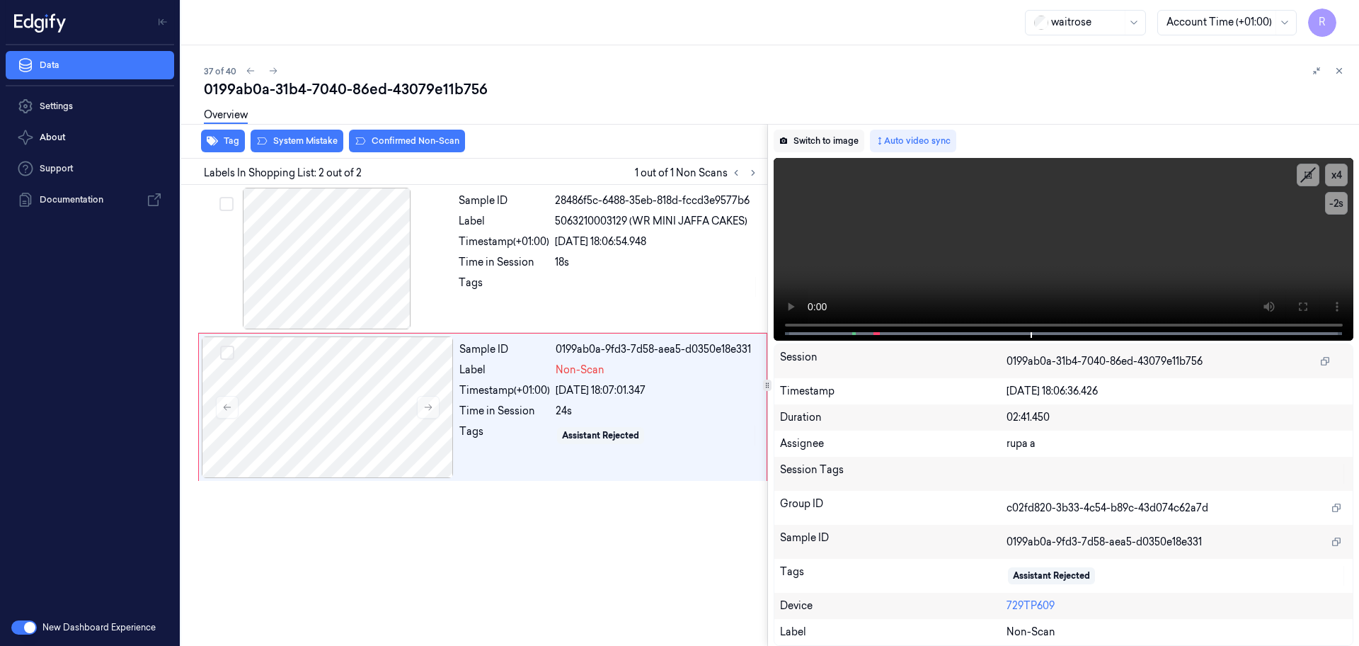
click at [809, 139] on button "Switch to image" at bounding box center [819, 141] width 91 height 23
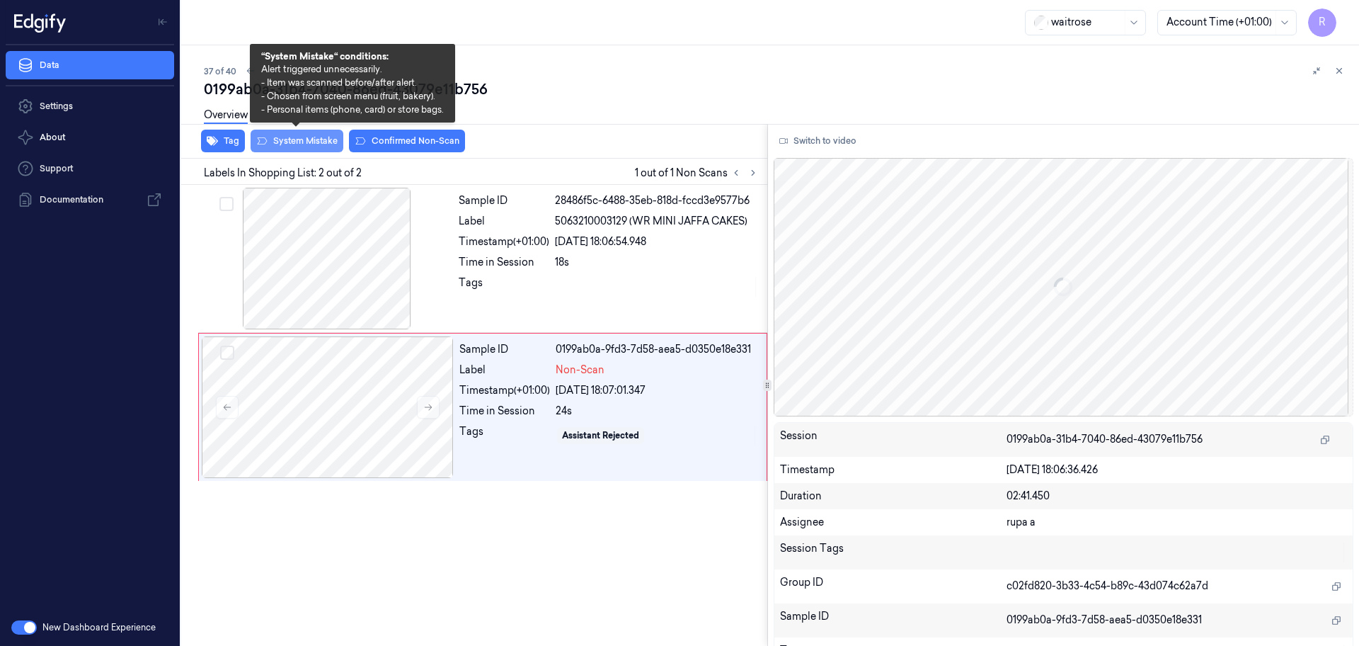
click at [277, 144] on button "System Mistake" at bounding box center [297, 141] width 93 height 23
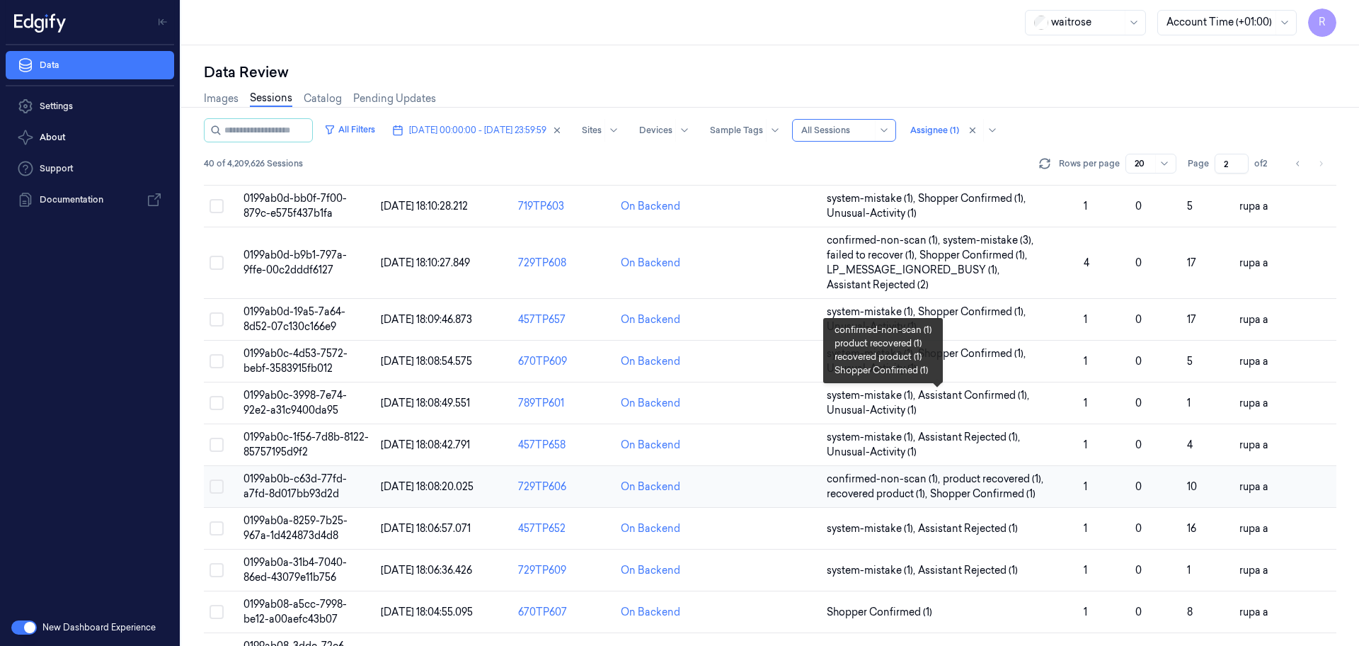
scroll to position [440, 0]
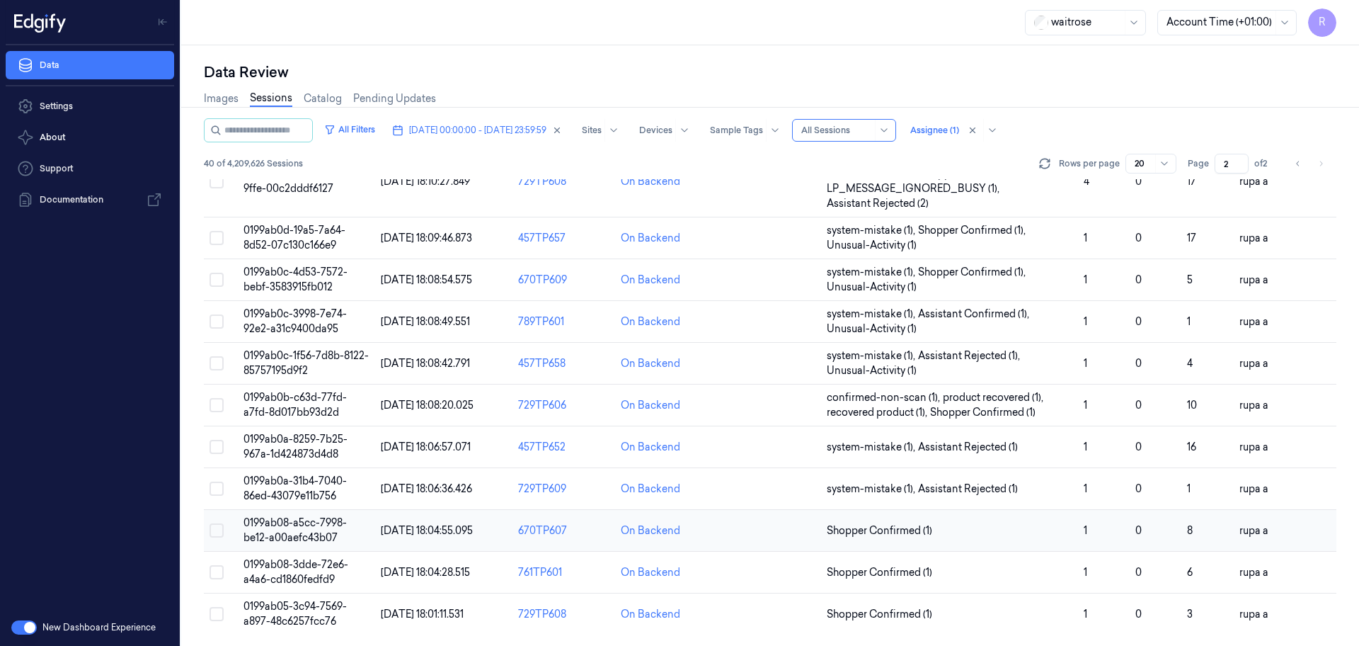
click at [307, 525] on span "0199ab08-a5cc-7998-be12-a00aefc43b07" at bounding box center [295, 530] width 103 height 28
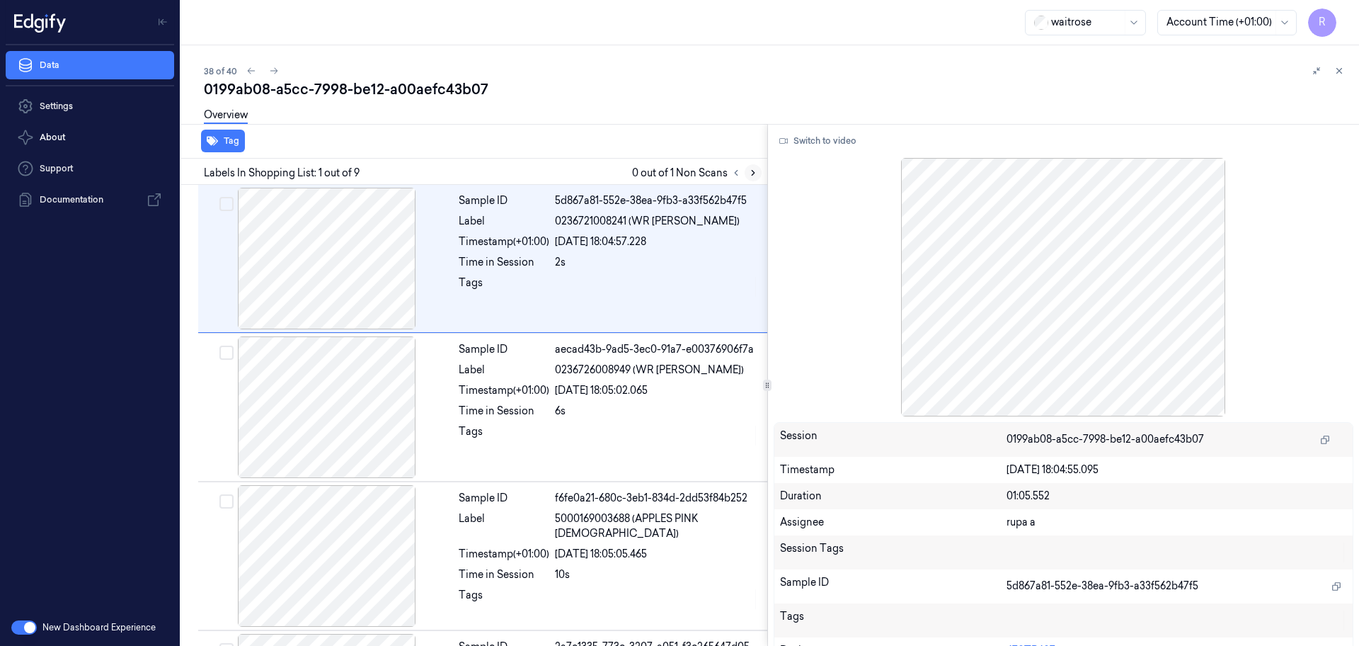
click at [748, 173] on icon at bounding box center [753, 173] width 10 height 10
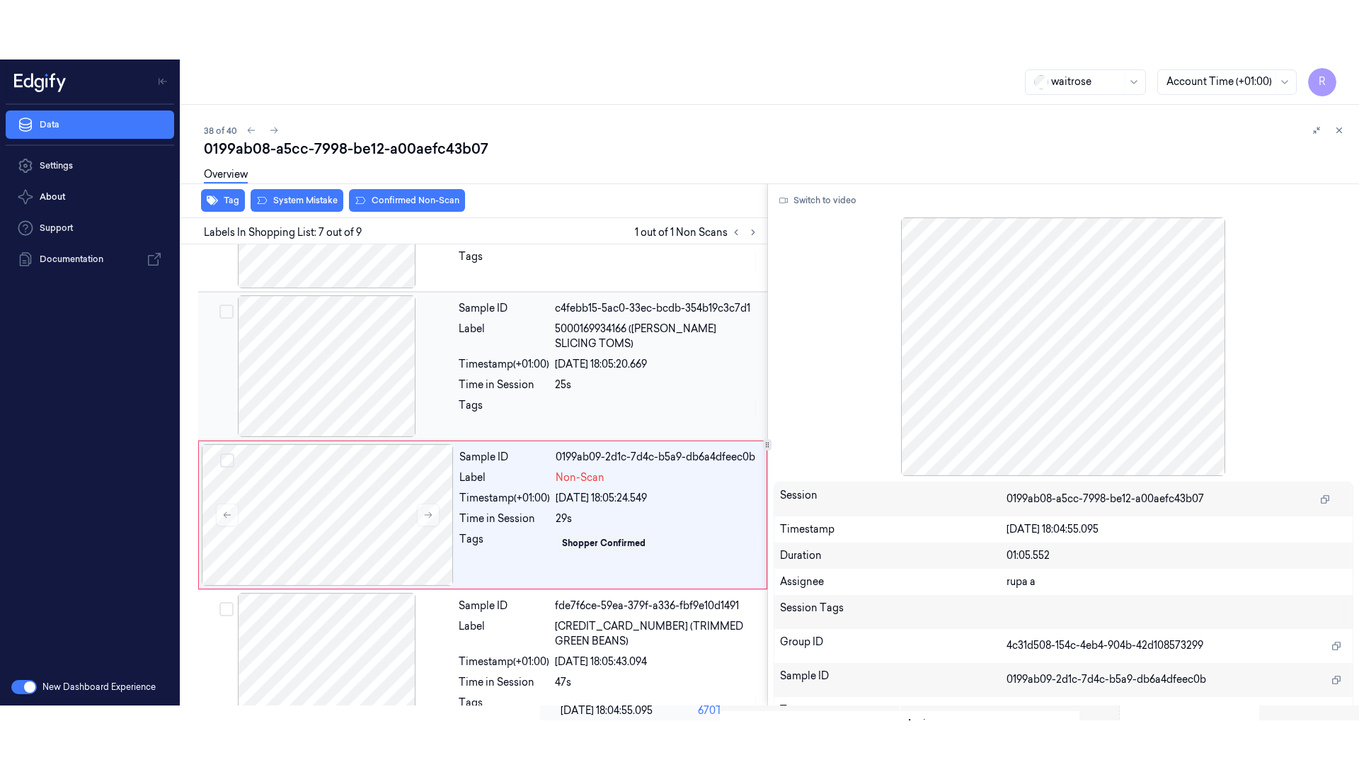
scroll to position [736, 0]
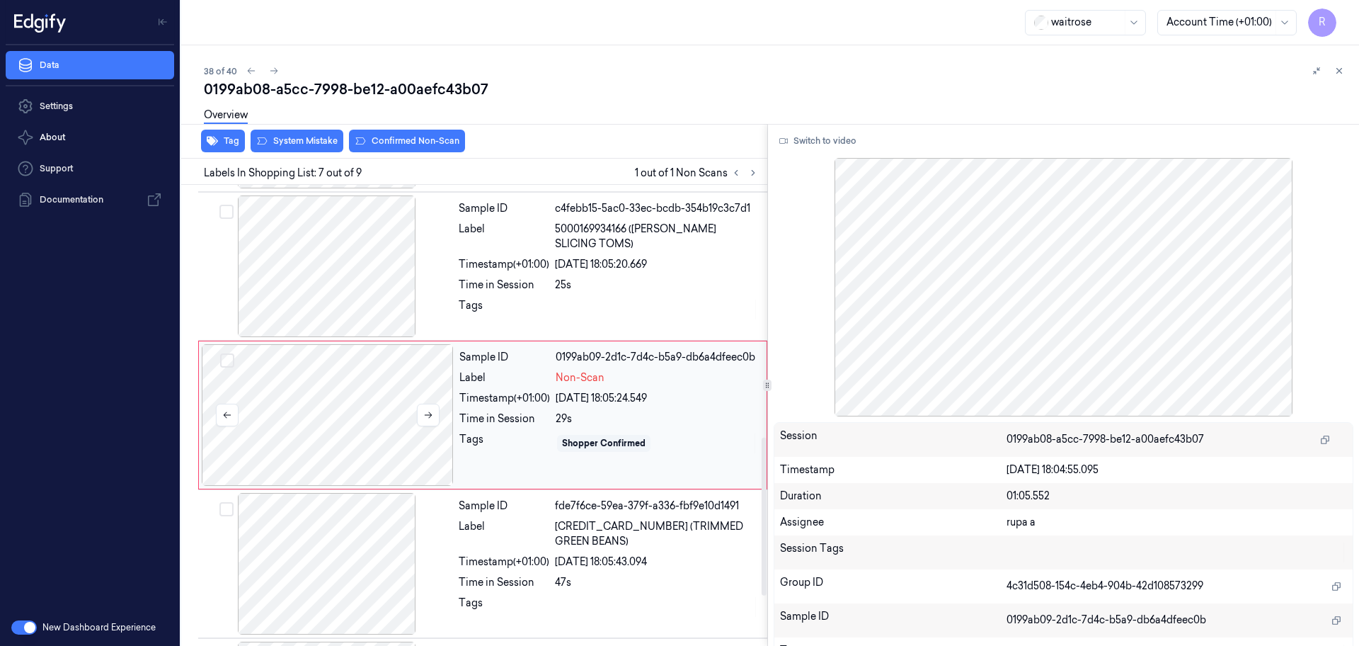
click at [387, 430] on div at bounding box center [328, 415] width 252 height 142
click at [855, 139] on button "Switch to video" at bounding box center [818, 141] width 89 height 23
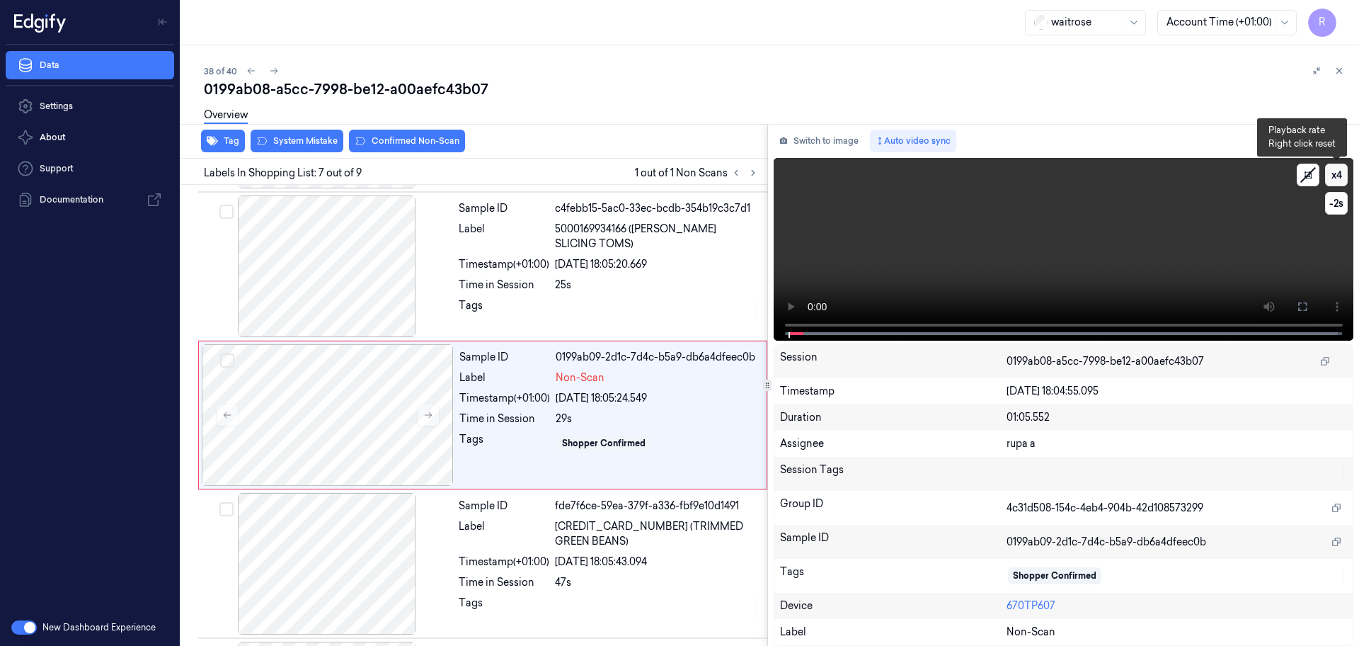
click at [1341, 174] on button "x 4" at bounding box center [1336, 175] width 23 height 23
click at [1341, 174] on button "x 1" at bounding box center [1336, 175] width 23 height 23
click at [1294, 304] on button at bounding box center [1303, 306] width 23 height 23
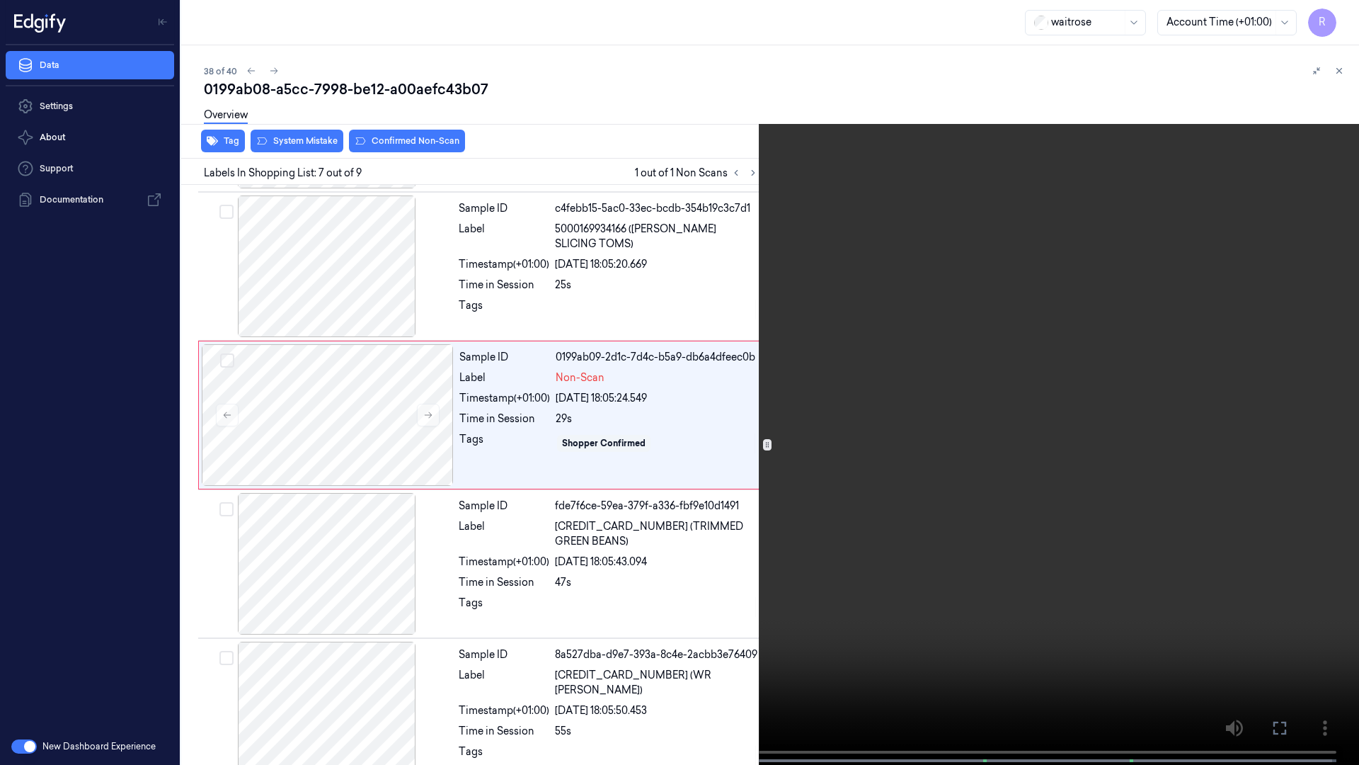
click at [1297, 372] on video at bounding box center [679, 384] width 1359 height 768
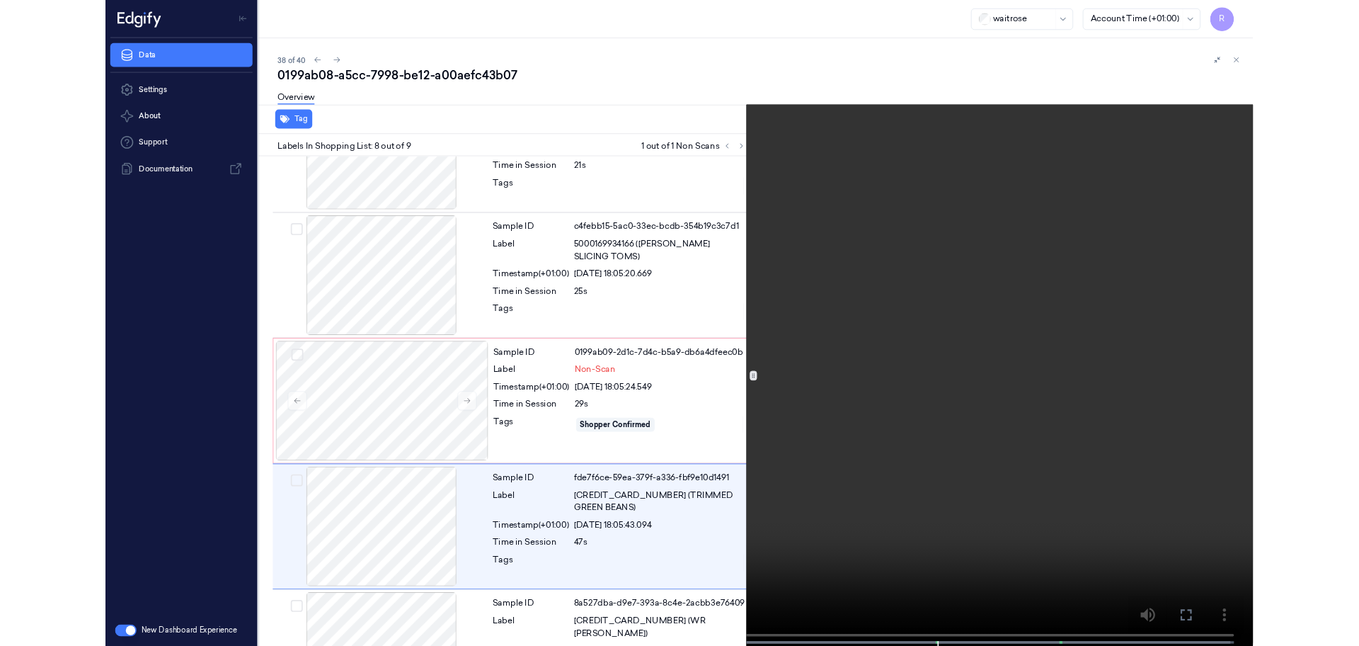
scroll to position [763, 0]
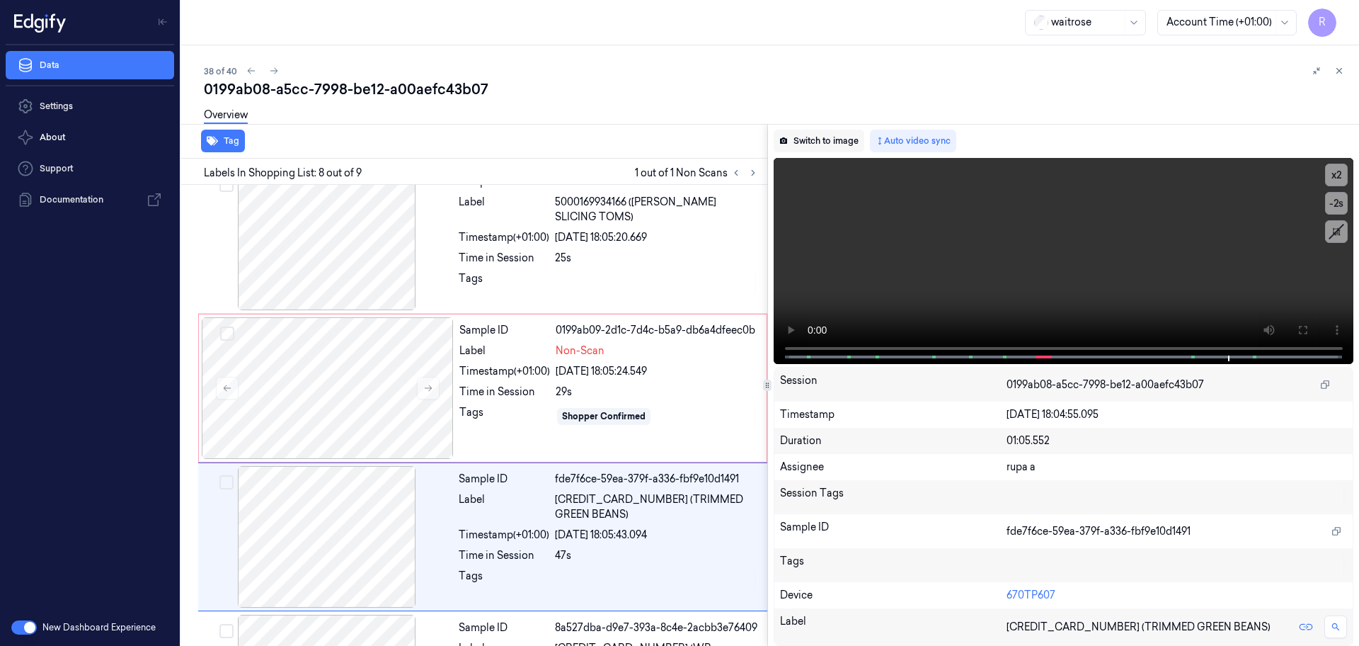
click at [854, 152] on button "Switch to image" at bounding box center [819, 141] width 91 height 23
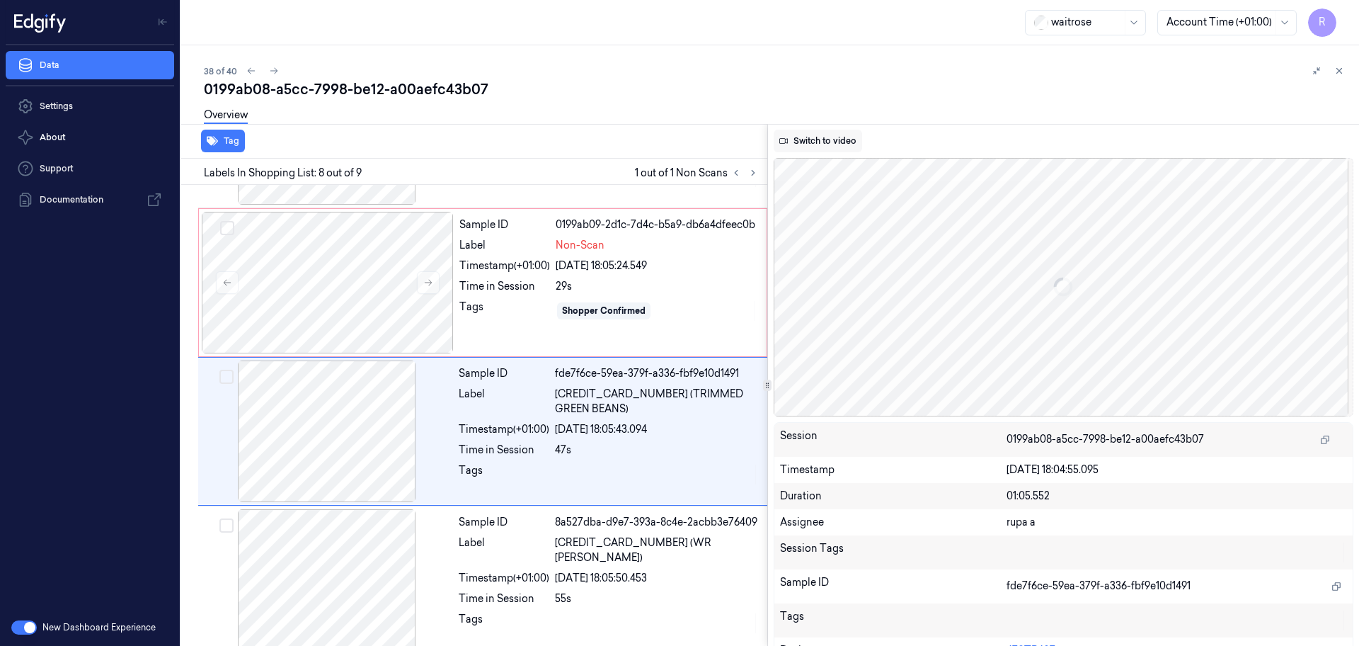
click at [854, 147] on button "Switch to video" at bounding box center [818, 141] width 89 height 23
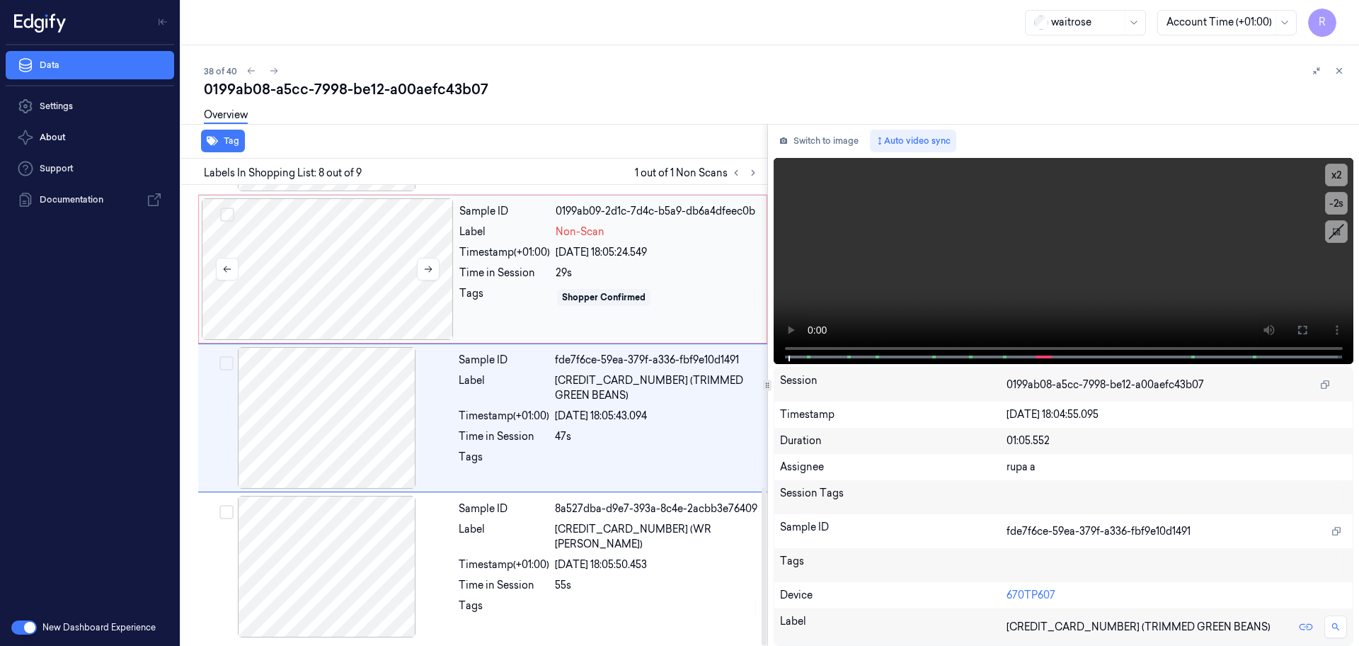
click at [331, 270] on div at bounding box center [328, 269] width 252 height 142
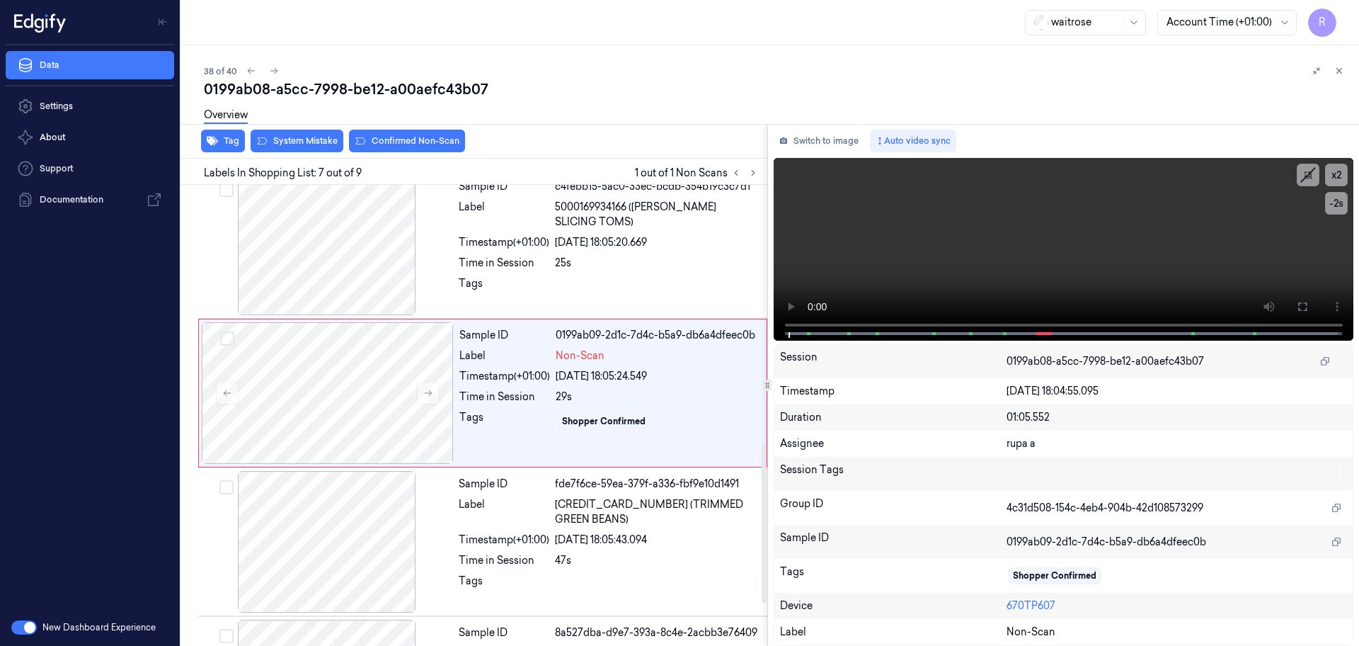
scroll to position [736, 0]
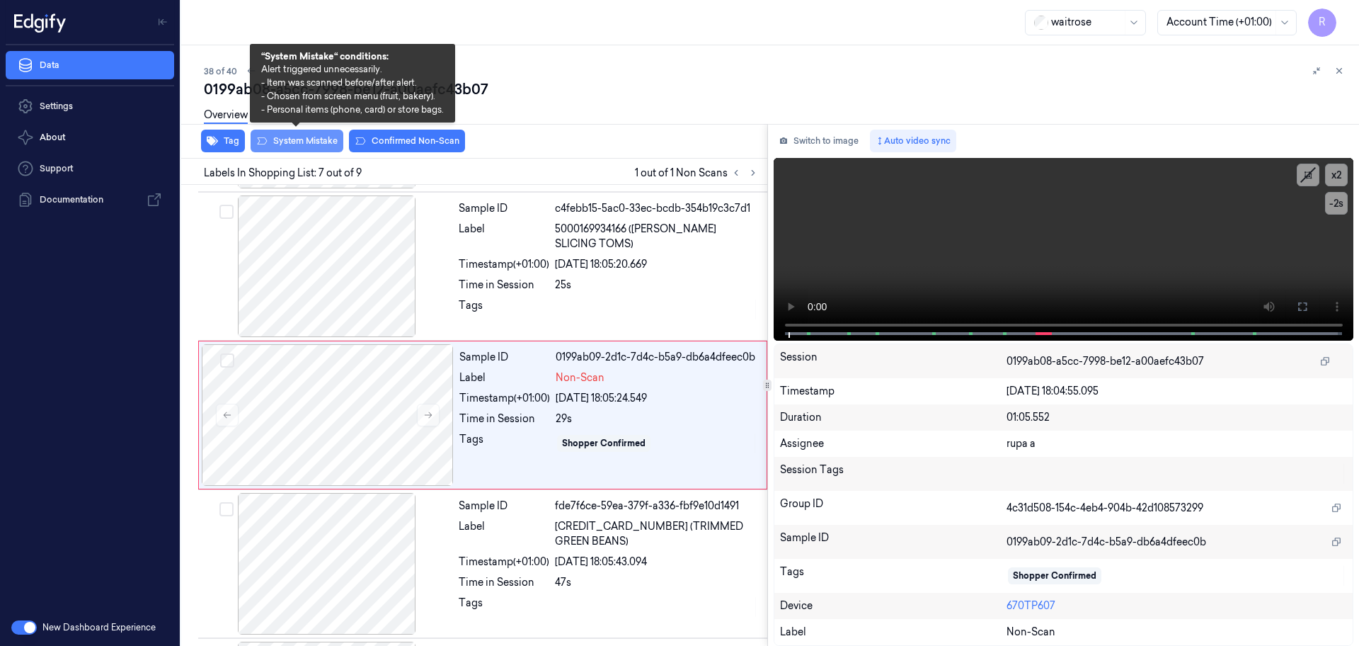
click at [312, 144] on button "System Mistake" at bounding box center [297, 141] width 93 height 23
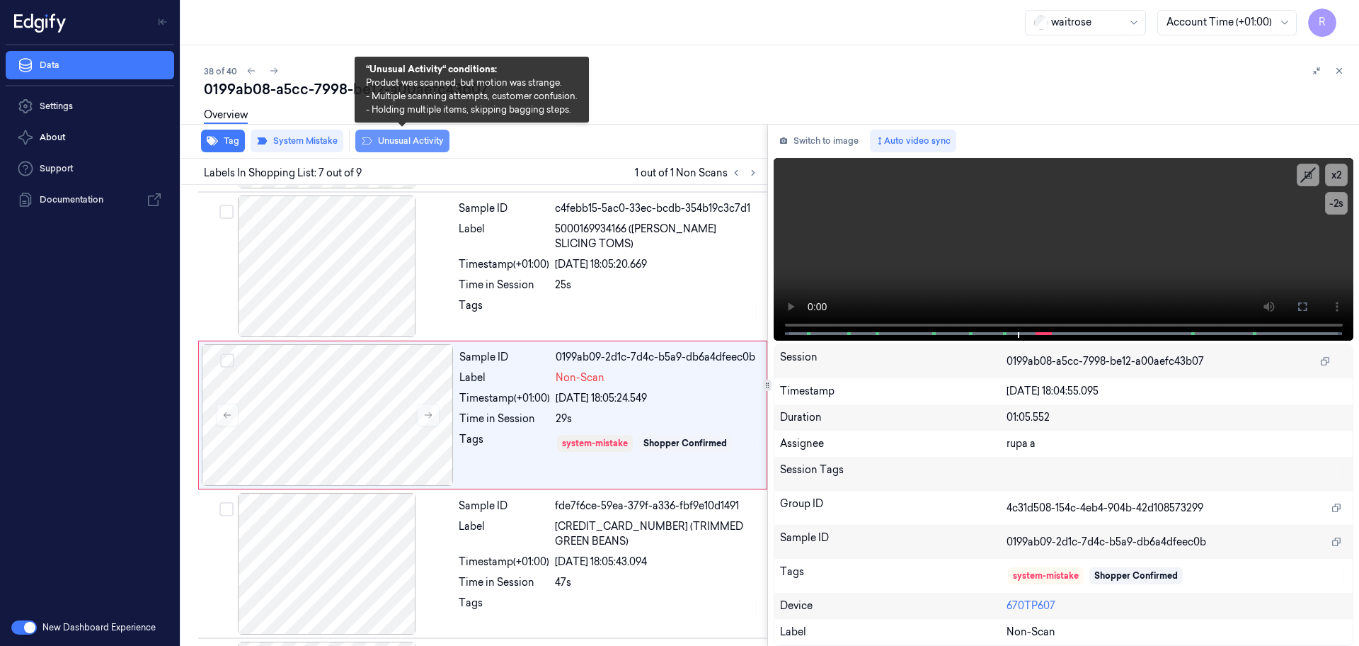
click at [394, 150] on button "Unusual Activity" at bounding box center [402, 141] width 94 height 23
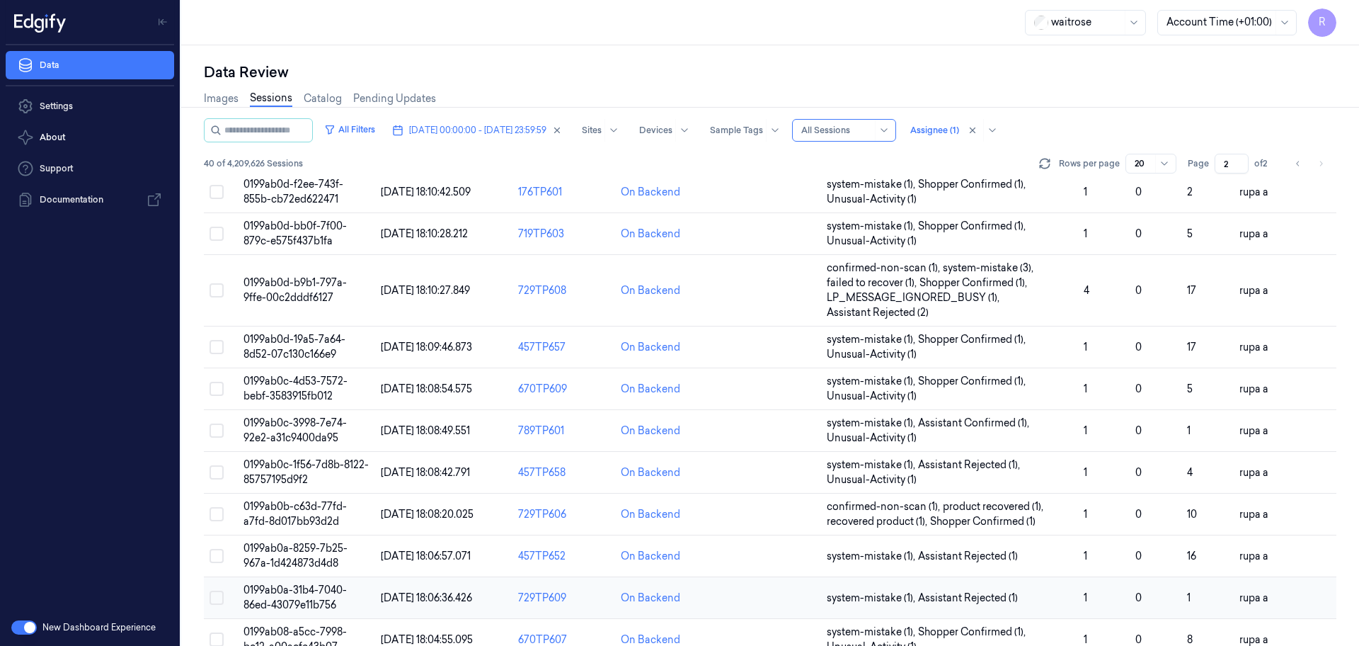
scroll to position [440, 0]
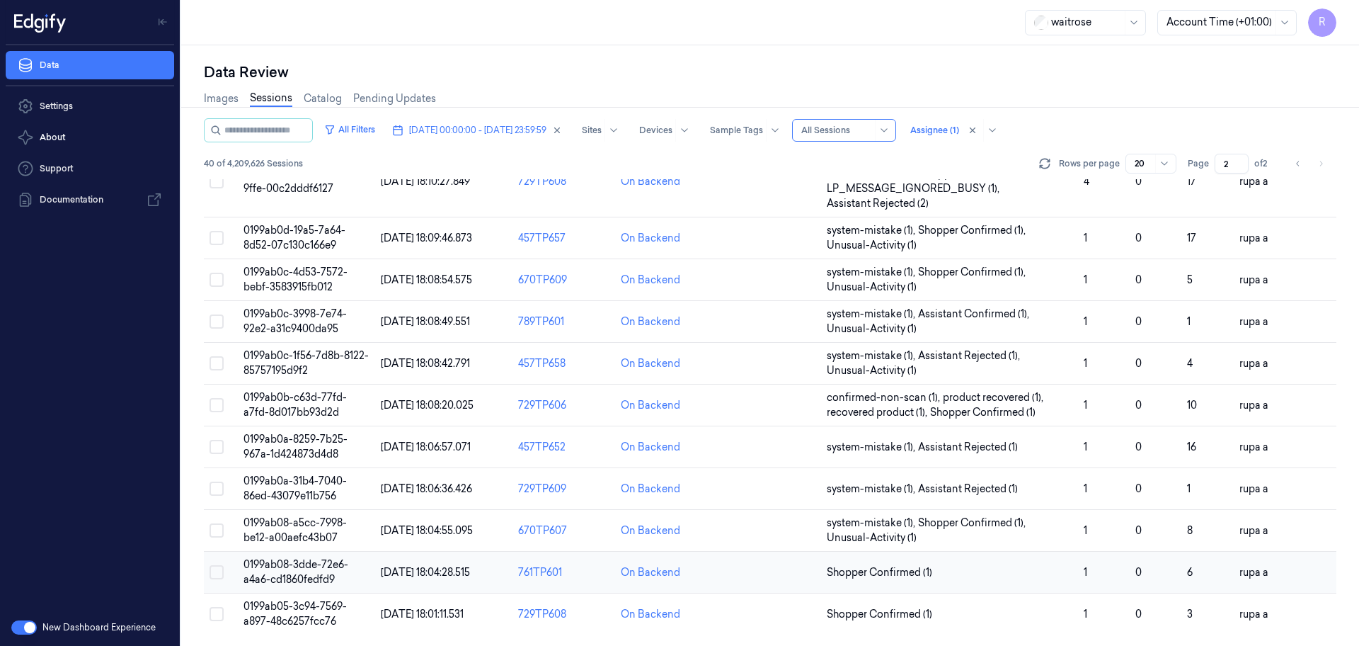
click at [298, 565] on span "0199ab08-3dde-72e6-a4a6-cd1860fedfd9" at bounding box center [296, 572] width 105 height 28
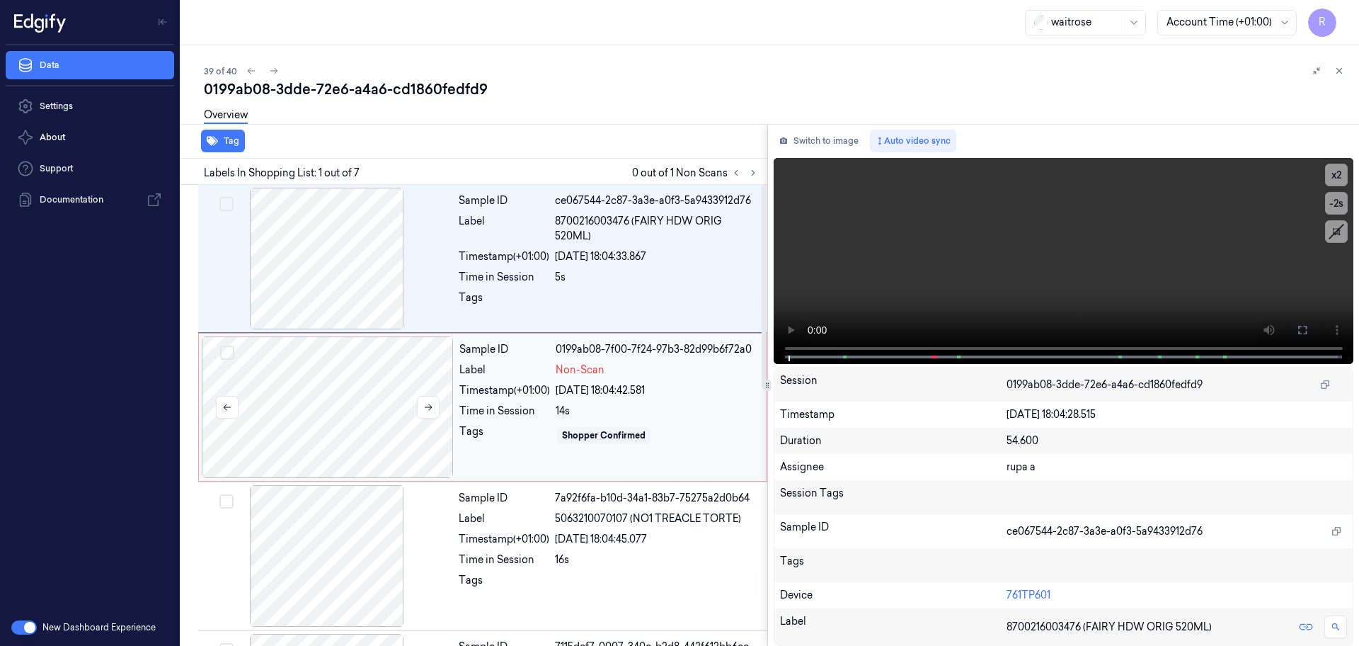
click at [377, 407] on div at bounding box center [328, 407] width 252 height 142
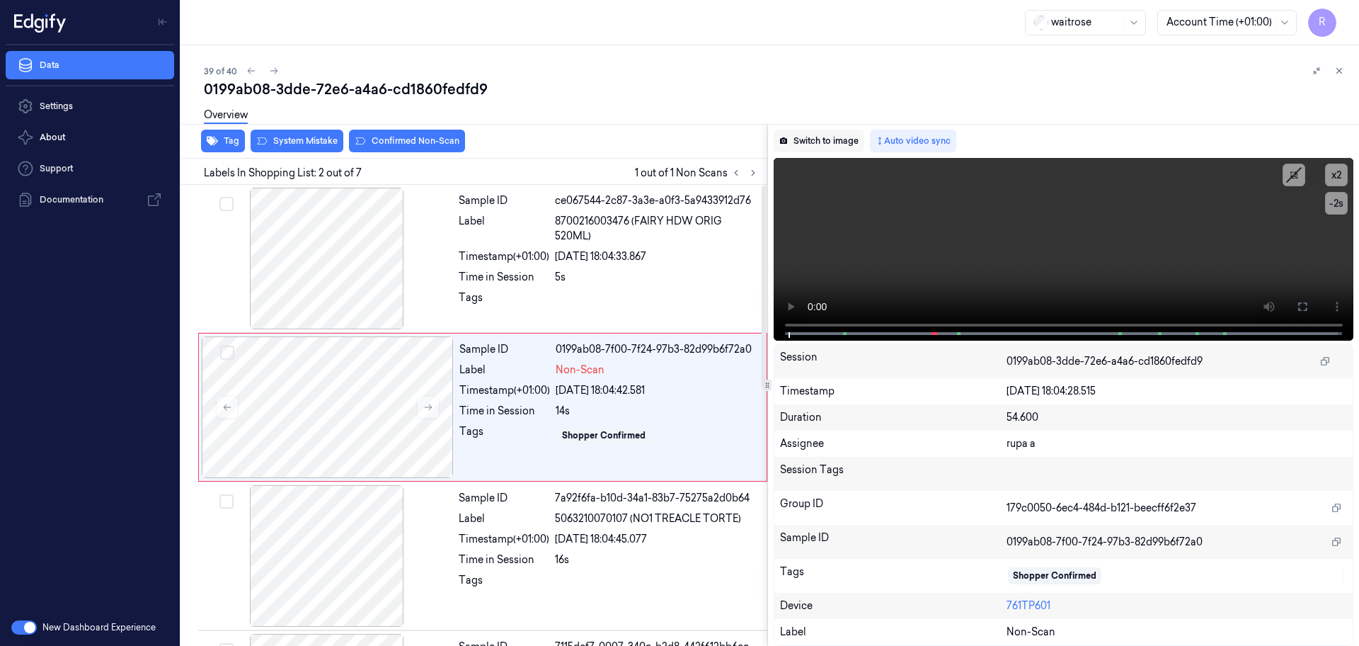
click at [863, 135] on button "Switch to image" at bounding box center [819, 141] width 91 height 23
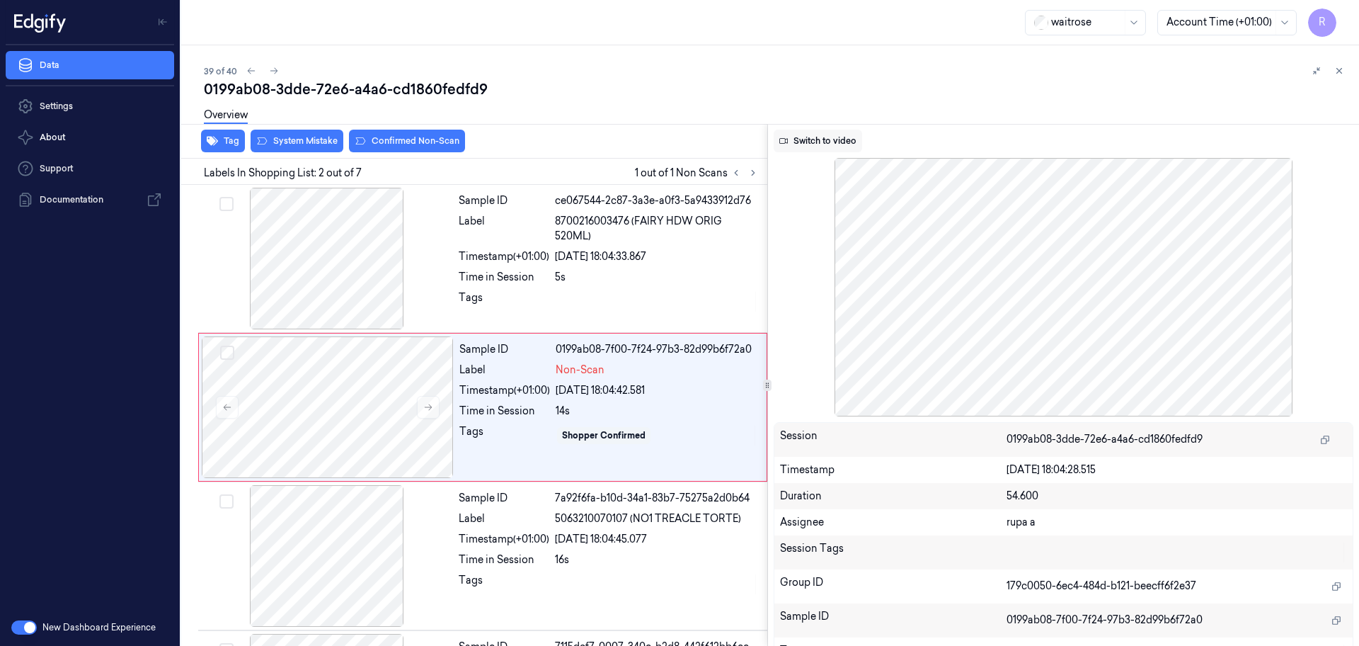
click at [800, 139] on button "Switch to video" at bounding box center [818, 141] width 89 height 23
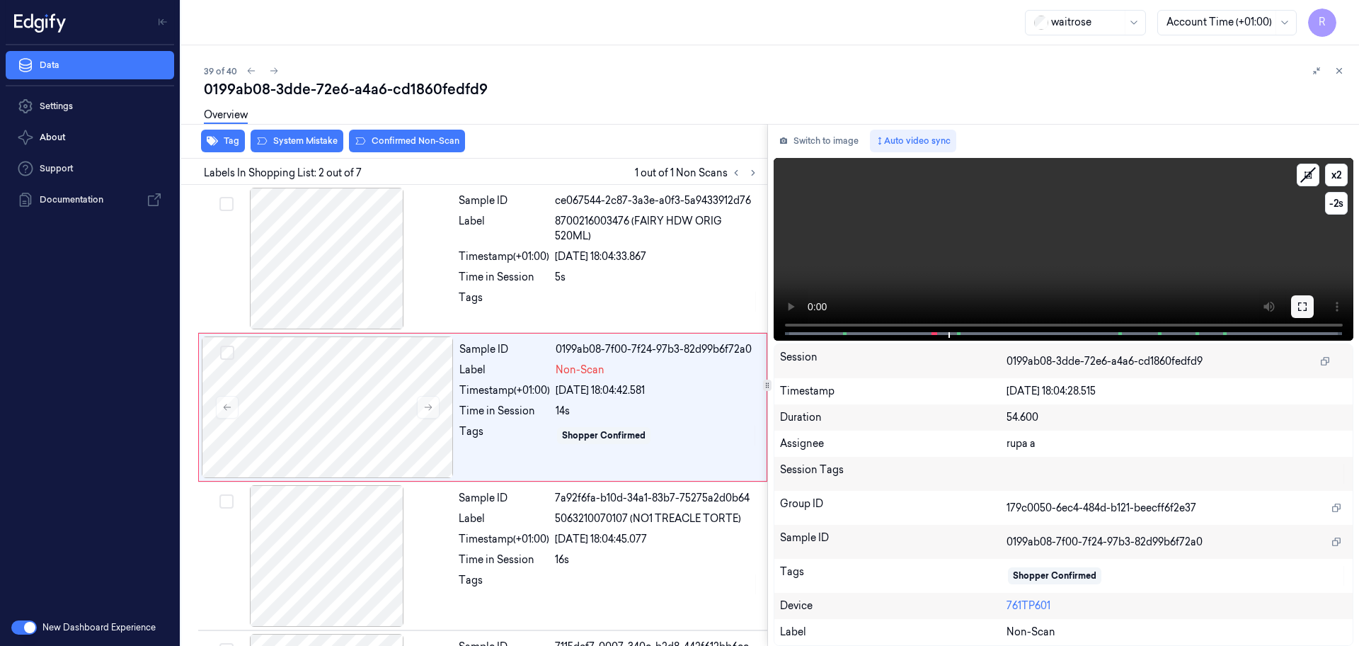
click at [1292, 300] on button at bounding box center [1303, 306] width 23 height 23
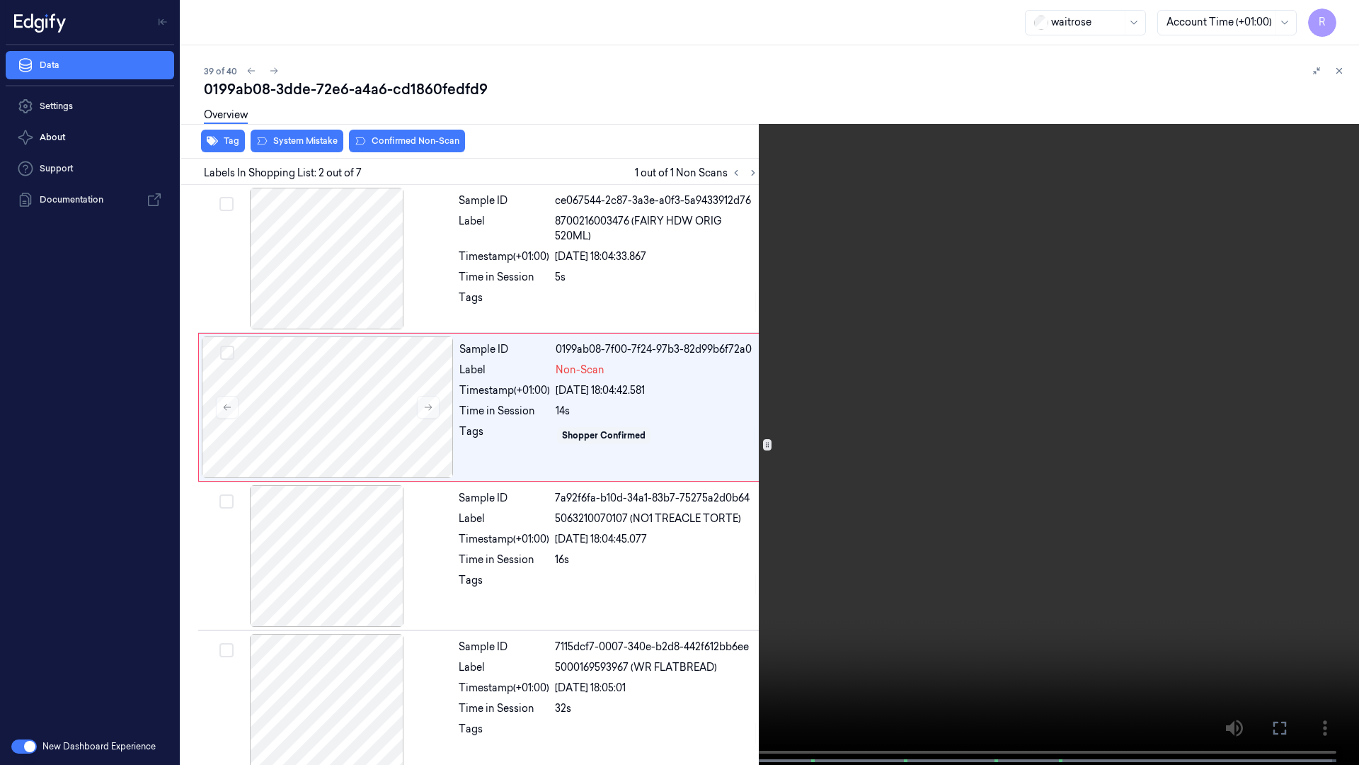
click at [663, 585] on video at bounding box center [679, 384] width 1359 height 768
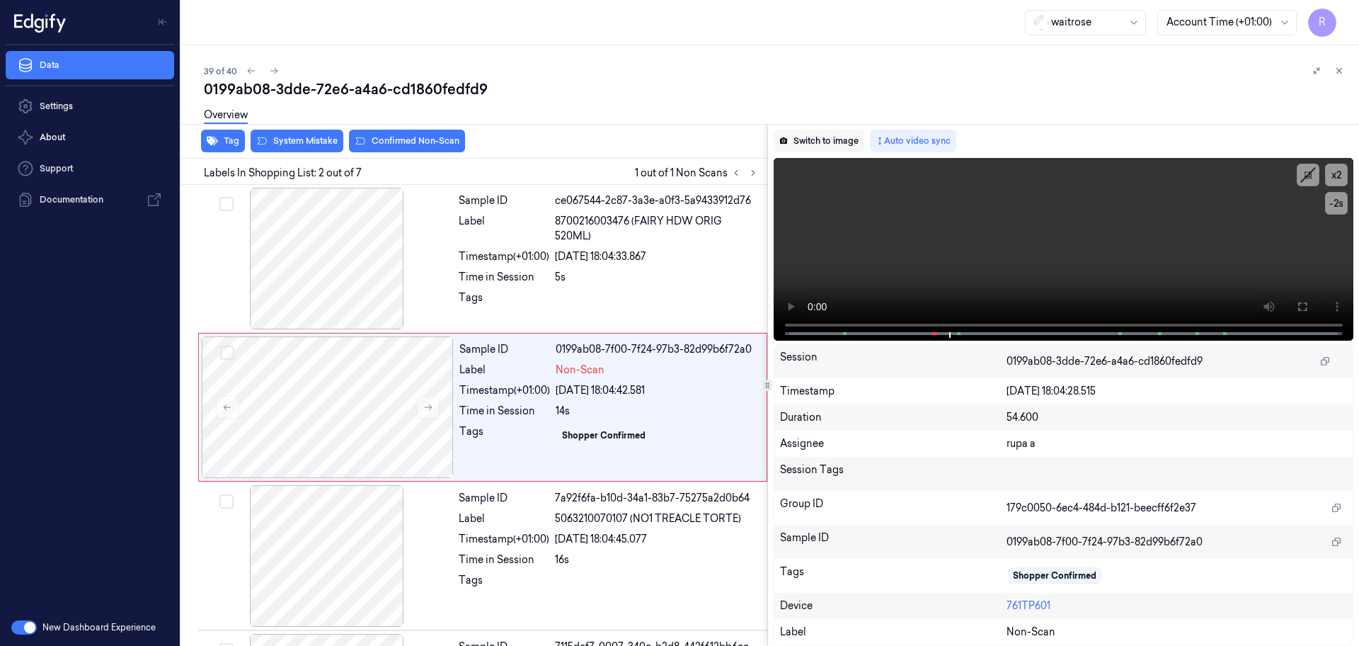
click at [844, 142] on button "Switch to image" at bounding box center [819, 141] width 91 height 23
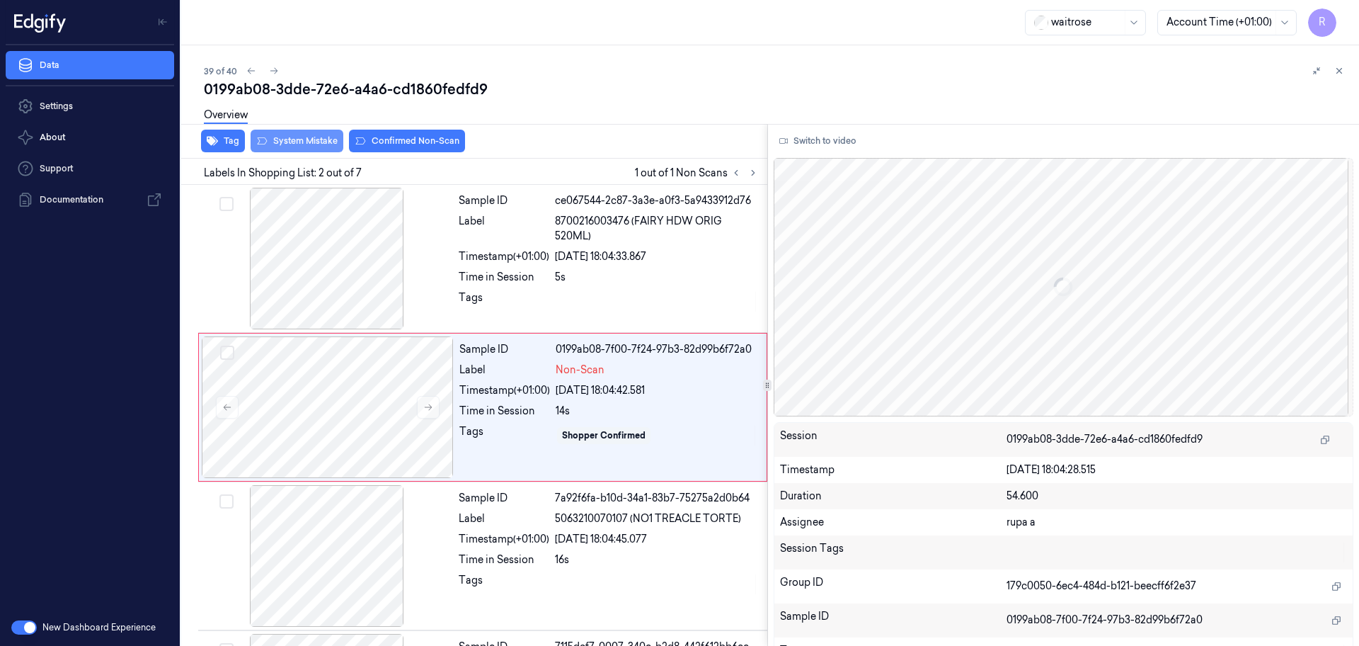
click at [297, 141] on button "System Mistake" at bounding box center [297, 141] width 93 height 23
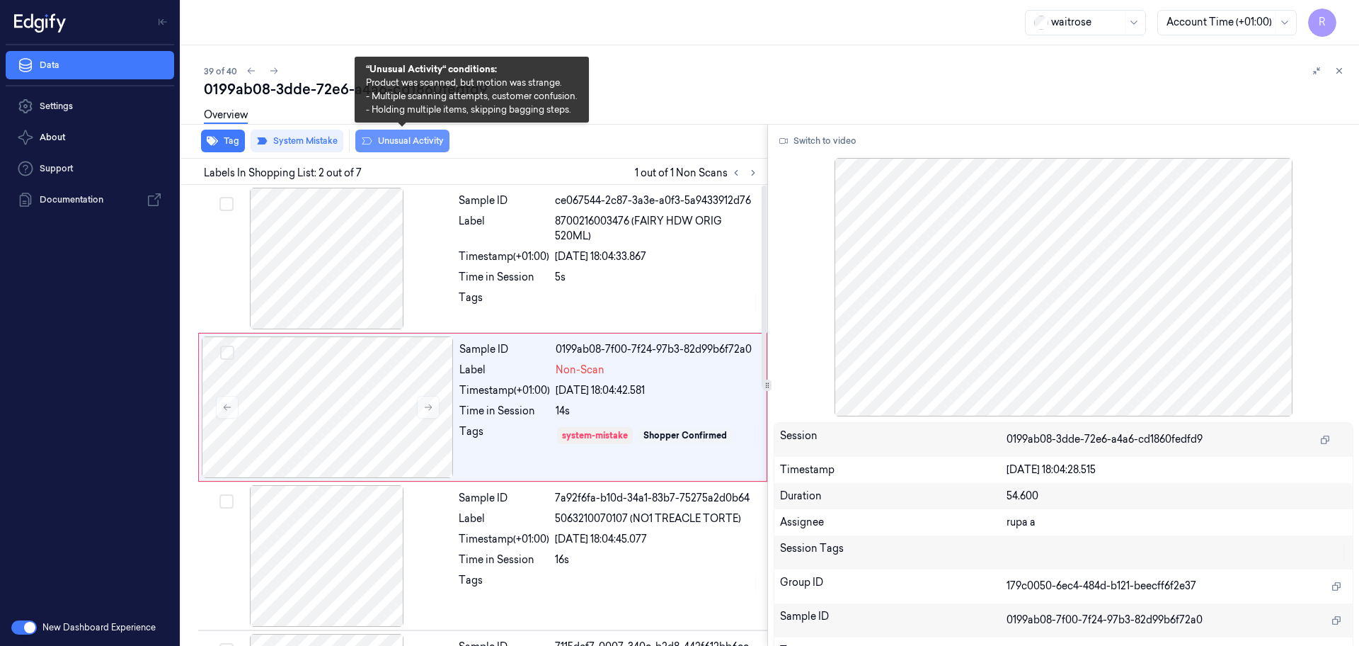
click at [396, 143] on button "Unusual Activity" at bounding box center [402, 141] width 94 height 23
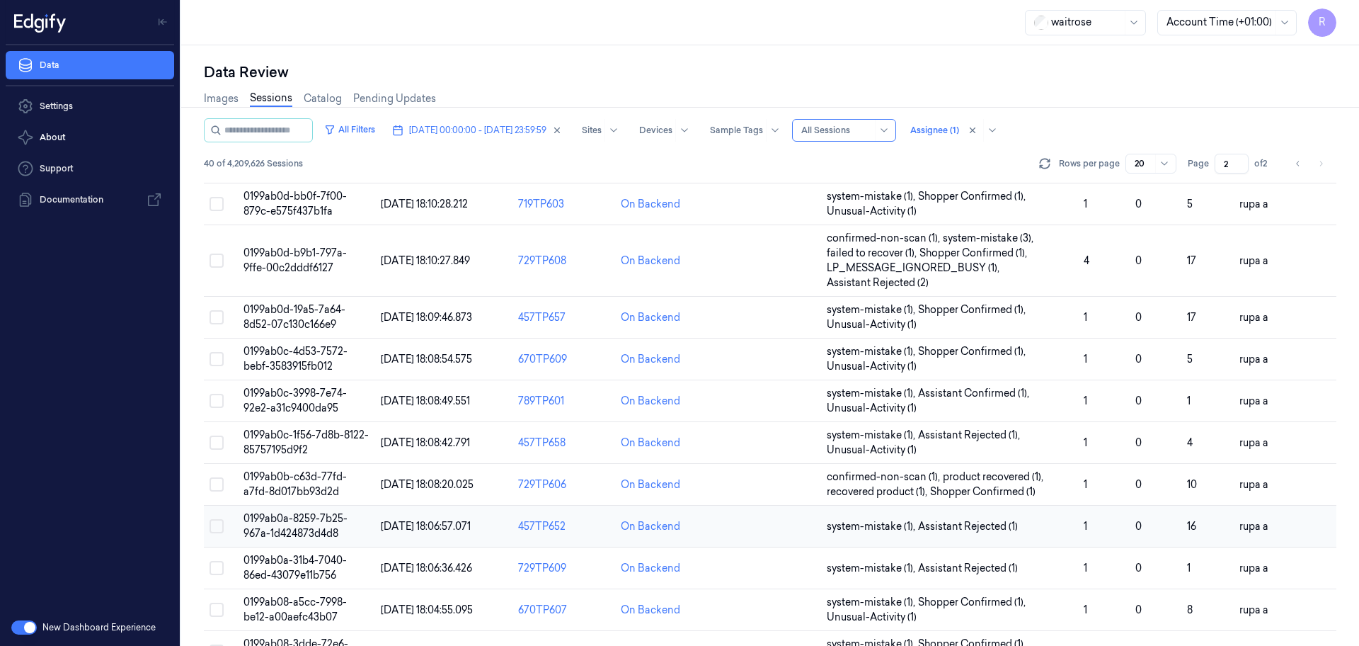
scroll to position [440, 0]
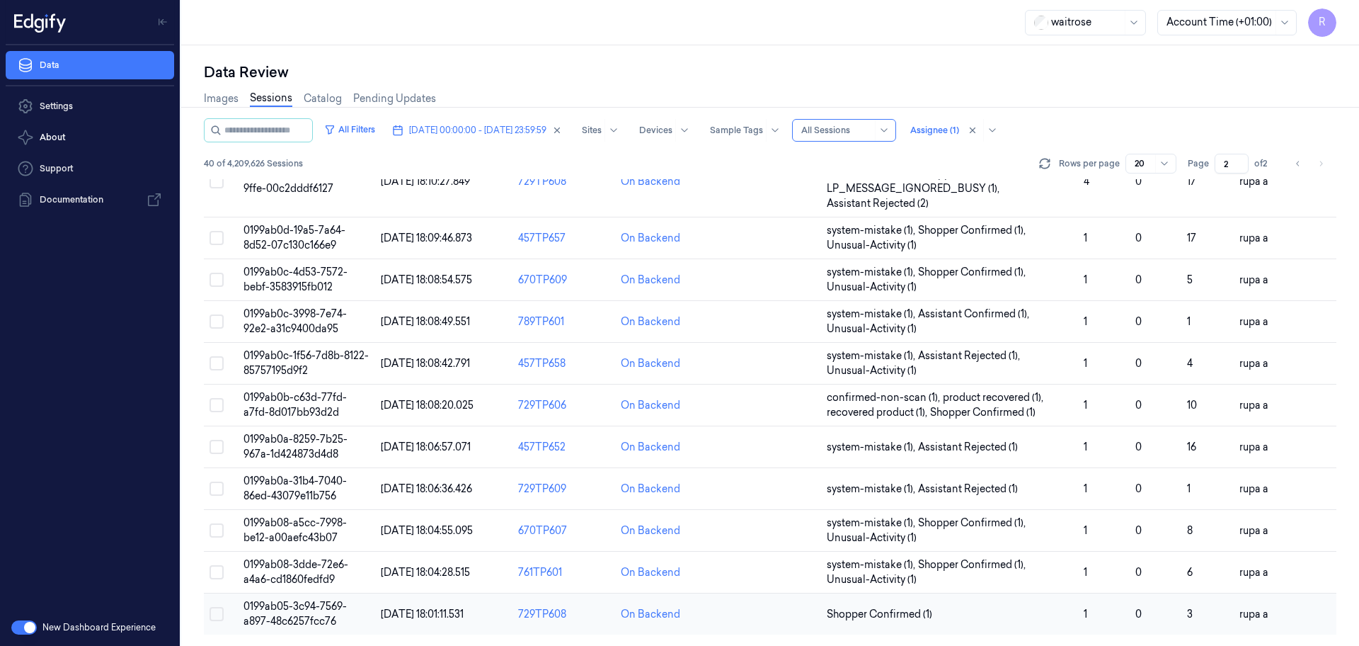
click at [324, 629] on td "0199ab05-3c94-7569-a897-48c6257fcc76" at bounding box center [306, 614] width 137 height 42
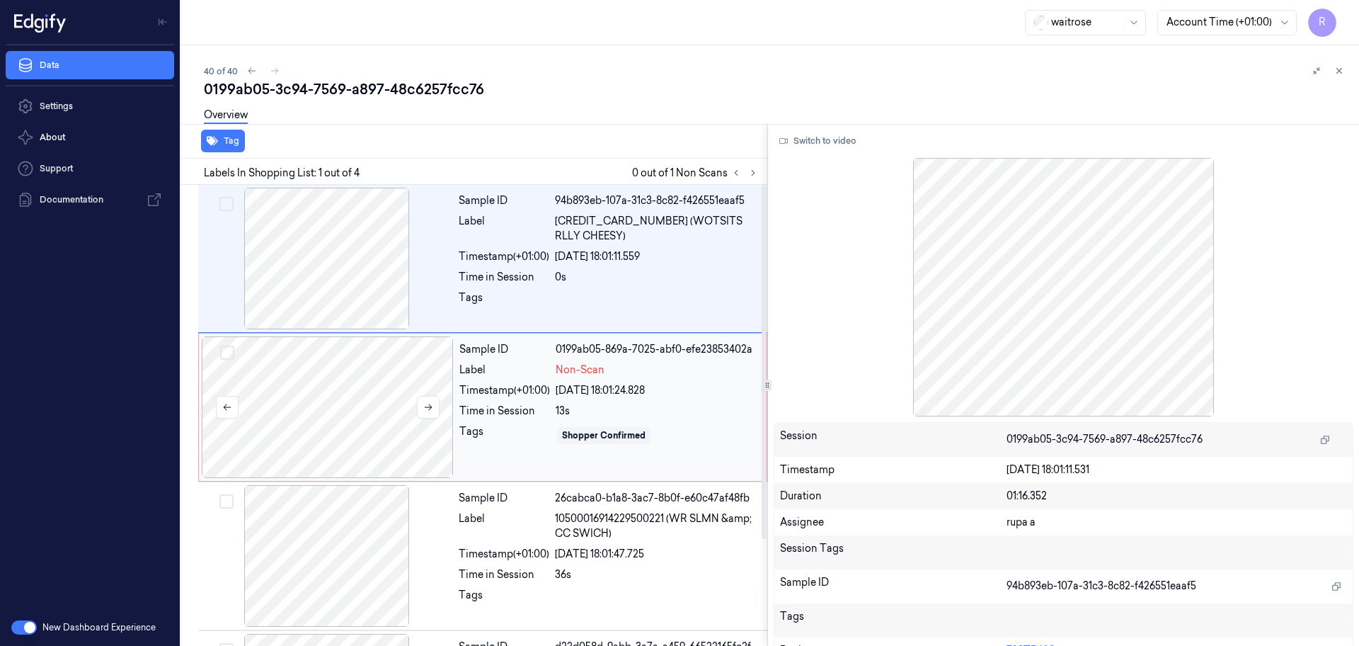
click at [333, 439] on div at bounding box center [328, 407] width 252 height 142
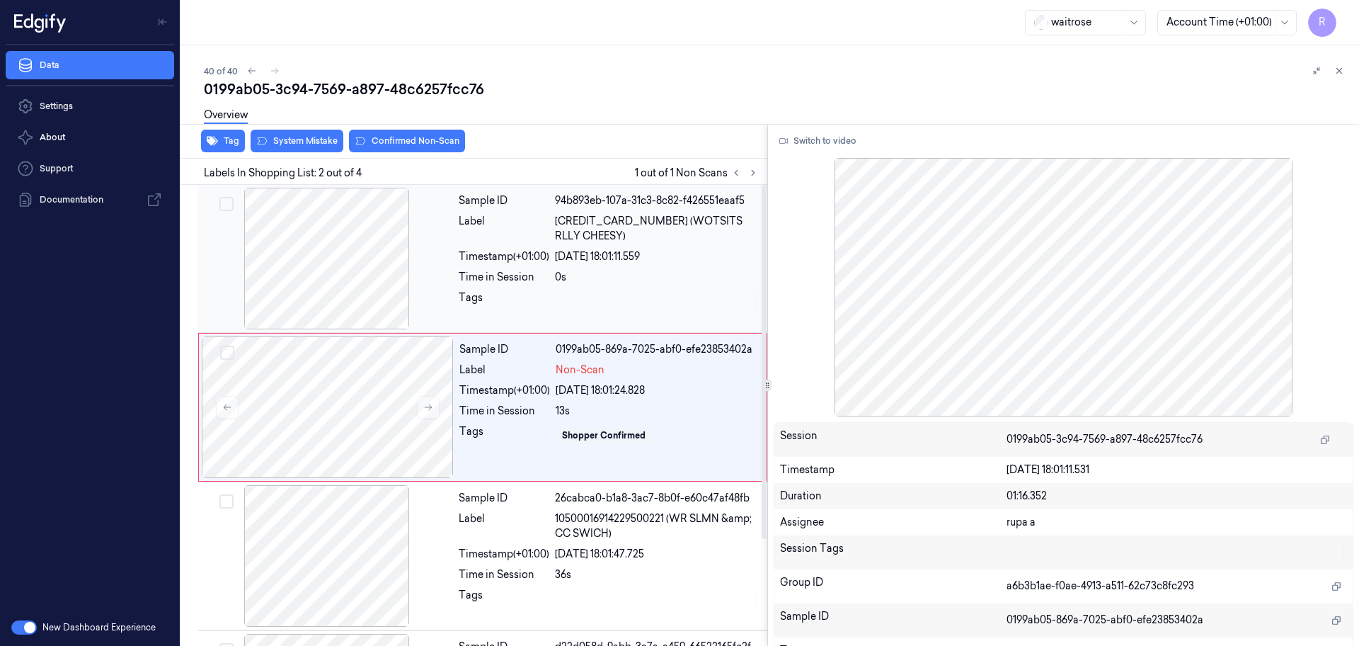
click at [431, 224] on div at bounding box center [327, 259] width 252 height 142
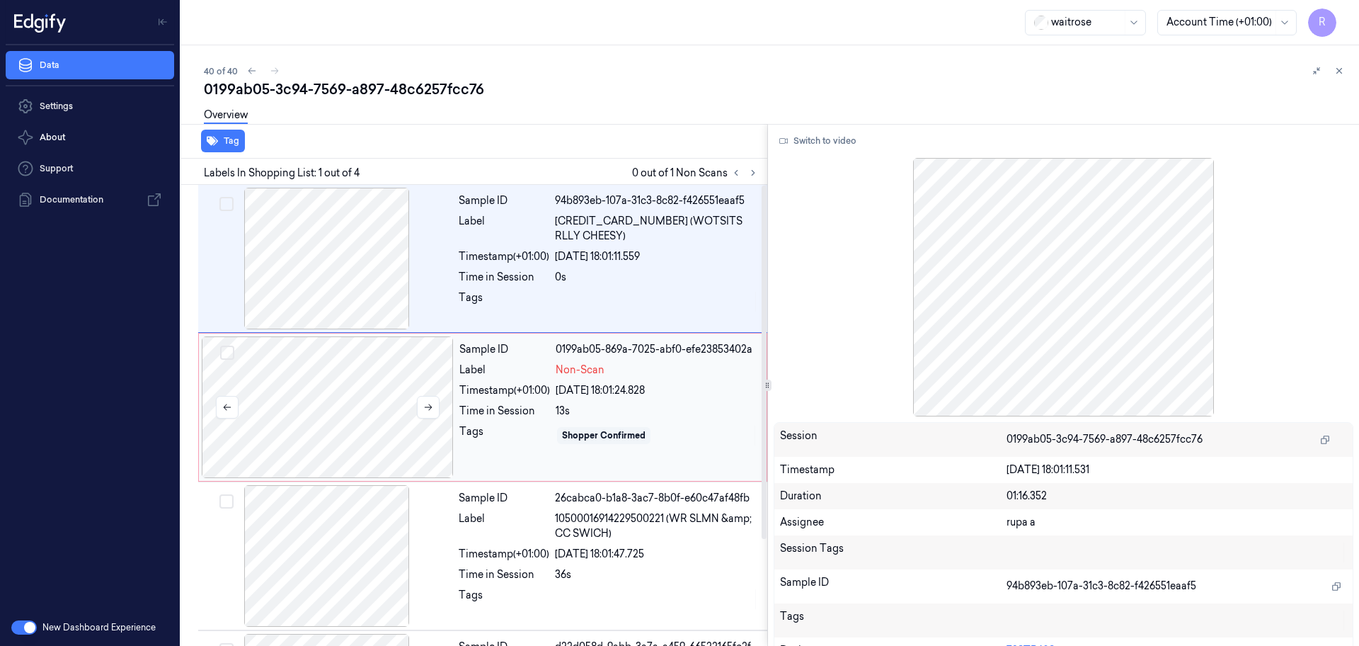
click at [345, 380] on div at bounding box center [328, 407] width 252 height 142
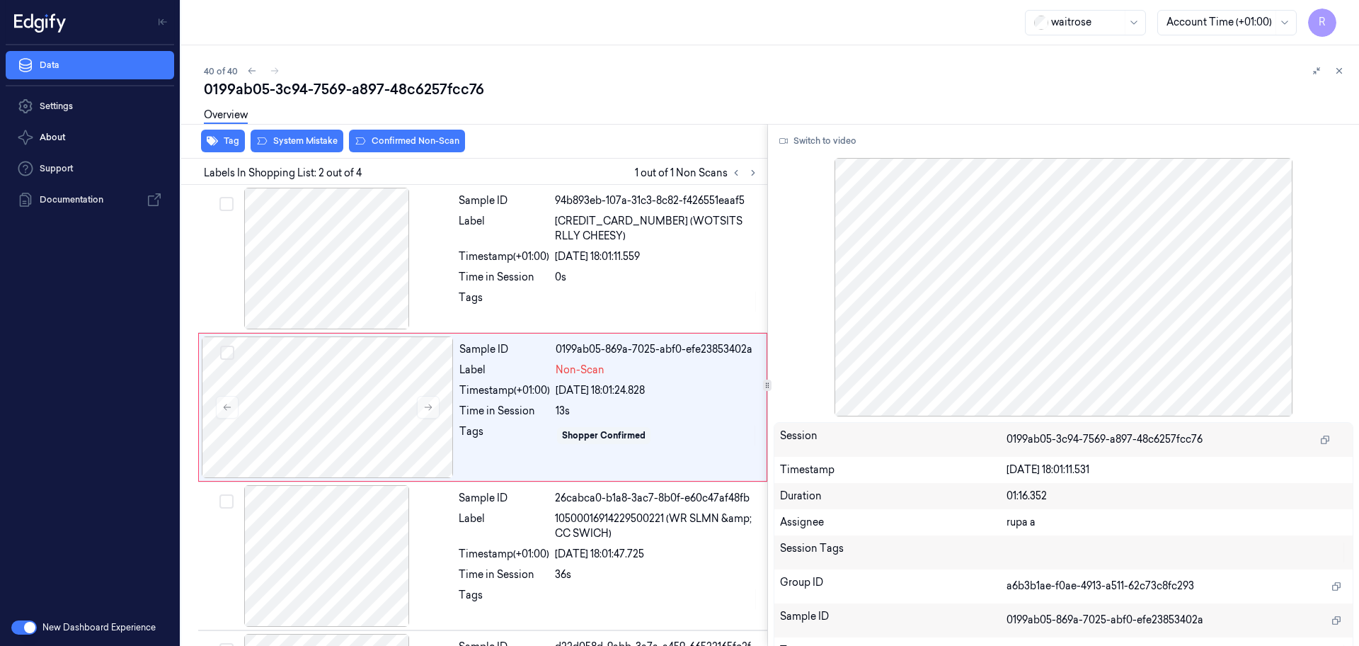
click at [798, 158] on div at bounding box center [1064, 287] width 581 height 258
click at [809, 146] on button "Switch to video" at bounding box center [818, 141] width 89 height 23
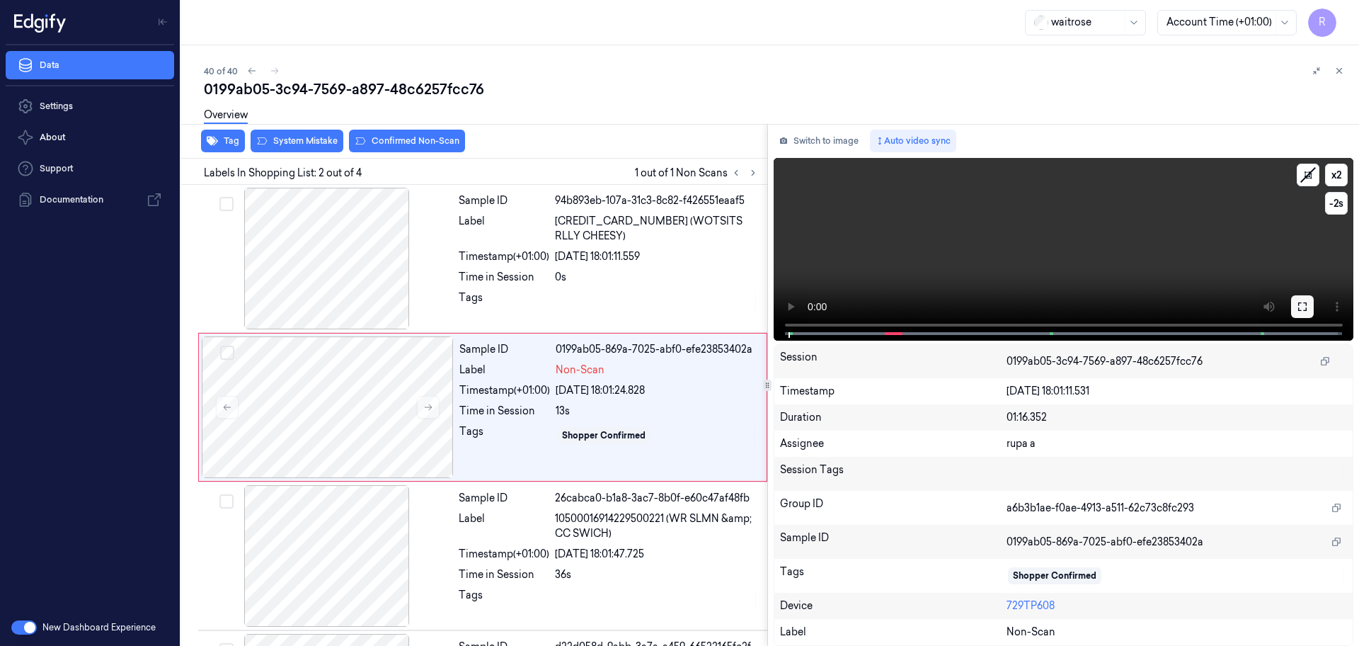
click at [1309, 300] on button at bounding box center [1303, 306] width 23 height 23
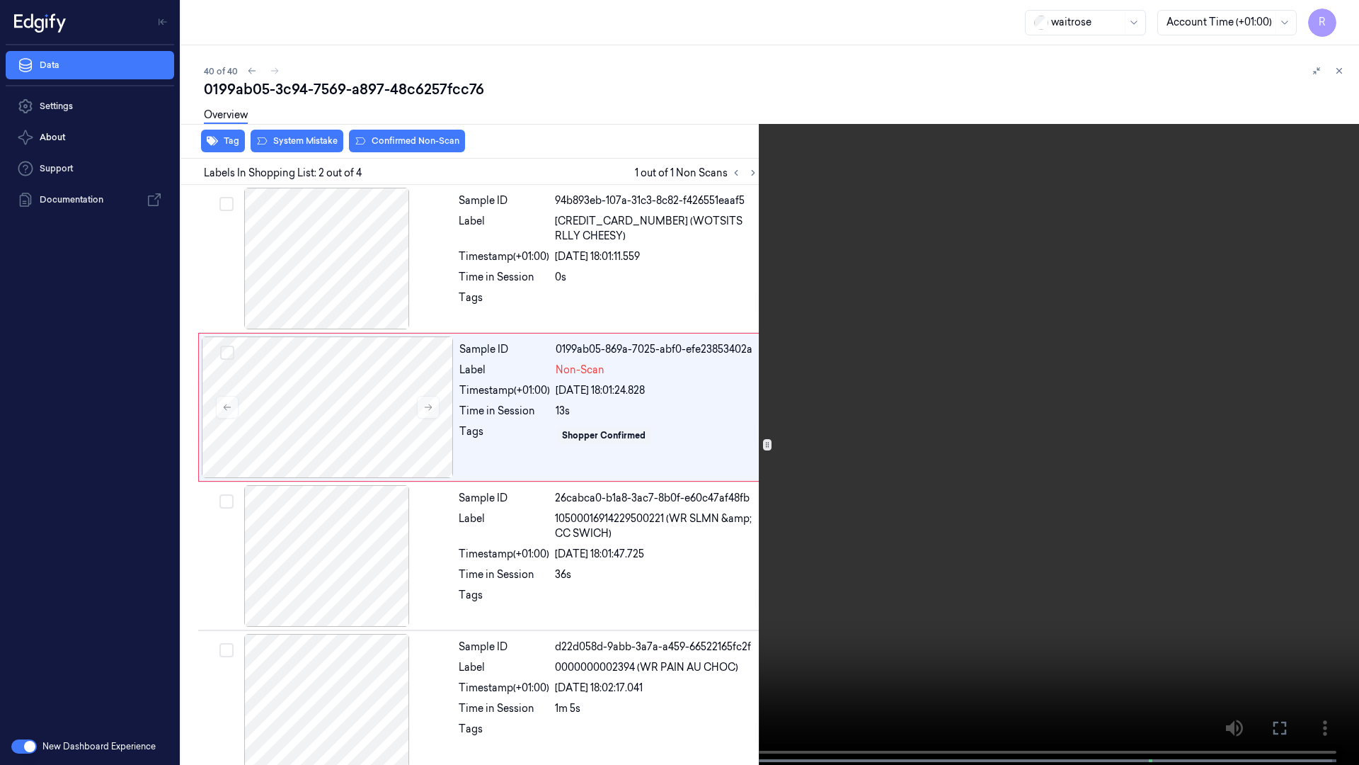
click at [1297, 360] on video at bounding box center [679, 384] width 1359 height 768
click at [283, 453] on video at bounding box center [679, 384] width 1359 height 768
click at [284, 450] on video at bounding box center [679, 384] width 1359 height 768
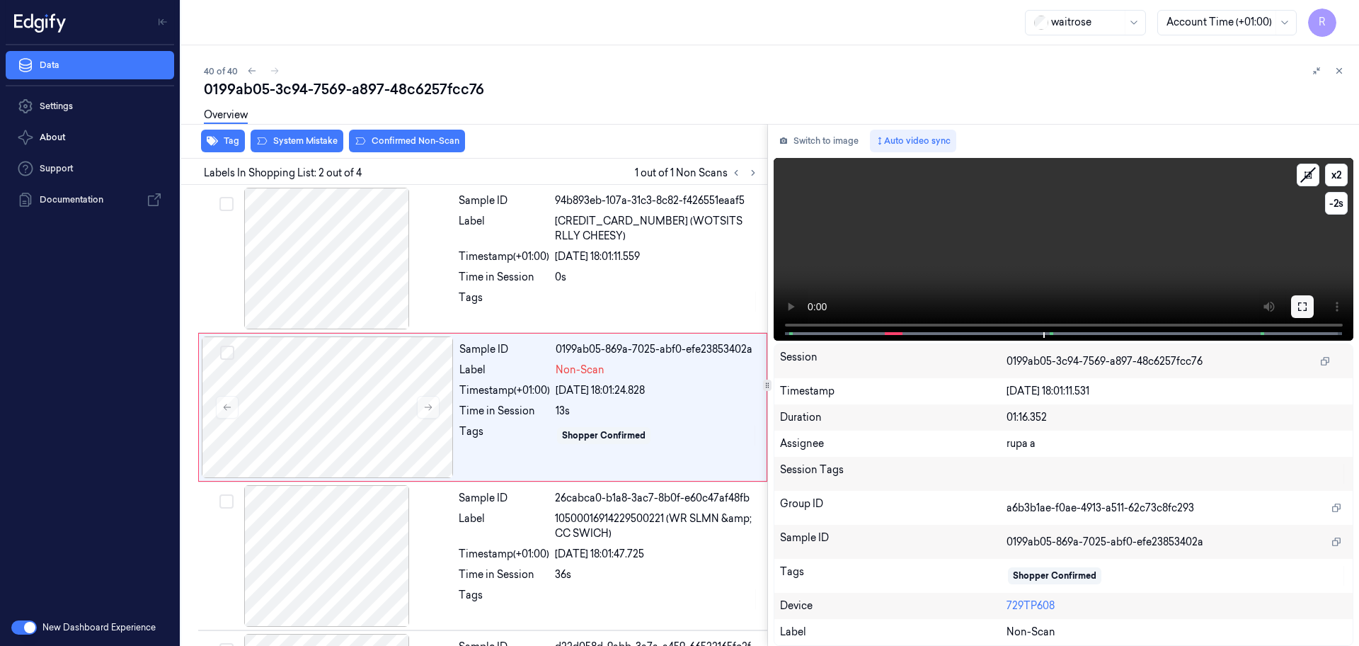
click at [1296, 301] on button at bounding box center [1303, 306] width 23 height 23
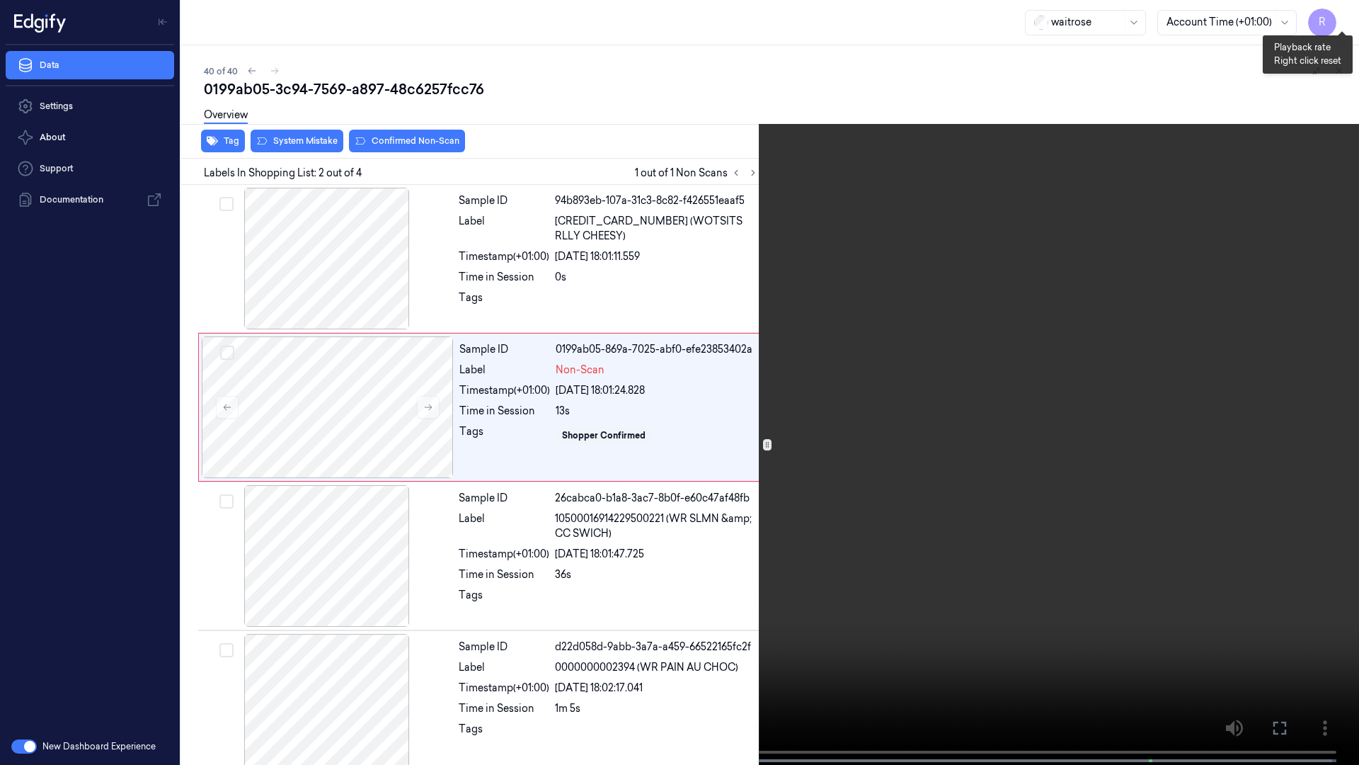
click at [1343, 12] on button "x 2" at bounding box center [1342, 17] width 23 height 23
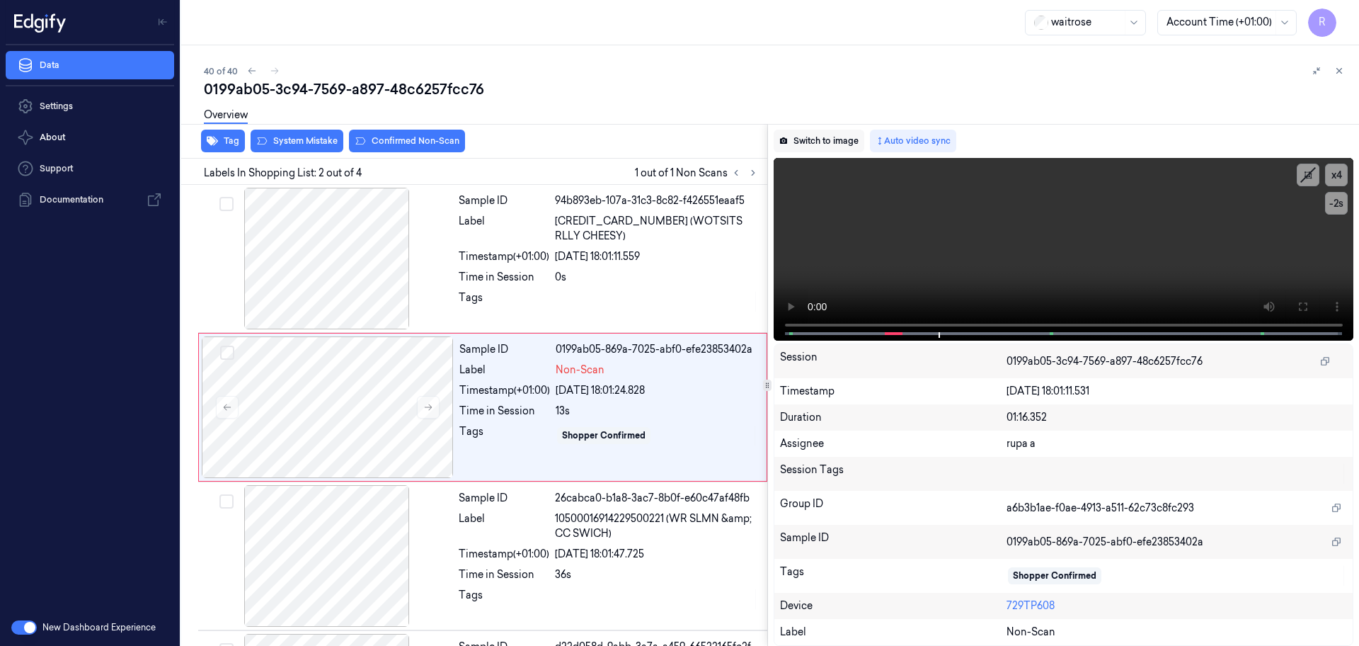
click at [808, 138] on button "Switch to image" at bounding box center [819, 141] width 91 height 23
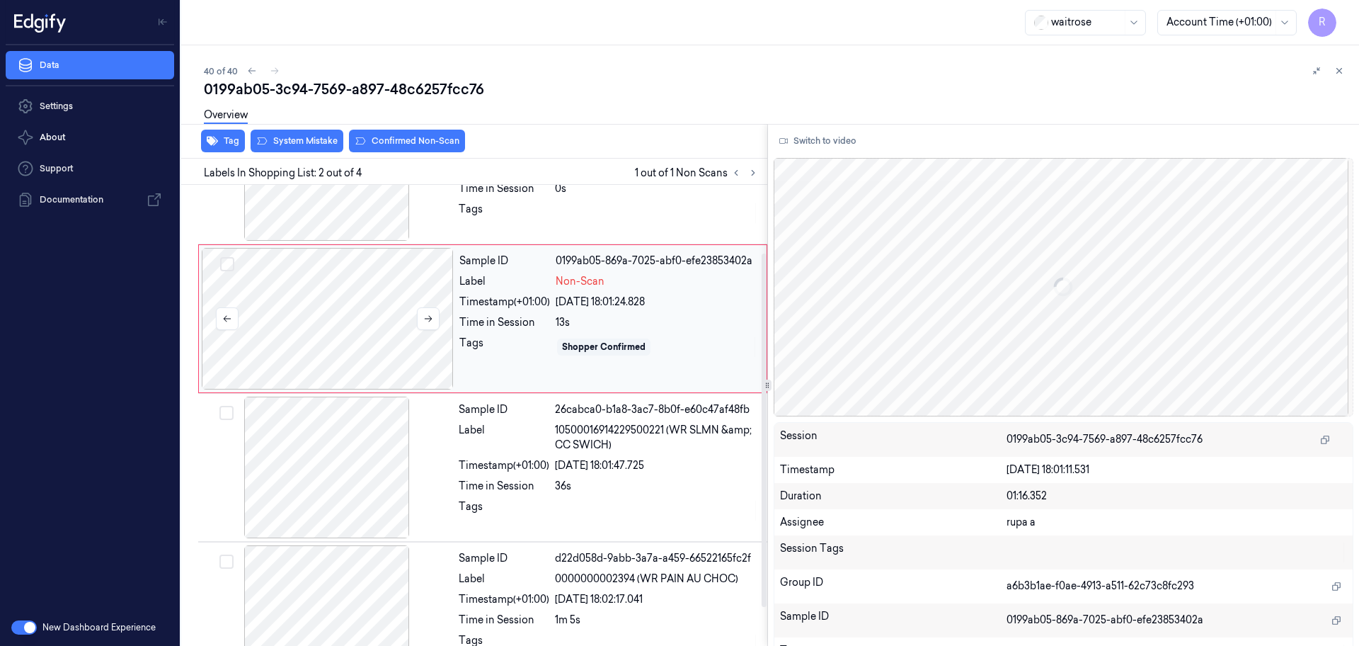
click at [317, 303] on div at bounding box center [328, 319] width 252 height 142
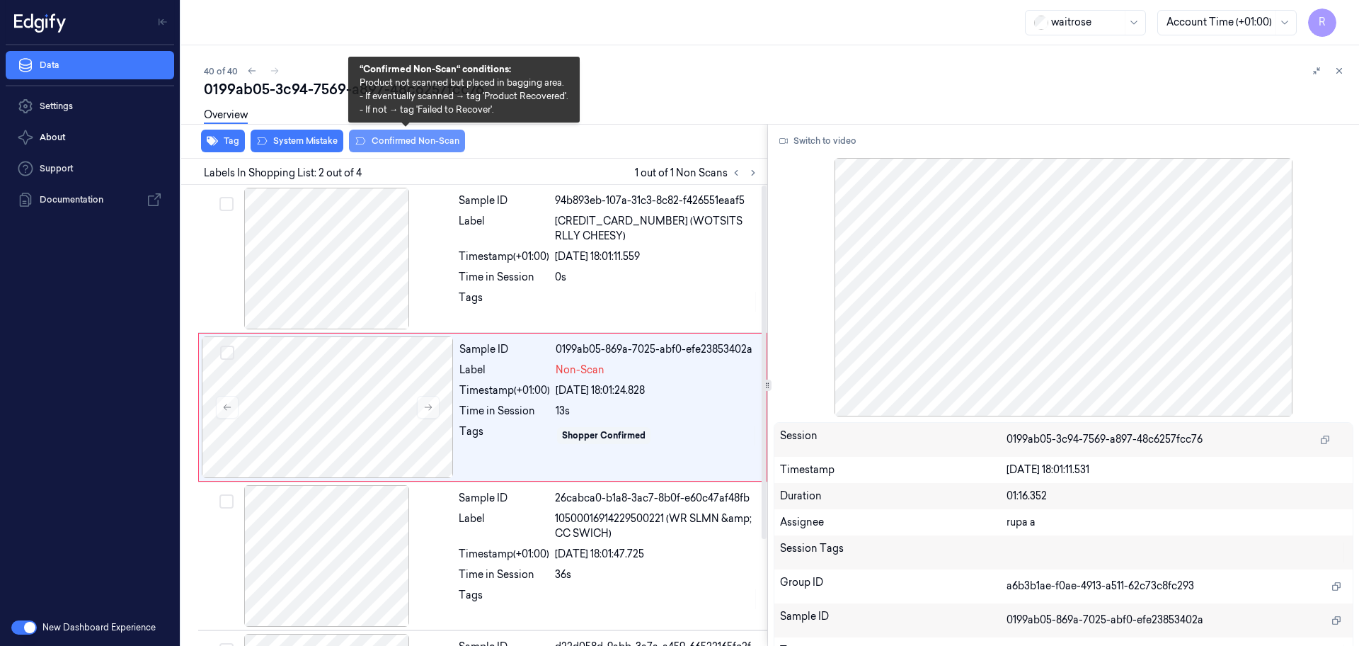
click at [416, 145] on button "Confirmed Non-Scan" at bounding box center [407, 141] width 116 height 23
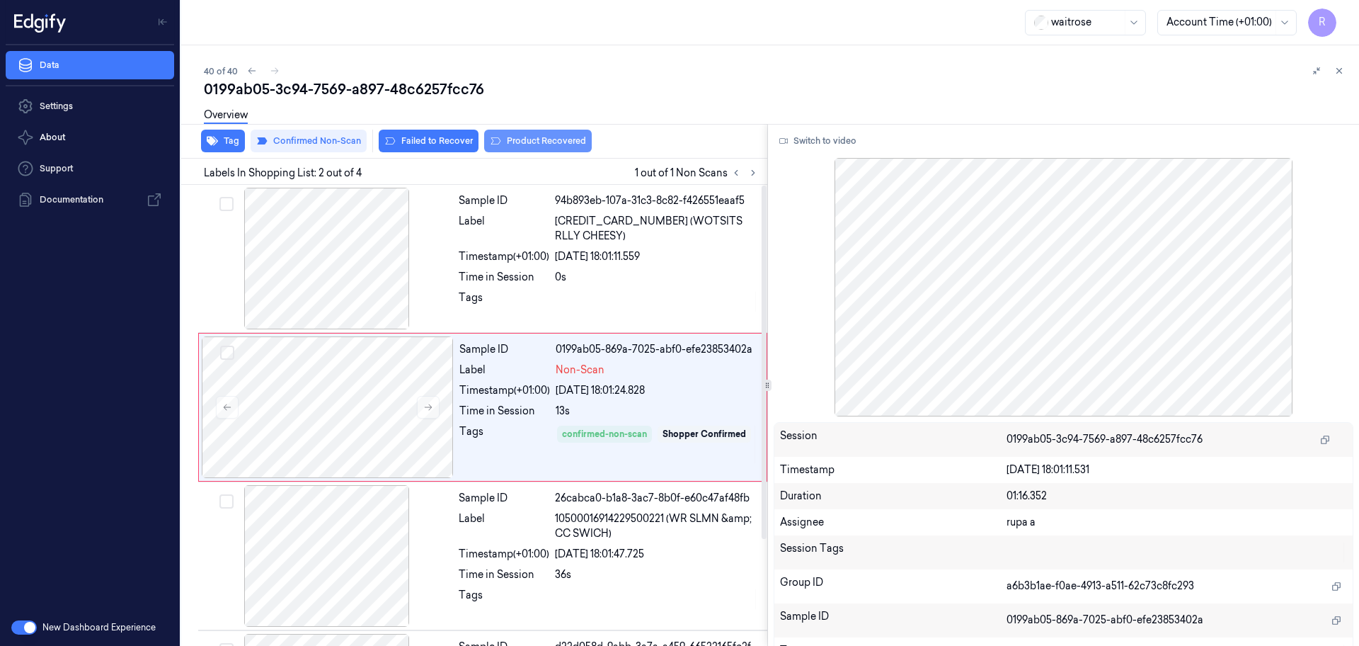
click at [547, 144] on button "Product Recovered" at bounding box center [538, 141] width 108 height 23
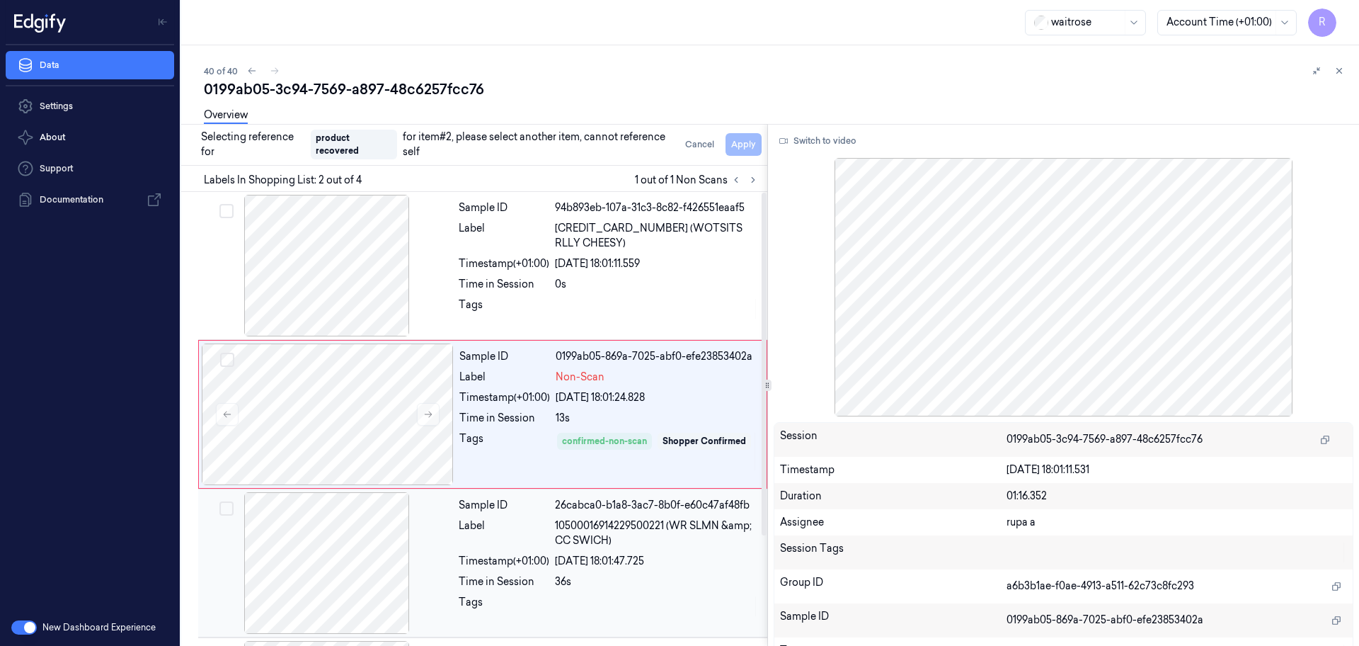
click at [354, 591] on div at bounding box center [327, 563] width 252 height 142
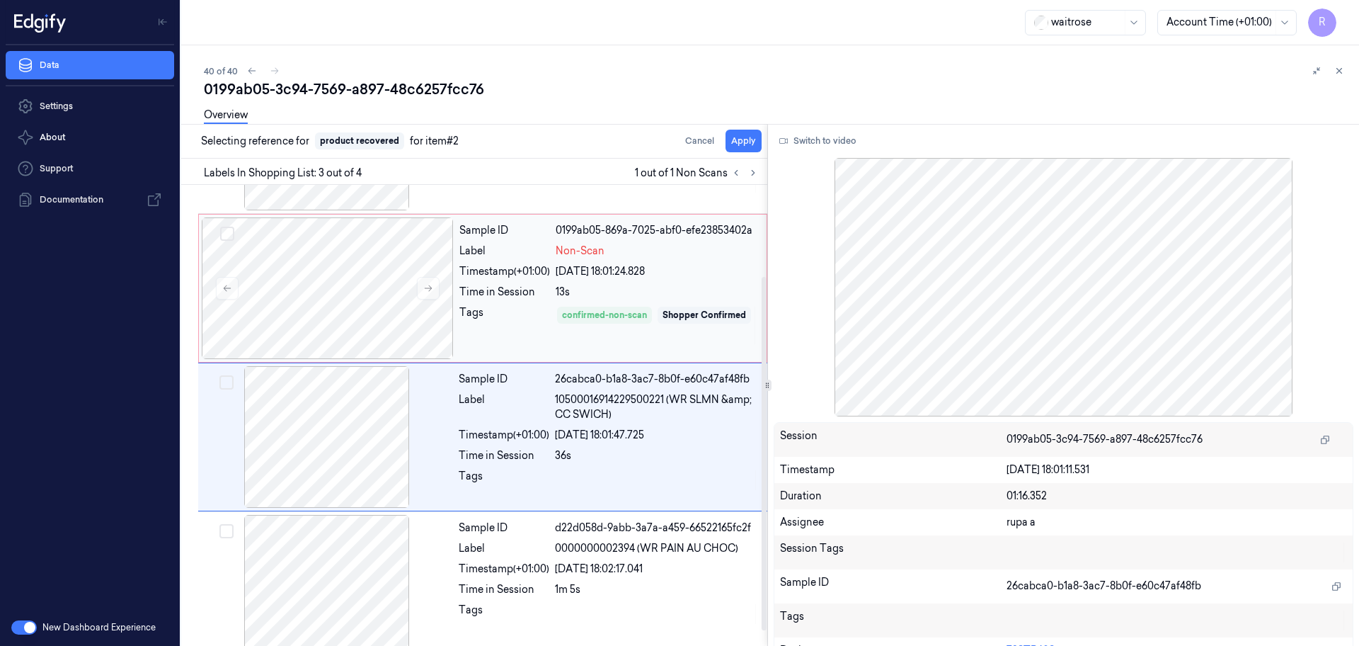
scroll to position [138, 0]
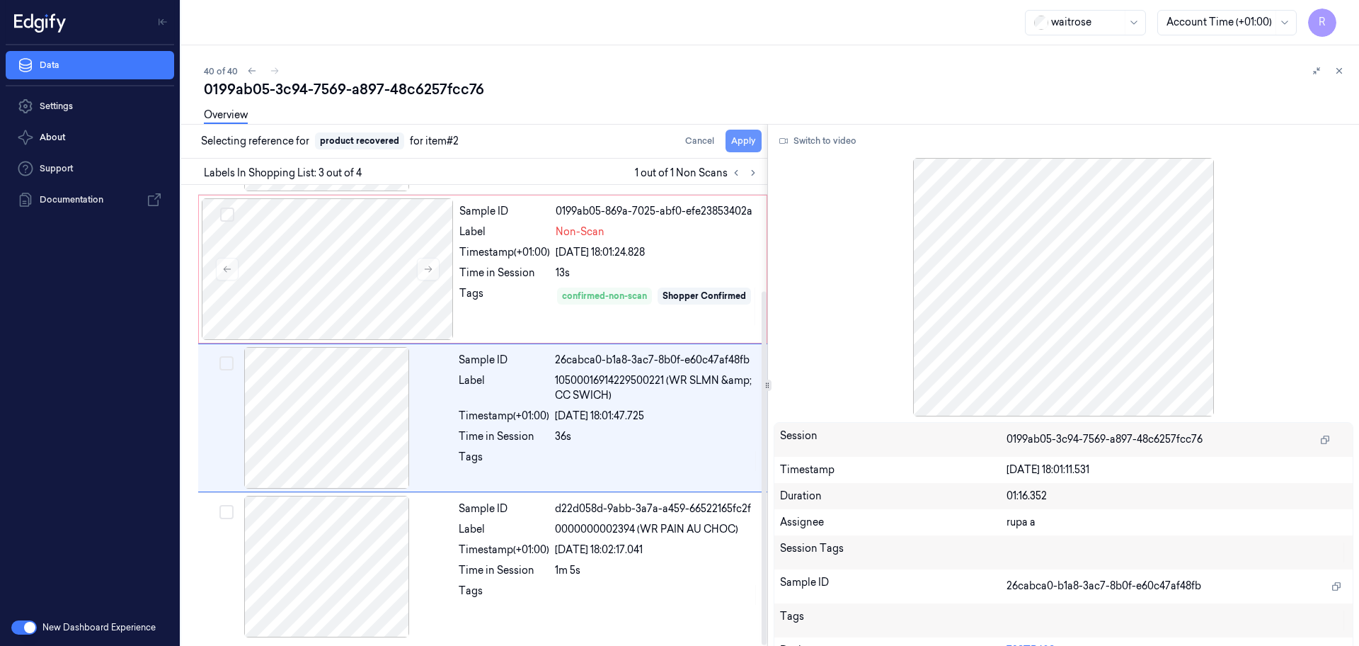
click at [753, 137] on button "Apply" at bounding box center [744, 141] width 36 height 23
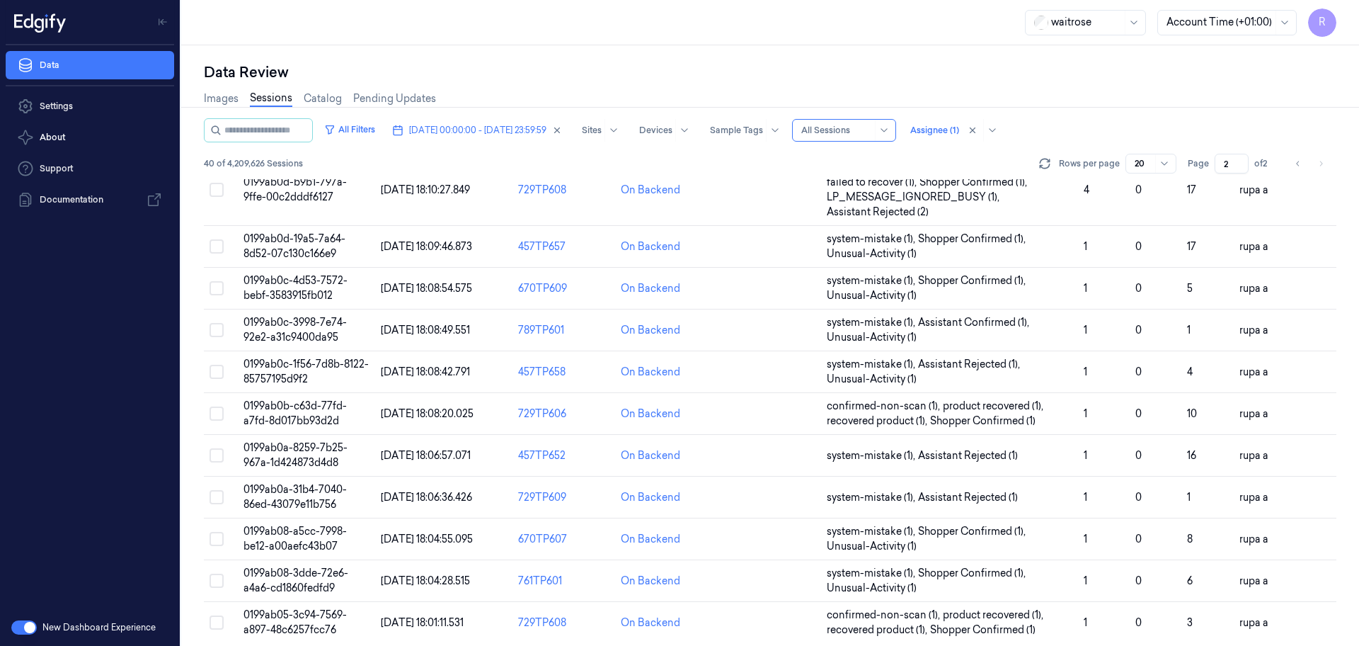
scroll to position [440, 0]
